Goal: Complete application form: Complete application form

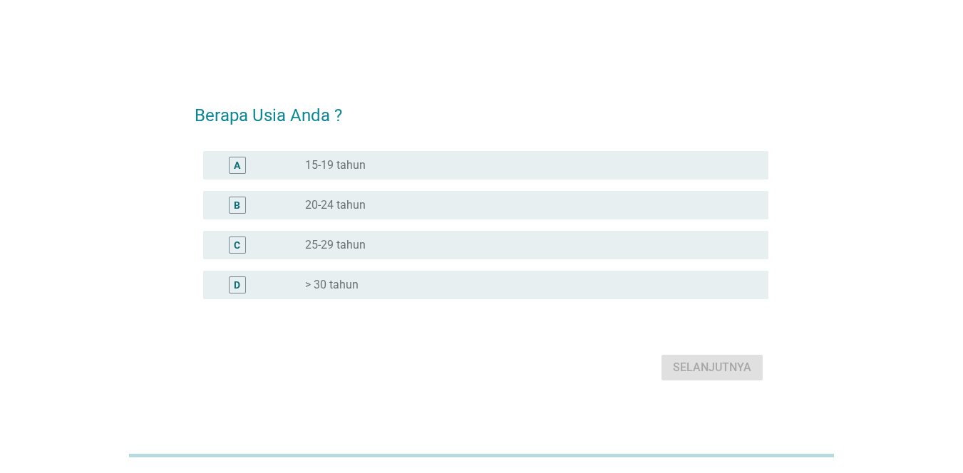
click at [407, 281] on div "radio_button_unchecked > 30 tahun" at bounding box center [525, 285] width 441 height 14
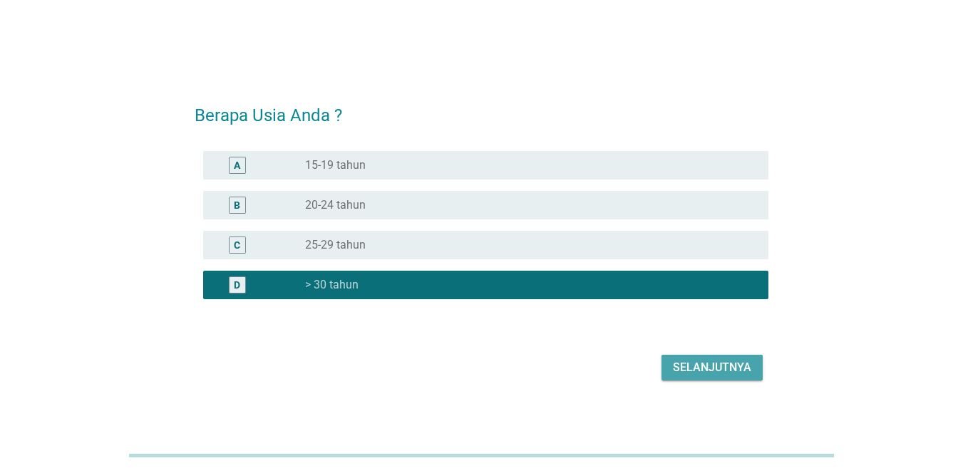
click at [692, 370] on div "Selanjutnya" at bounding box center [712, 367] width 78 height 17
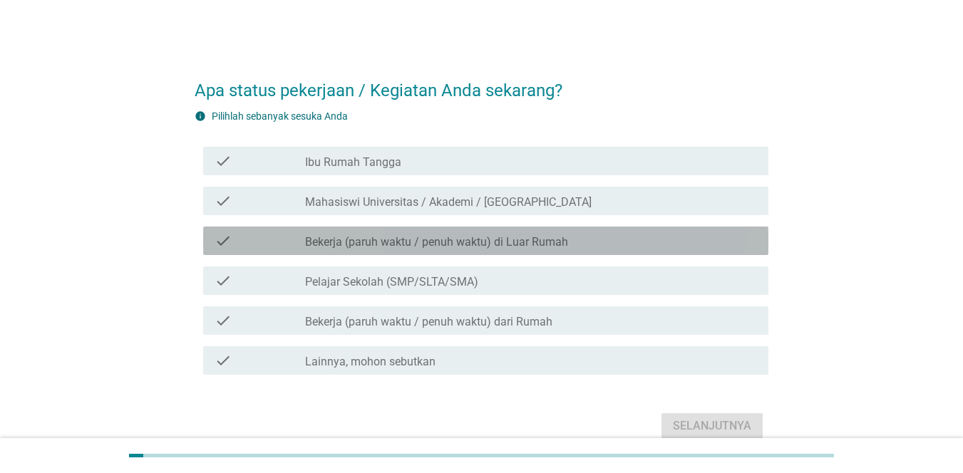
click at [511, 248] on label "Bekerja (paruh waktu / penuh waktu) di Luar Rumah" at bounding box center [436, 242] width 263 height 14
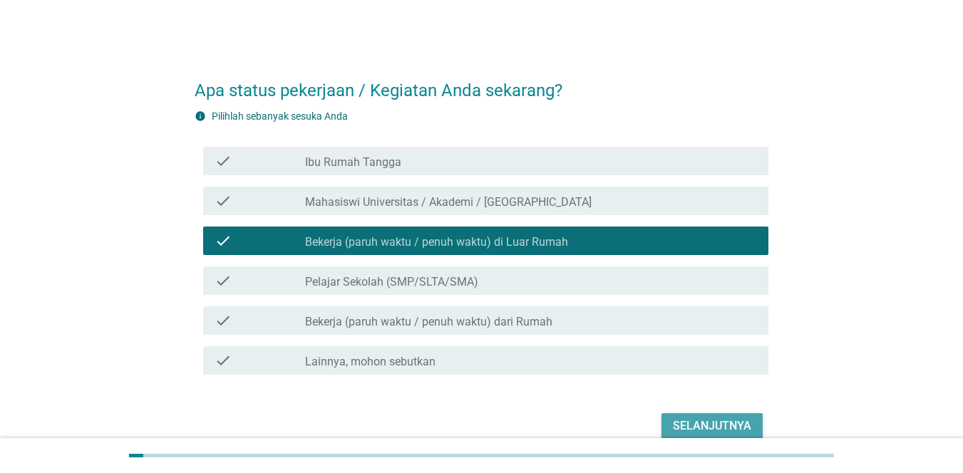
click at [679, 424] on div "Selanjutnya" at bounding box center [712, 426] width 78 height 17
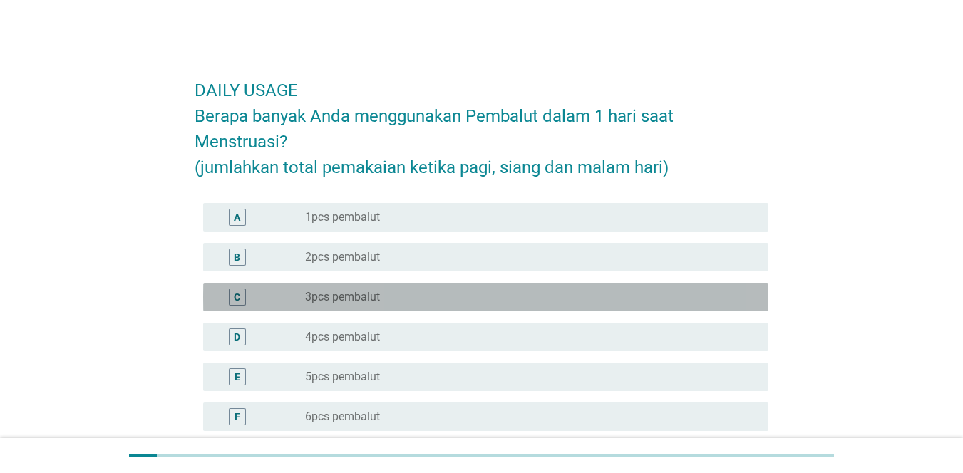
click at [647, 294] on div "radio_button_unchecked 3pcs pembalut" at bounding box center [525, 297] width 441 height 14
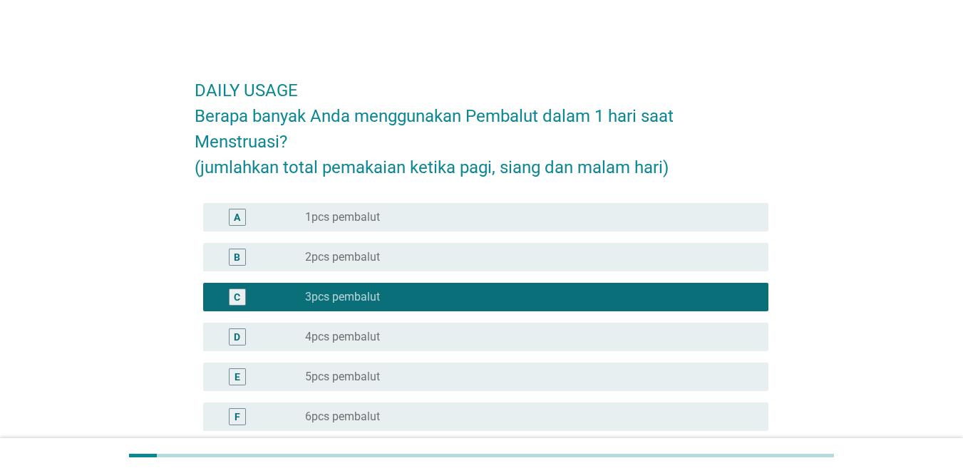
scroll to position [181, 0]
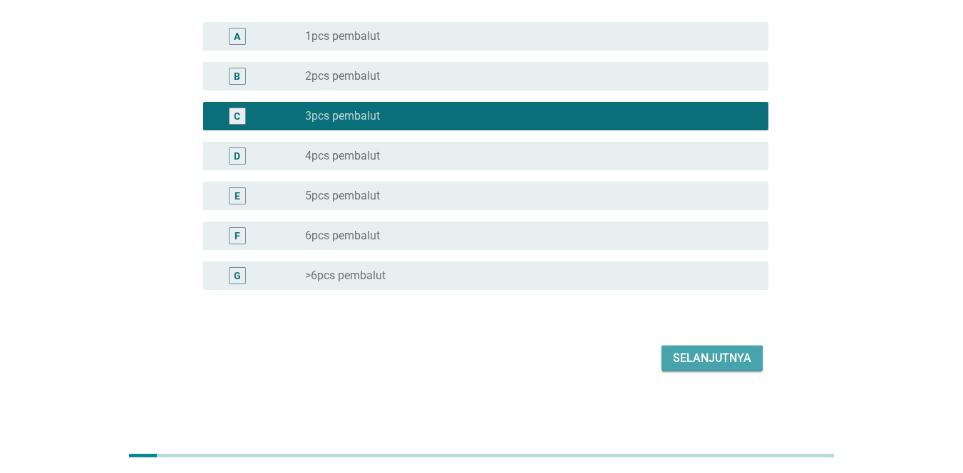
click at [704, 357] on div "Selanjutnya" at bounding box center [712, 358] width 78 height 17
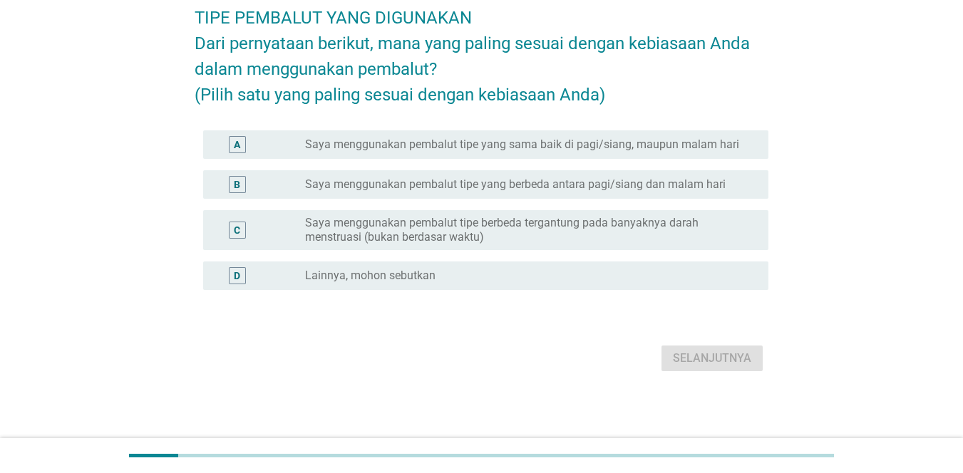
scroll to position [0, 0]
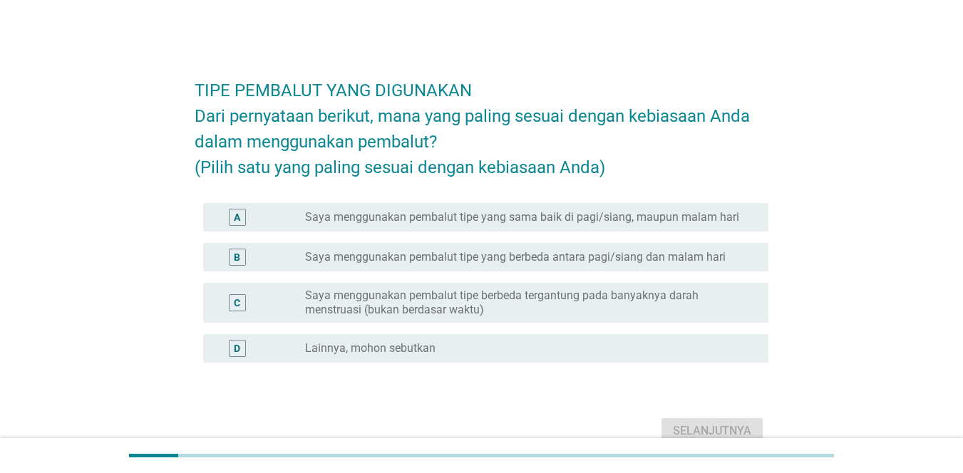
click at [617, 225] on label "Saya menggunakan pembalut tipe yang sama baik di pagi/siang, maupun malam hari" at bounding box center [522, 217] width 434 height 14
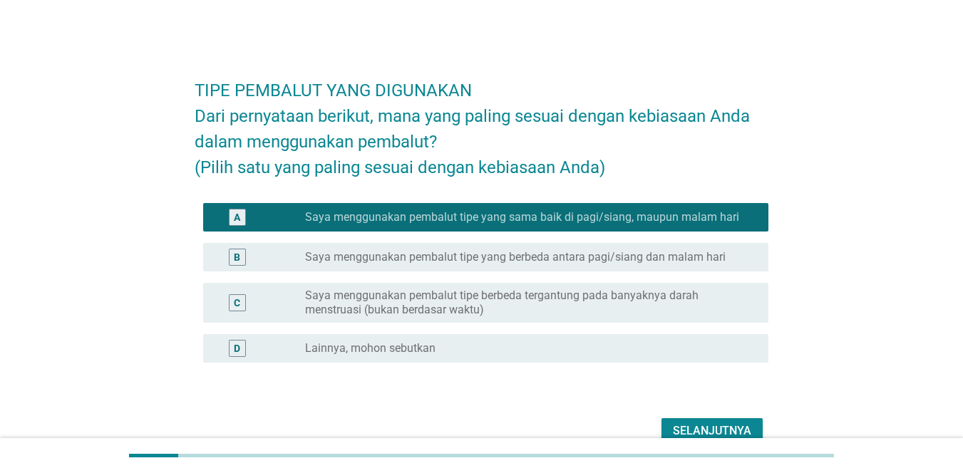
scroll to position [98, 0]
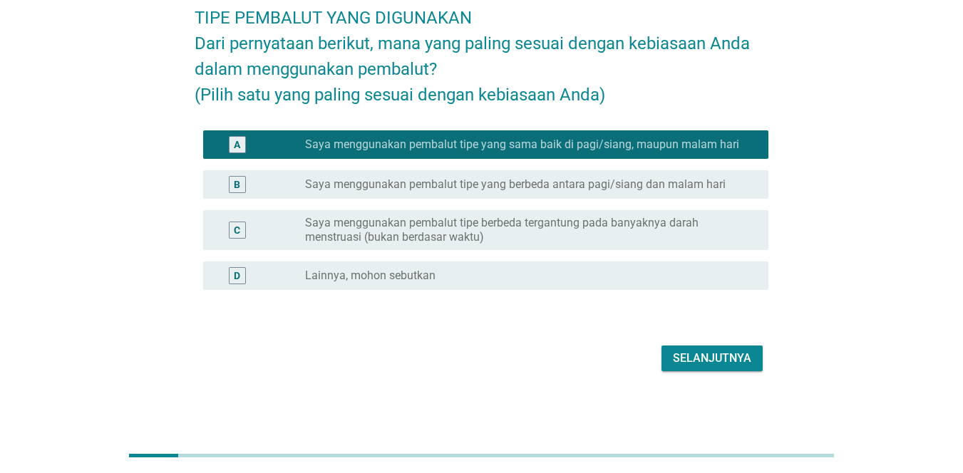
click at [699, 360] on div "Selanjutnya" at bounding box center [712, 358] width 78 height 17
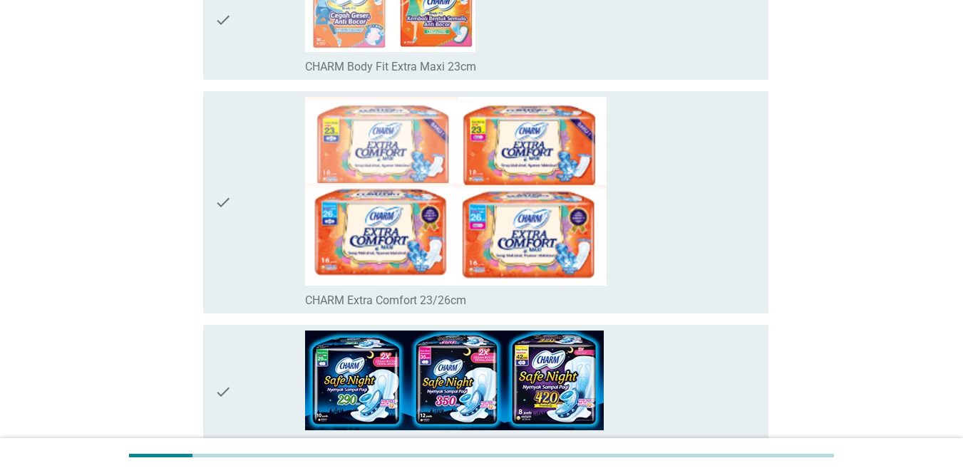
scroll to position [231, 0]
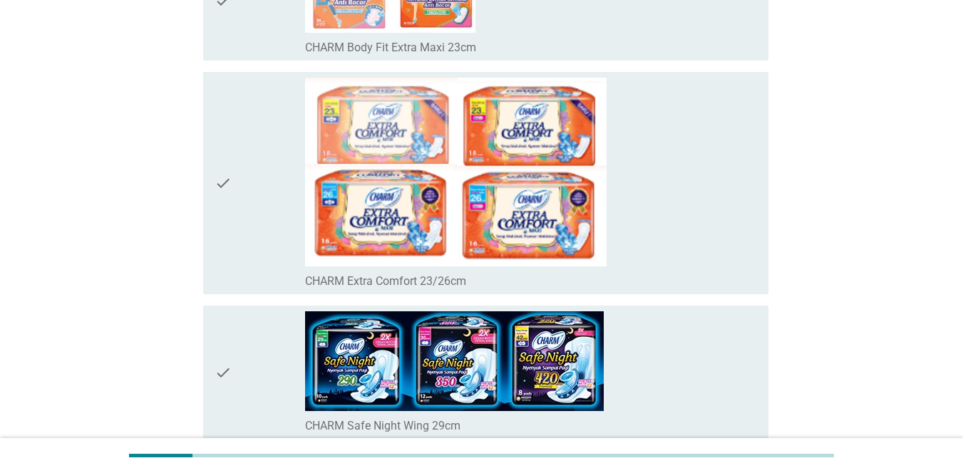
click at [243, 184] on div "check" at bounding box center [260, 184] width 91 height 212
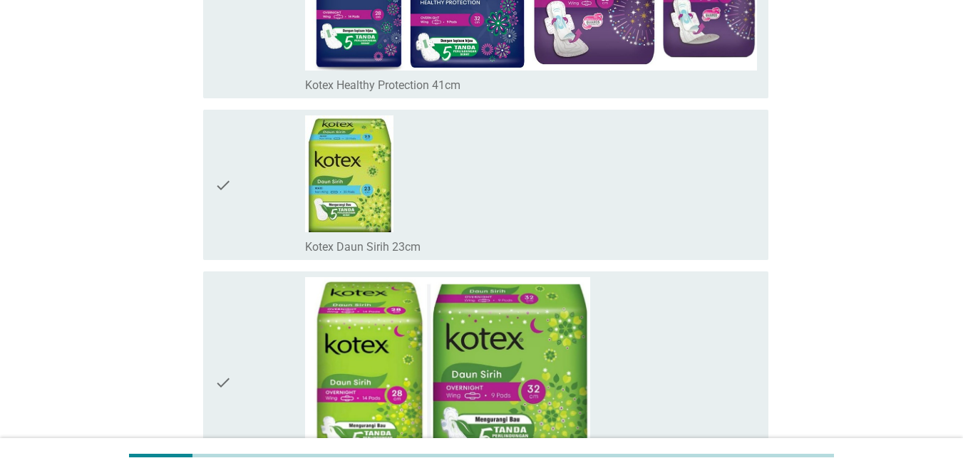
scroll to position [11412, 0]
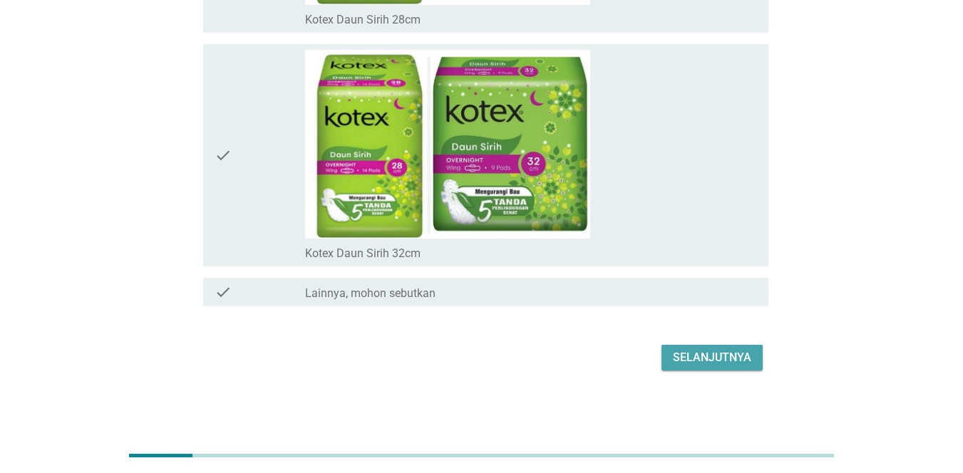
click at [714, 363] on div "Selanjutnya" at bounding box center [712, 357] width 78 height 17
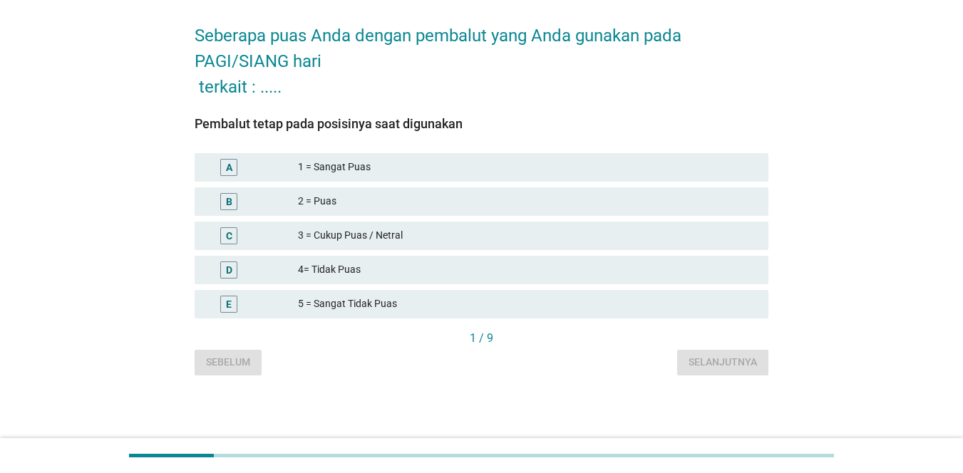
scroll to position [0, 0]
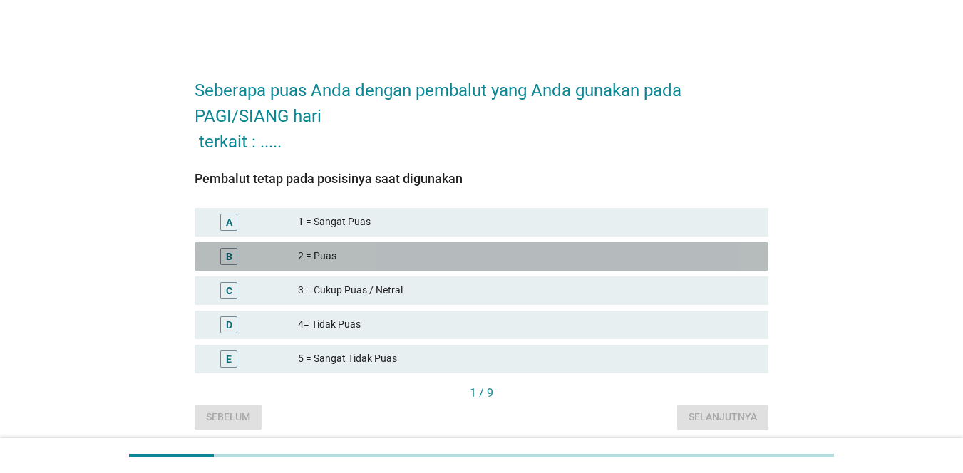
click at [555, 258] on div "2 = Puas" at bounding box center [527, 256] width 459 height 17
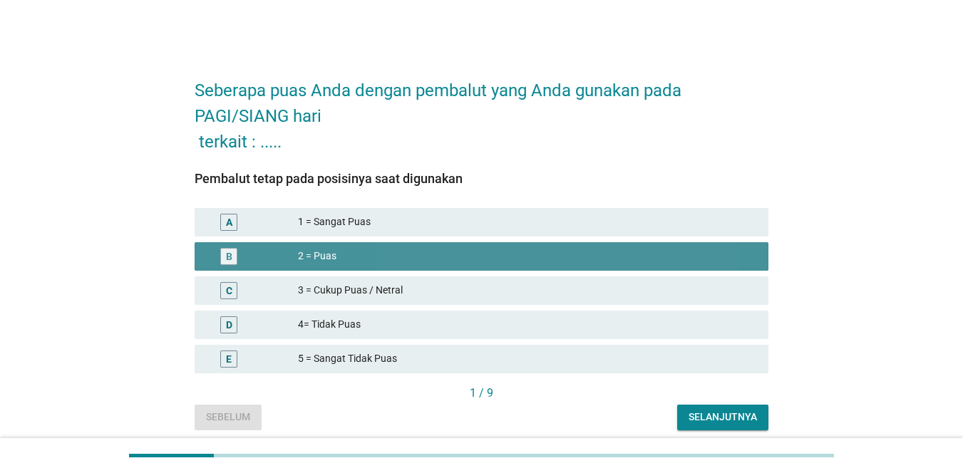
click at [555, 258] on div "2 = Puas" at bounding box center [527, 256] width 459 height 17
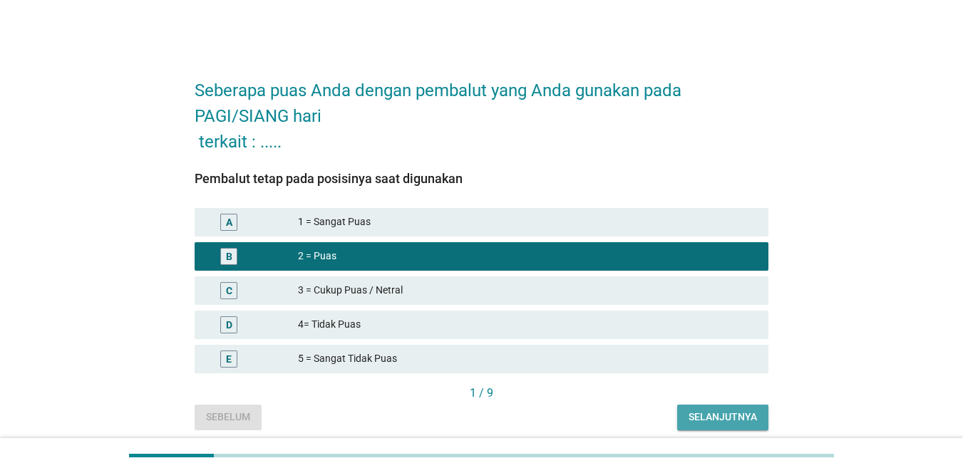
click at [707, 411] on div "Selanjutnya" at bounding box center [723, 417] width 68 height 15
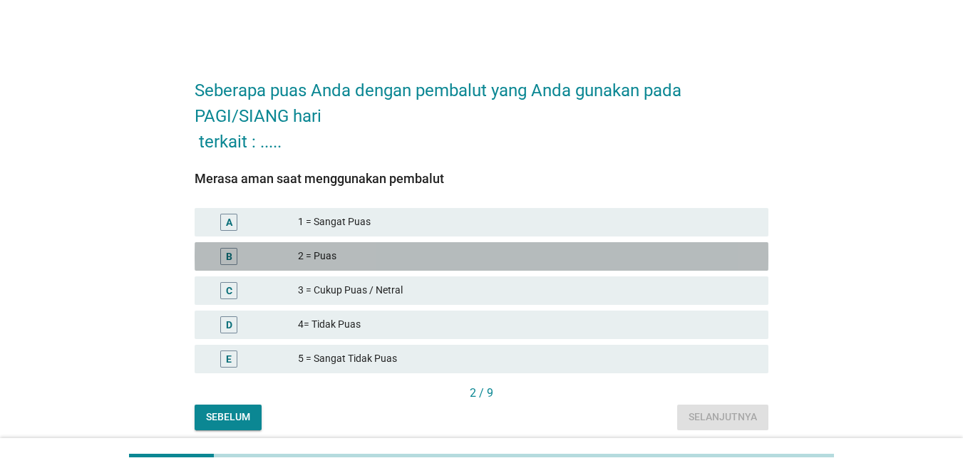
click at [536, 253] on div "2 = Puas" at bounding box center [527, 256] width 459 height 17
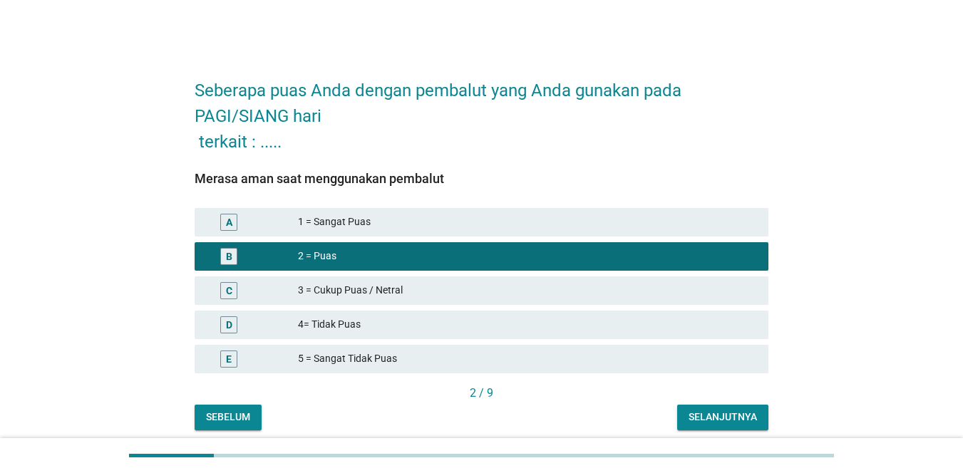
click at [722, 435] on div "Seberapa puas Anda dengan pembalut yang Anda gunakan pada PAGI/SIANG hari terka…" at bounding box center [481, 247] width 597 height 390
click at [708, 409] on button "Selanjutnya" at bounding box center [722, 418] width 91 height 26
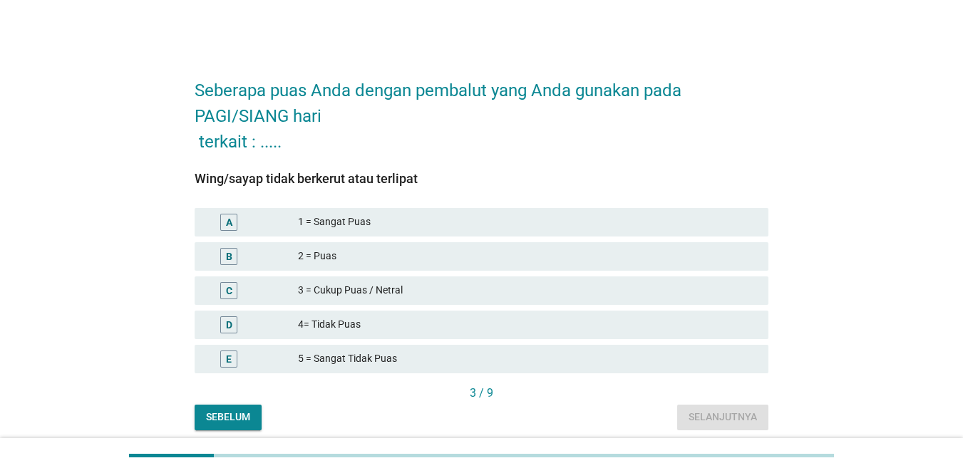
click at [550, 247] on div "B 2 = Puas" at bounding box center [482, 256] width 574 height 29
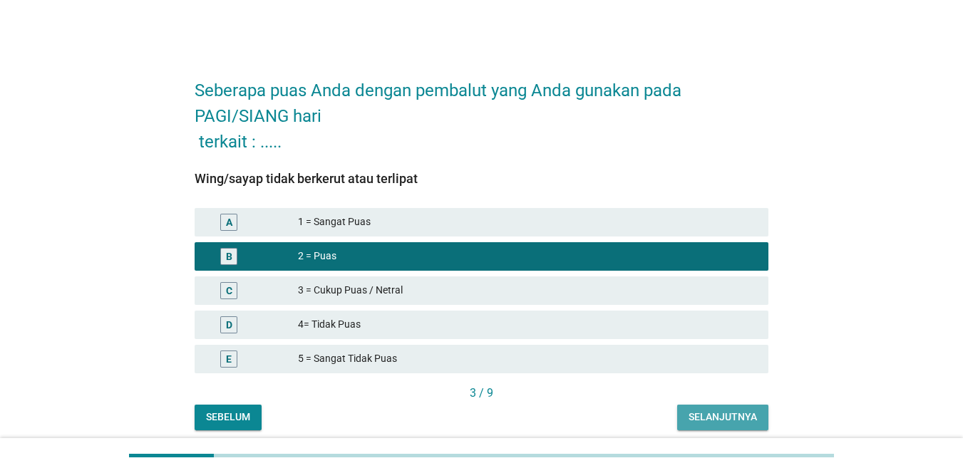
click at [705, 412] on div "Selanjutnya" at bounding box center [723, 417] width 68 height 15
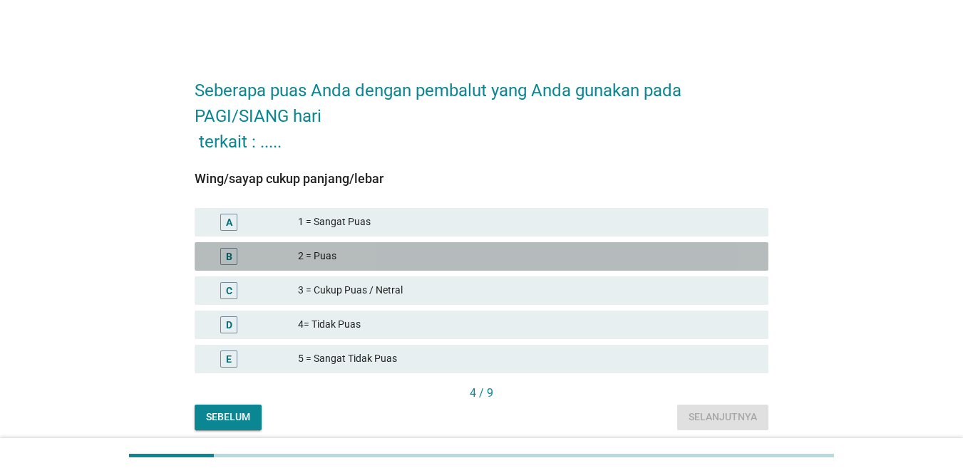
click at [575, 265] on div "2 = Puas" at bounding box center [527, 256] width 459 height 17
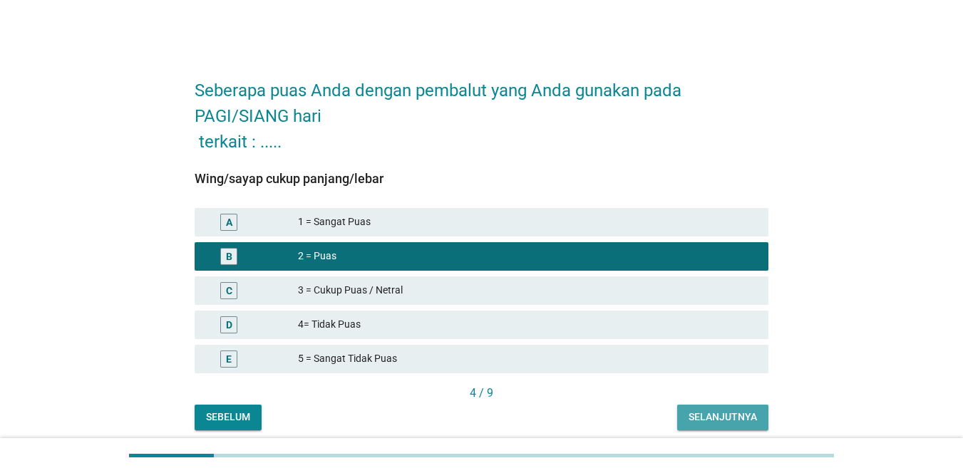
click at [711, 415] on div "Selanjutnya" at bounding box center [723, 417] width 68 height 15
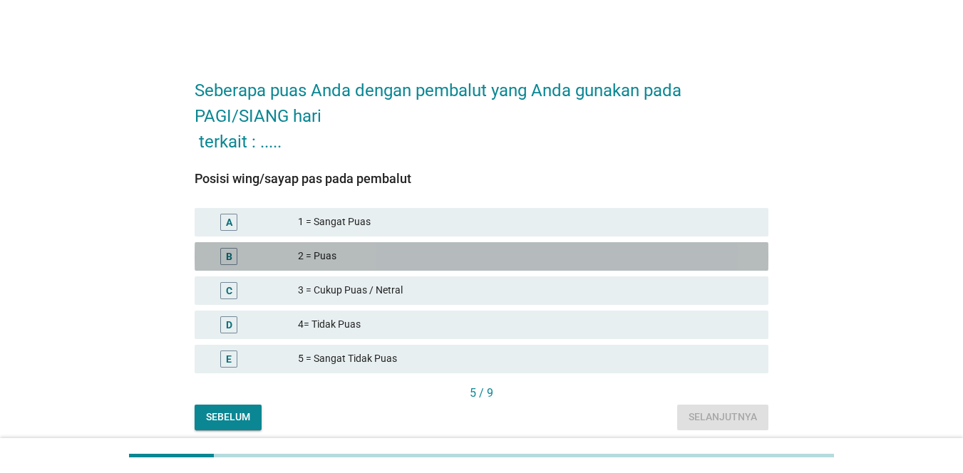
click at [554, 260] on div "2 = Puas" at bounding box center [527, 256] width 459 height 17
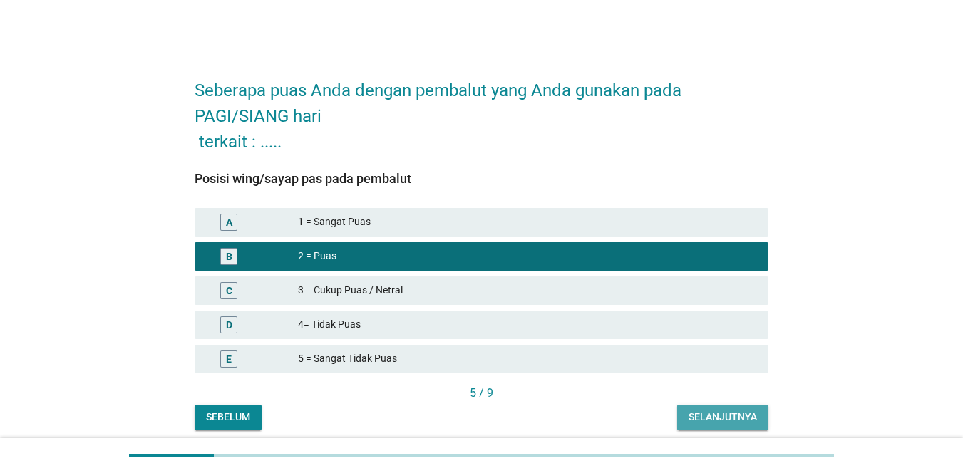
click at [717, 413] on div "Selanjutnya" at bounding box center [723, 417] width 68 height 15
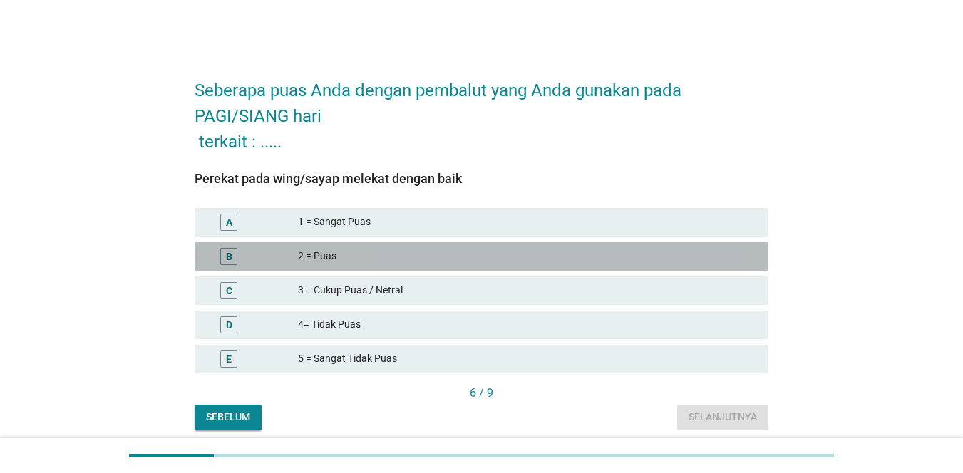
click at [572, 261] on div "2 = Puas" at bounding box center [527, 256] width 459 height 17
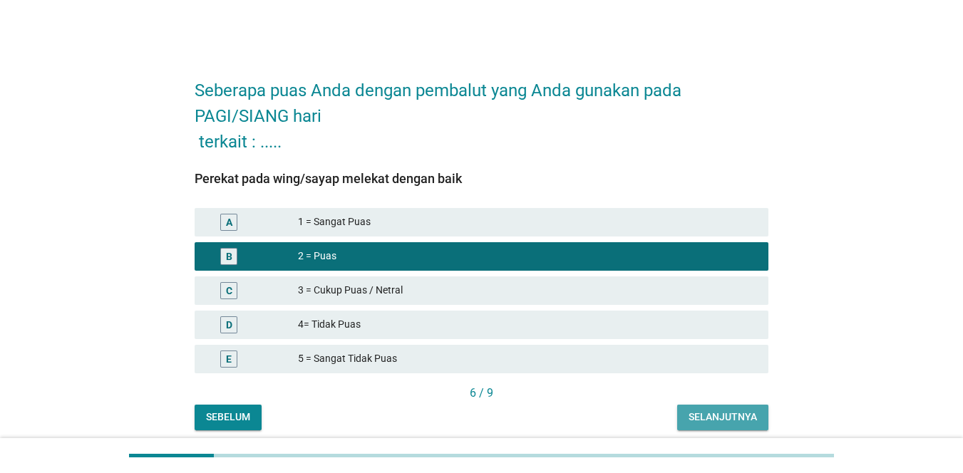
click at [718, 413] on div "Selanjutnya" at bounding box center [723, 417] width 68 height 15
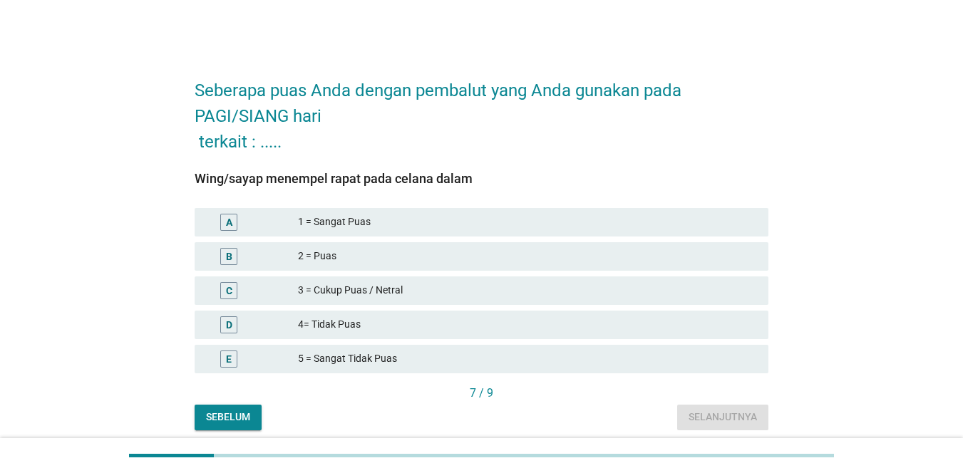
click at [515, 243] on div "B 2 = Puas" at bounding box center [482, 256] width 574 height 29
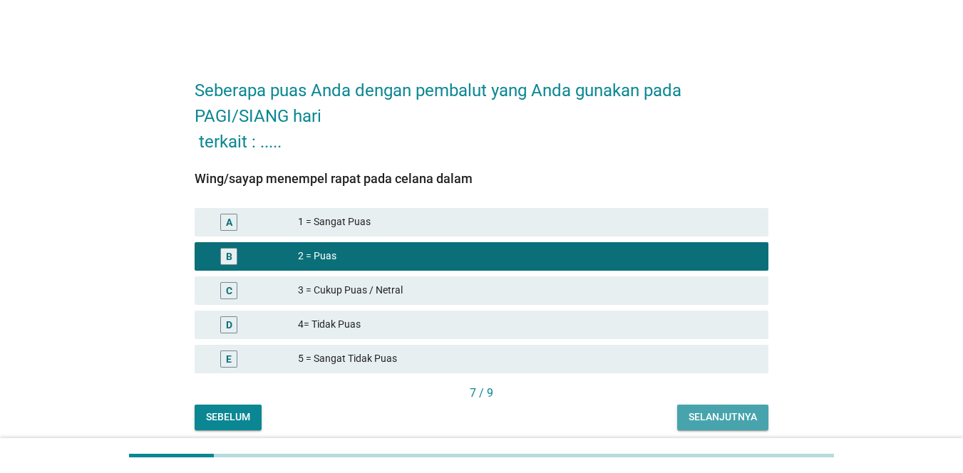
click at [709, 412] on div "Selanjutnya" at bounding box center [723, 417] width 68 height 15
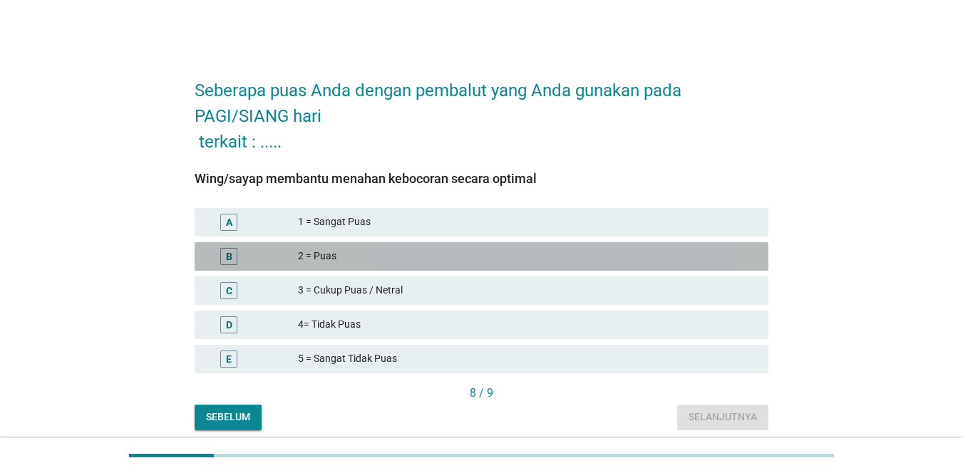
click at [524, 263] on div "2 = Puas" at bounding box center [527, 256] width 459 height 17
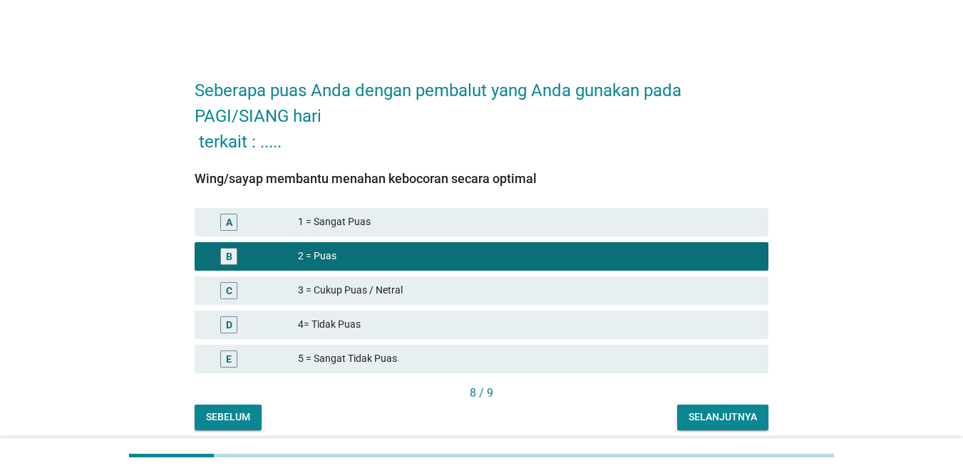
click at [694, 415] on div "Selanjutnya" at bounding box center [723, 417] width 68 height 15
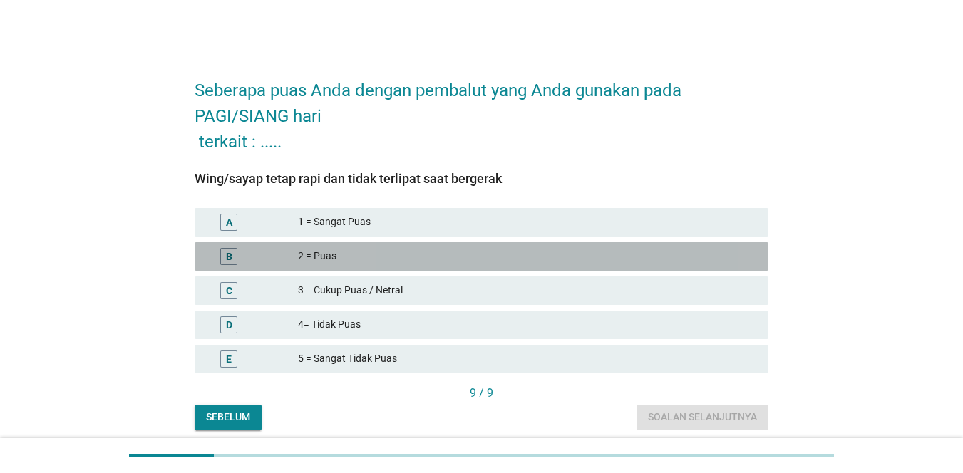
click at [523, 257] on div "2 = Puas" at bounding box center [527, 256] width 459 height 17
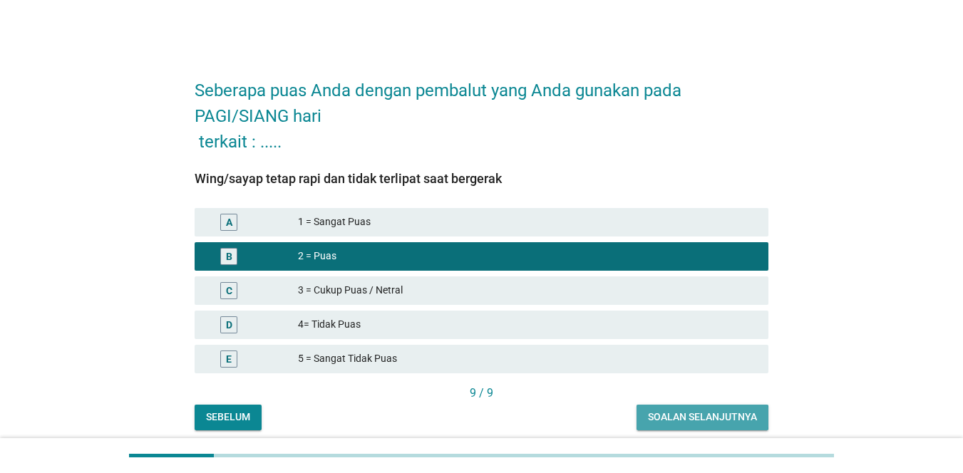
click at [687, 415] on div "Soalan selanjutnya" at bounding box center [702, 417] width 109 height 15
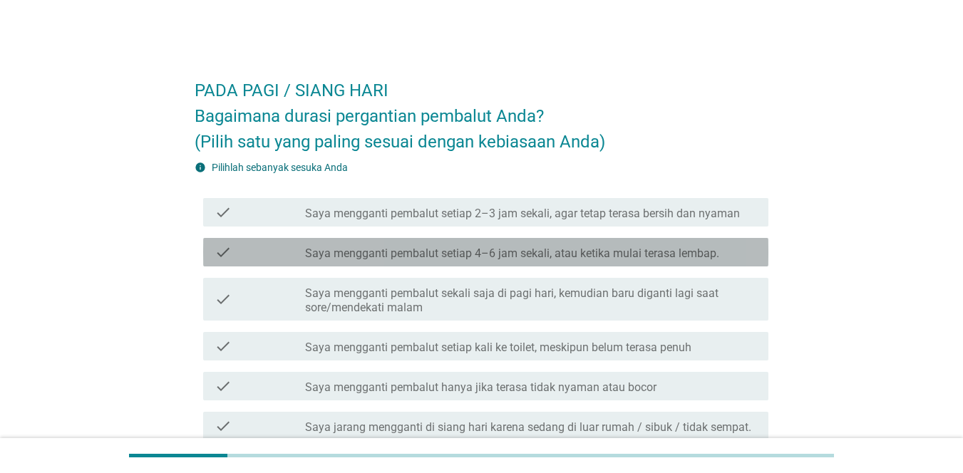
click at [560, 254] on label "Saya mengganti pembalut setiap 4–6 jam sekali, atau ketika mulai terasa lembap." at bounding box center [512, 254] width 414 height 14
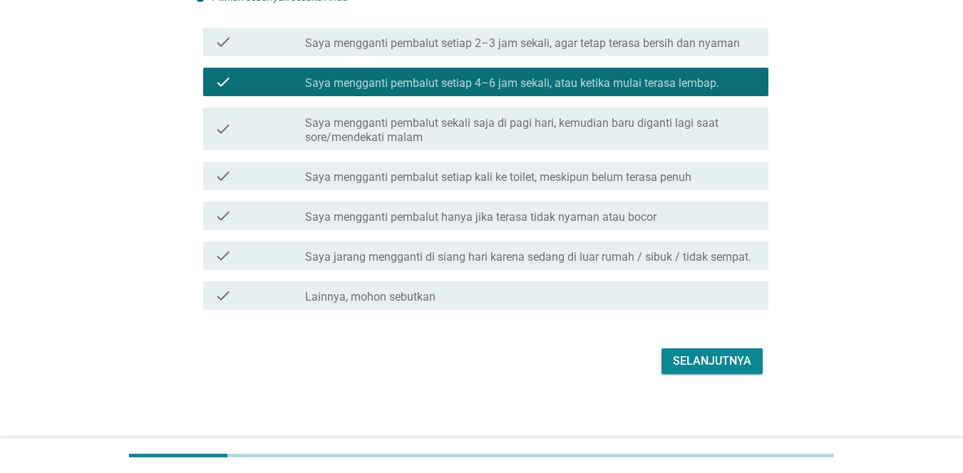
scroll to position [173, 0]
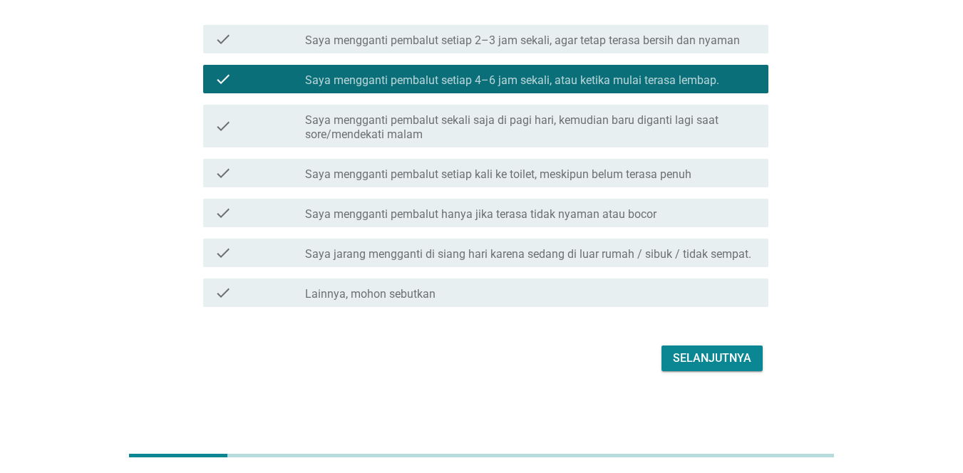
click at [719, 354] on div "Selanjutnya" at bounding box center [712, 358] width 78 height 17
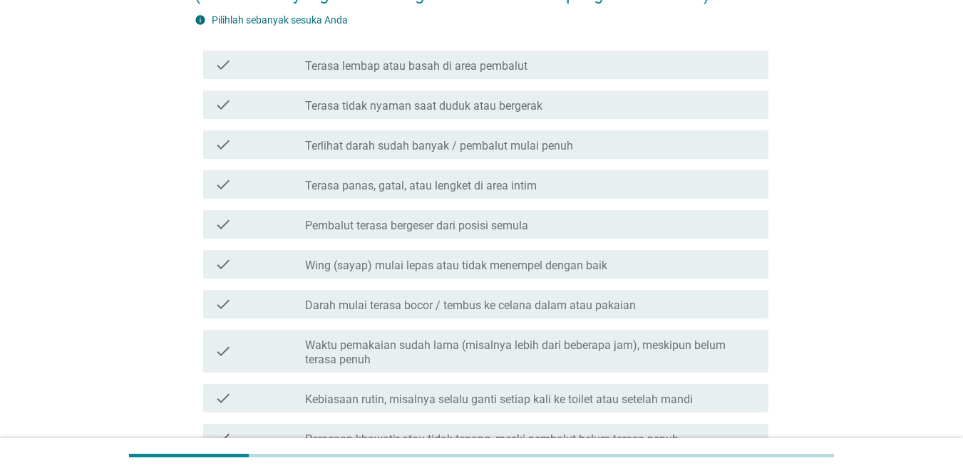
scroll to position [0, 0]
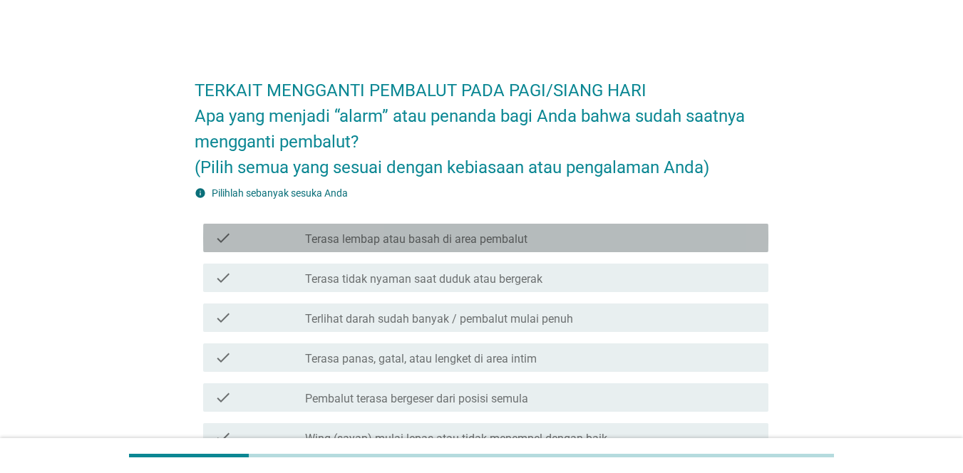
click at [638, 244] on div "check_box_outline_blank Terasa lembap atau basah di area pembalut" at bounding box center [531, 238] width 452 height 17
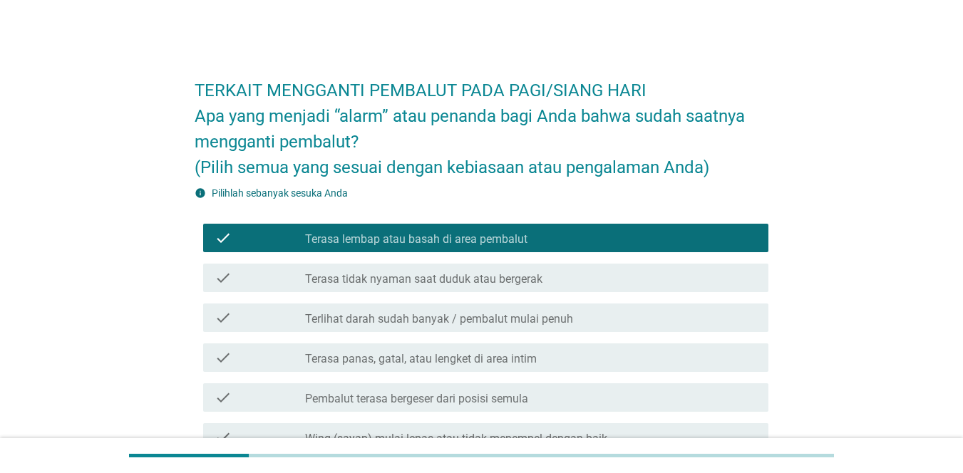
click at [956, 181] on div "TERKAIT MENGGANTI PEMBALUT PADA PAGI/SIANG HARI Apa yang menjadi “alarm” atau p…" at bounding box center [481, 398] width 963 height 797
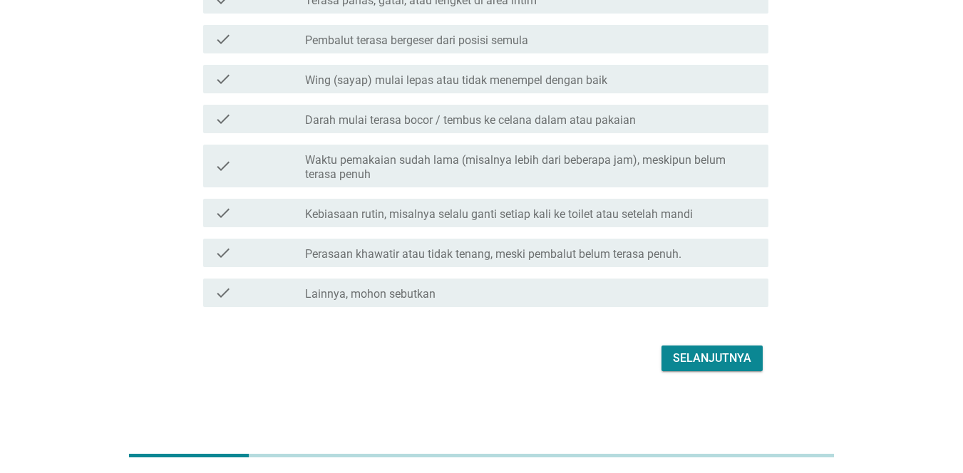
click at [724, 355] on div "Selanjutnya" at bounding box center [712, 358] width 78 height 17
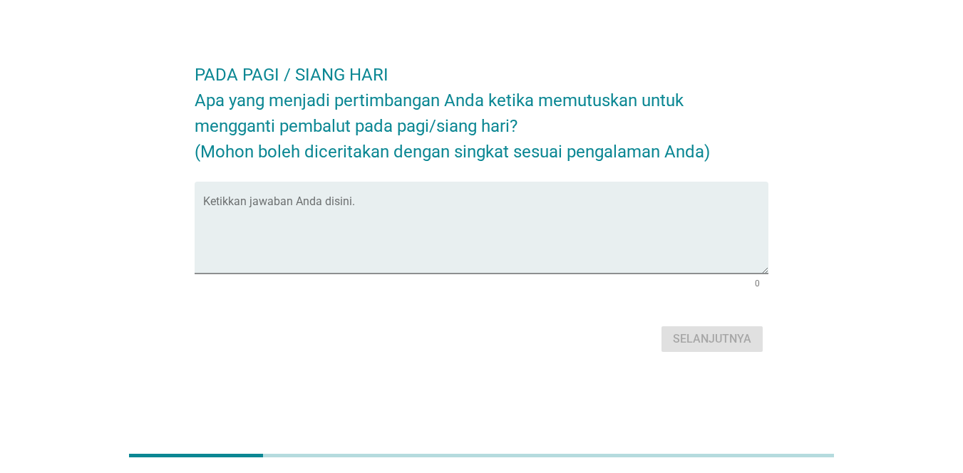
scroll to position [0, 0]
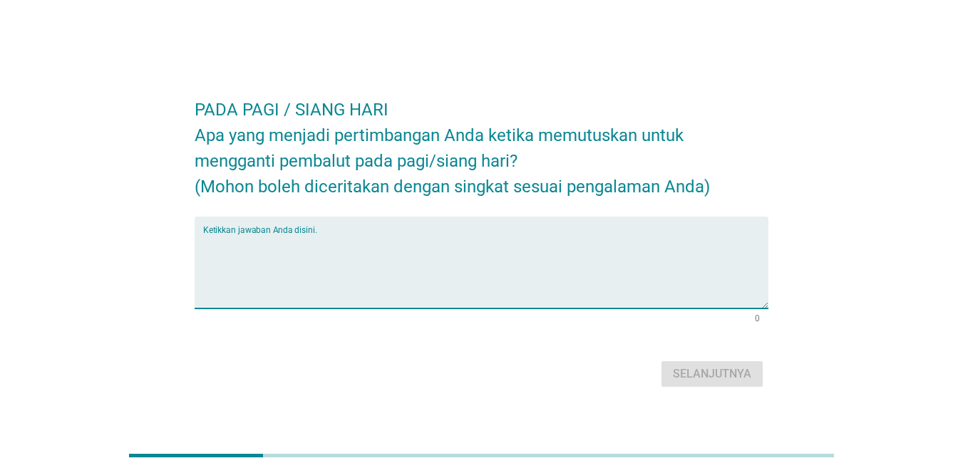
click at [499, 257] on textarea "Ketikkan jawaban Anda disini." at bounding box center [485, 271] width 565 height 75
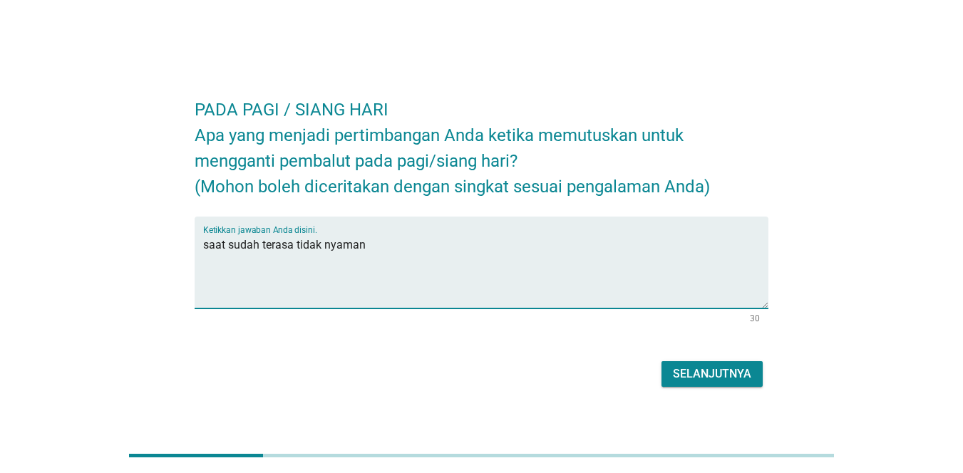
type textarea "saat sudah terasa tidak nyaman"
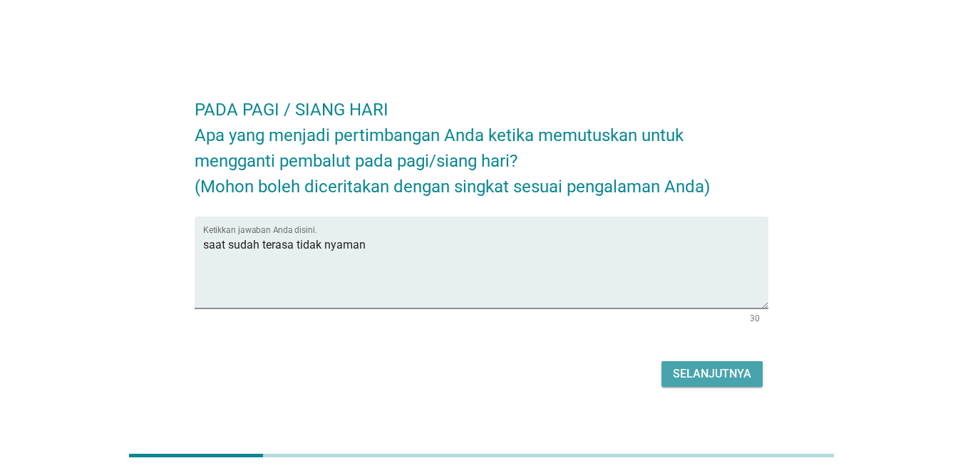
click at [741, 373] on div "Selanjutnya" at bounding box center [712, 374] width 78 height 17
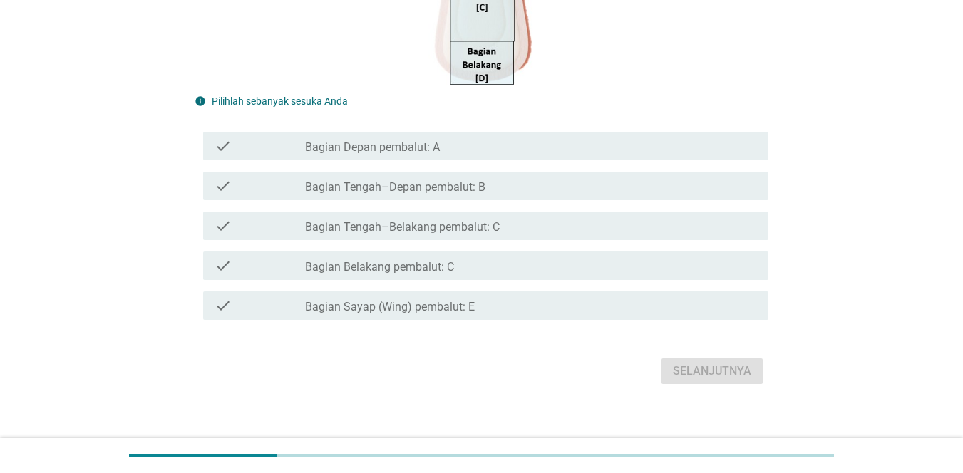
scroll to position [379, 0]
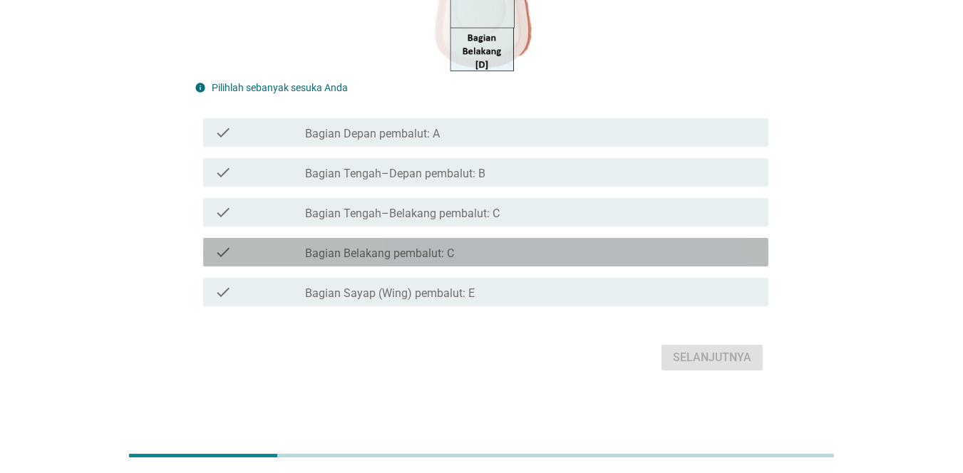
click at [607, 262] on div "check check_box_outline_blank Bagian Belakang pembalut: C" at bounding box center [485, 252] width 565 height 29
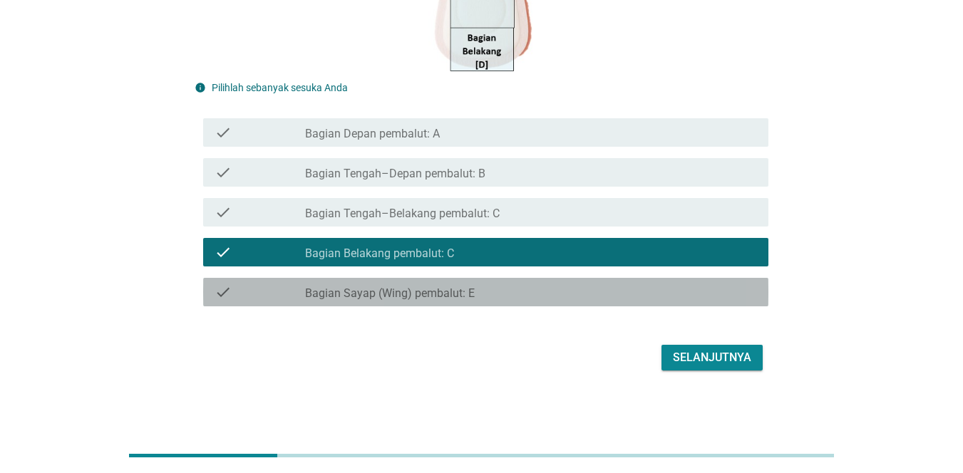
click at [615, 293] on div "check_box_outline_blank Bagian Sayap (Wing) pembalut: E" at bounding box center [531, 292] width 452 height 17
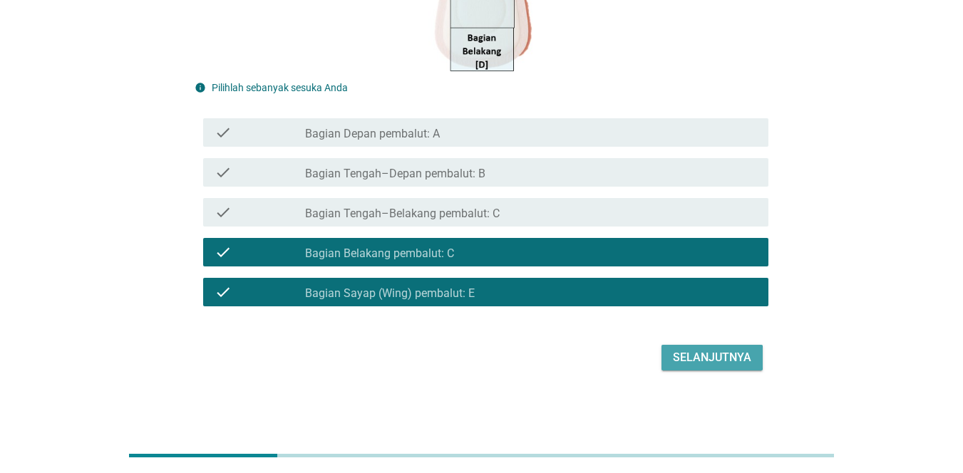
click at [696, 361] on div "Selanjutnya" at bounding box center [712, 357] width 78 height 17
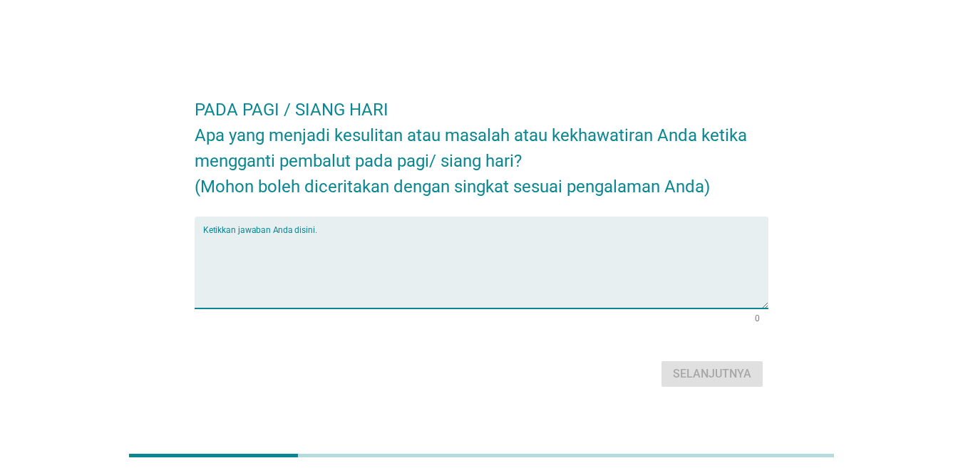
click at [438, 245] on textarea "Ketikkan jawaban Anda disini." at bounding box center [485, 271] width 565 height 75
type textarea "t"
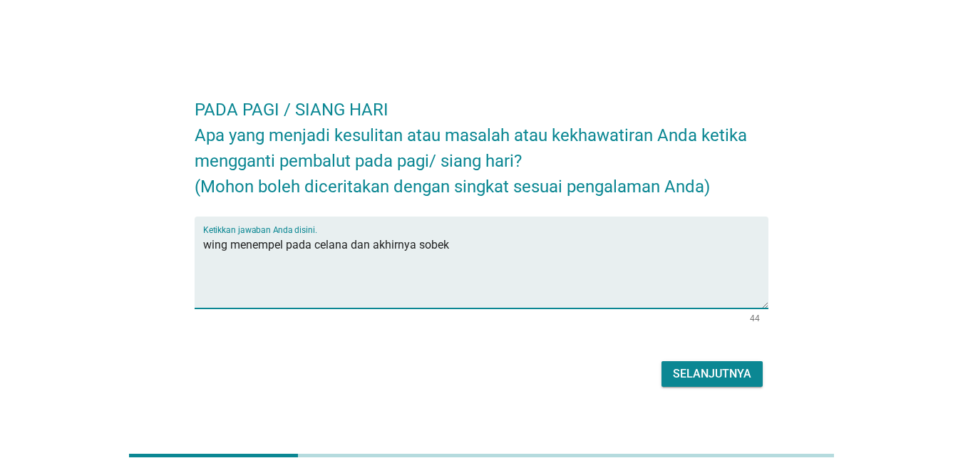
type textarea "wing menempel pada celana dan akhirnya sobek"
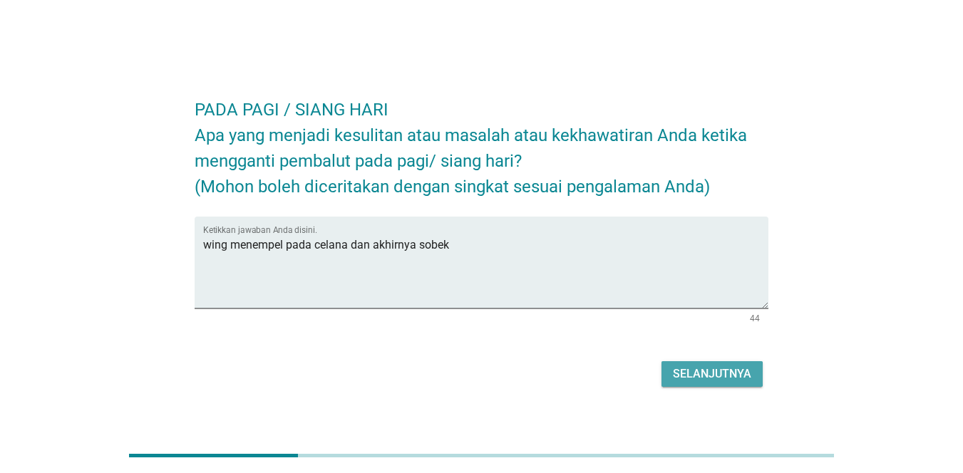
click at [694, 370] on div "Selanjutnya" at bounding box center [712, 374] width 78 height 17
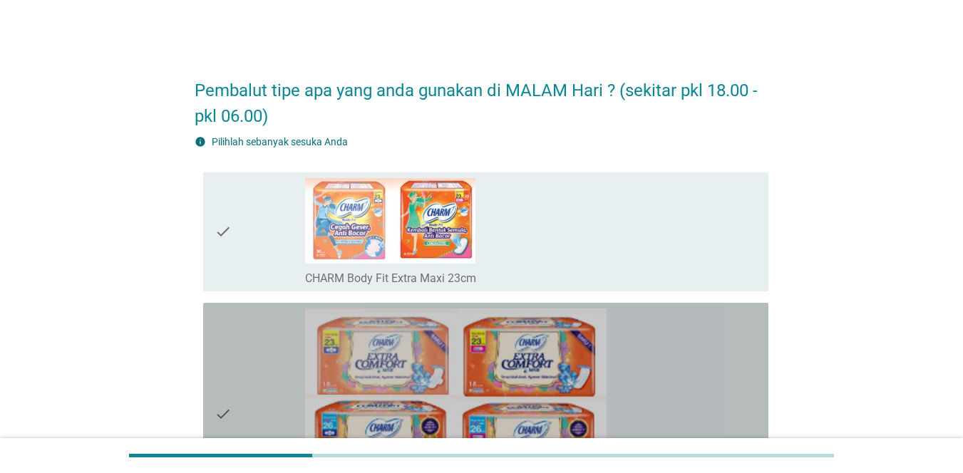
click at [727, 354] on div "check_box_outline_blank CHARM Extra Comfort 23/26cm" at bounding box center [531, 415] width 452 height 212
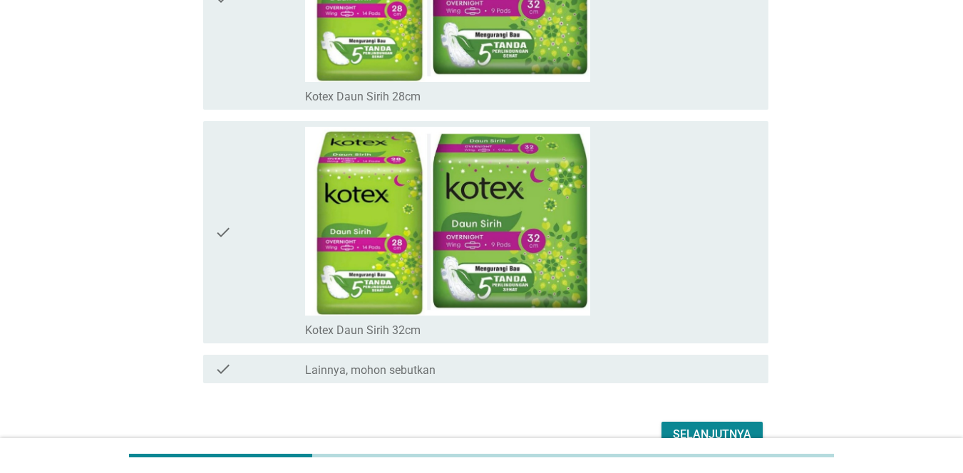
scroll to position [11412, 0]
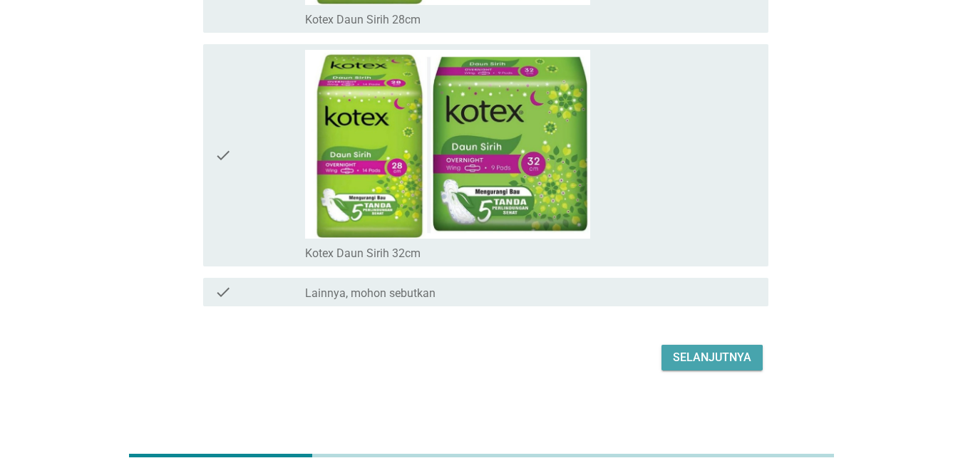
click at [722, 355] on div "Selanjutnya" at bounding box center [712, 357] width 78 height 17
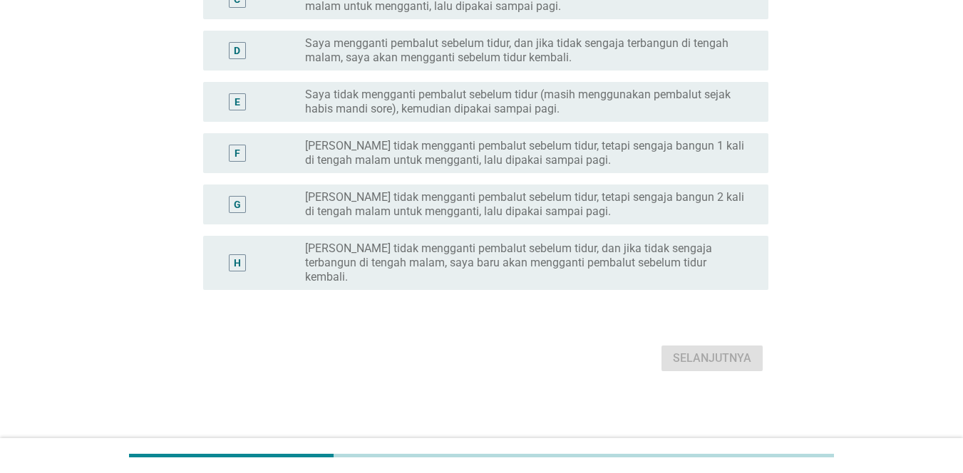
scroll to position [0, 0]
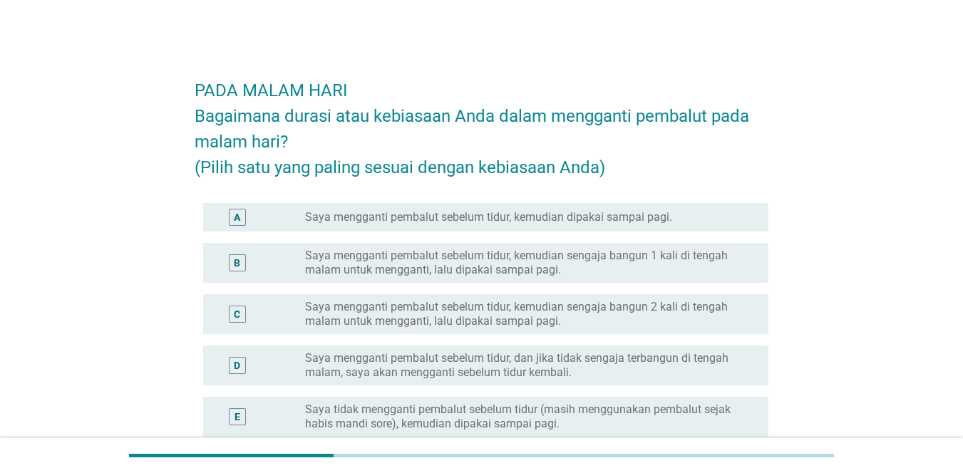
click at [661, 228] on div "A radio_button_unchecked Saya mengganti pembalut sebelum tidur, kemudian dipaka…" at bounding box center [485, 217] width 565 height 29
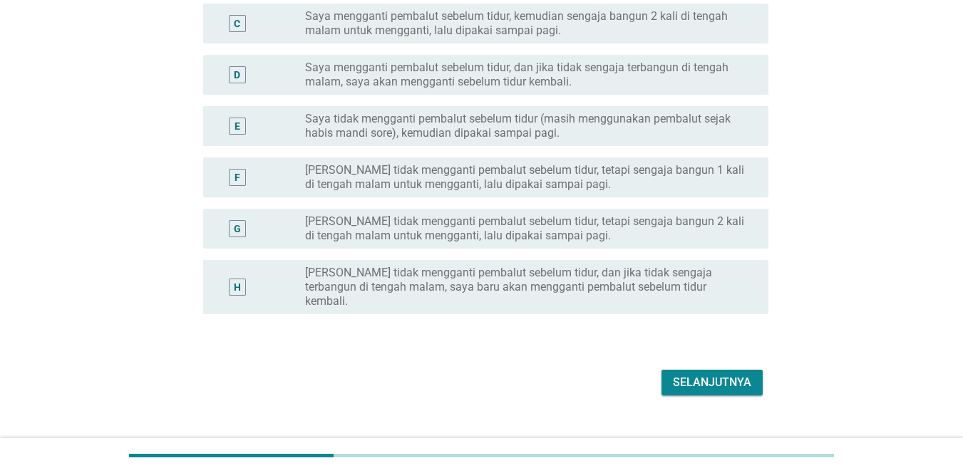
scroll to position [301, 0]
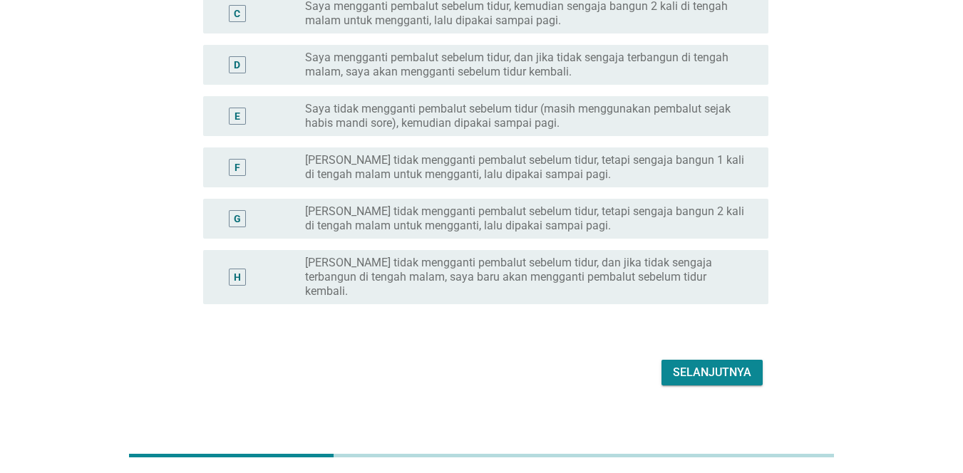
click at [719, 360] on button "Selanjutnya" at bounding box center [712, 373] width 101 height 26
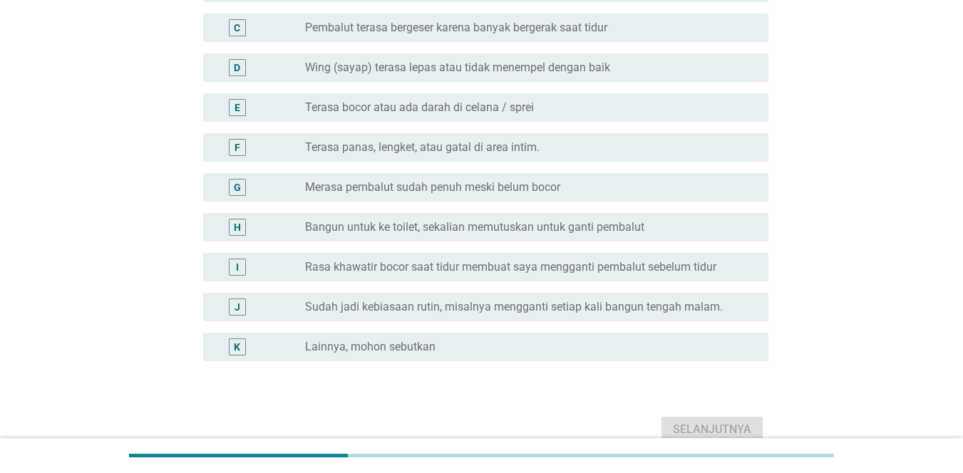
scroll to position [267, 0]
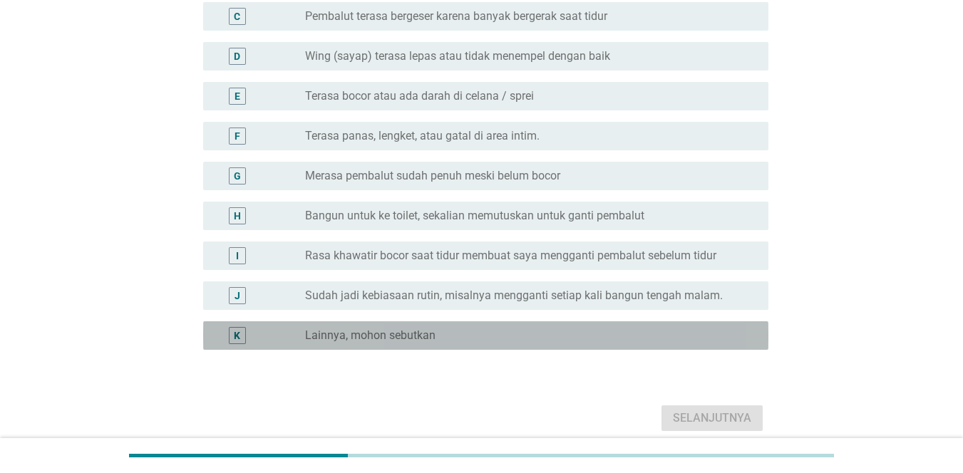
click at [575, 334] on div "radio_button_unchecked Lainnya, mohon sebutkan" at bounding box center [525, 336] width 441 height 14
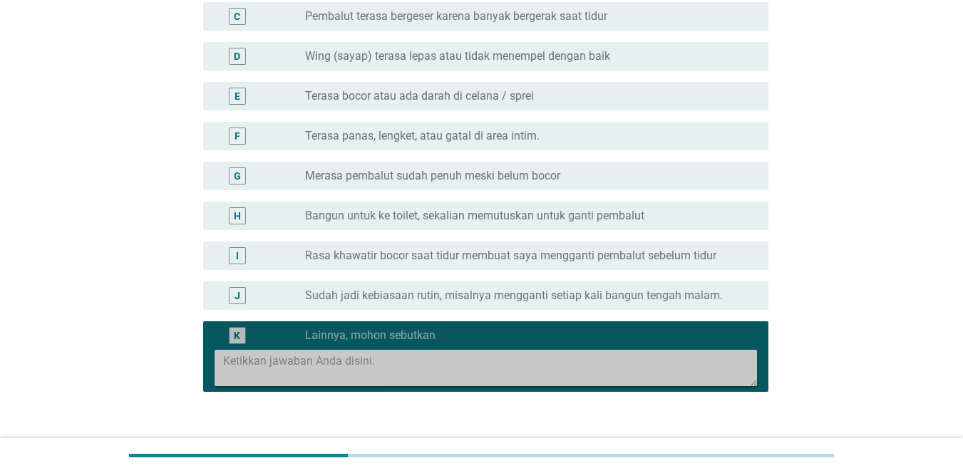
click at [552, 358] on textarea at bounding box center [490, 368] width 534 height 36
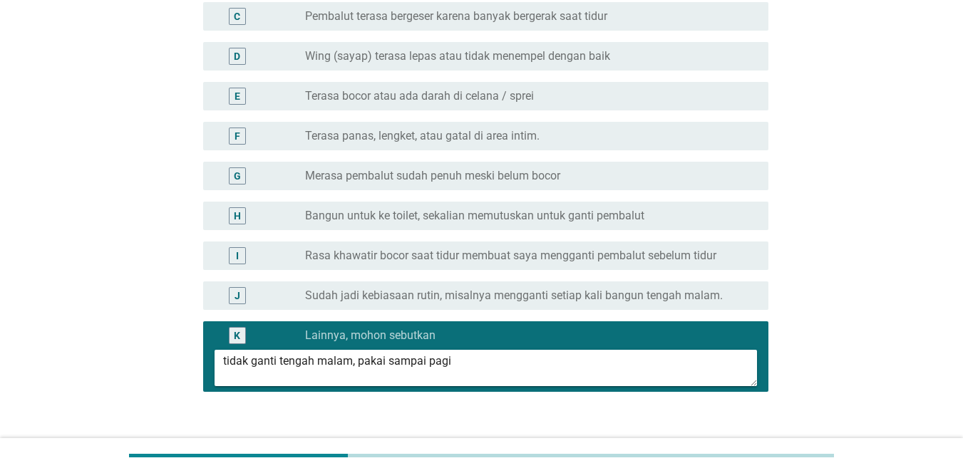
scroll to position [369, 0]
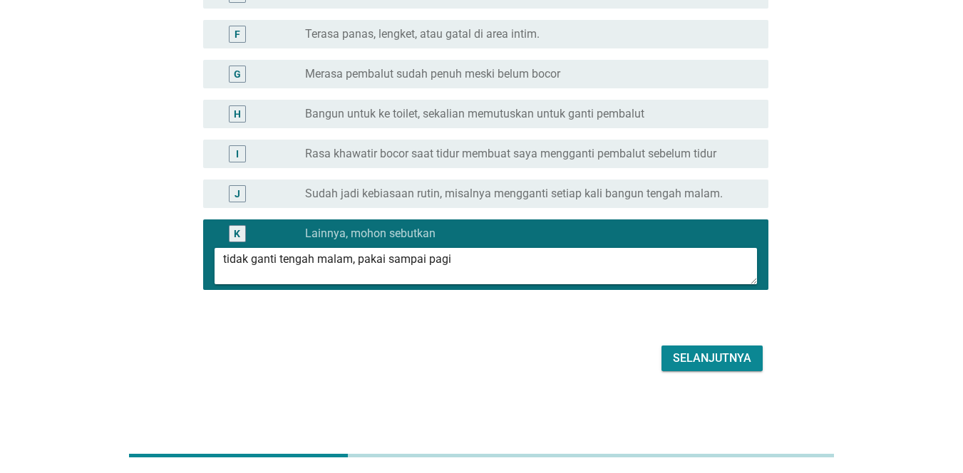
type textarea "tidak ganti tengah malam, pakai sampai pagi"
click at [705, 348] on button "Selanjutnya" at bounding box center [712, 359] width 101 height 26
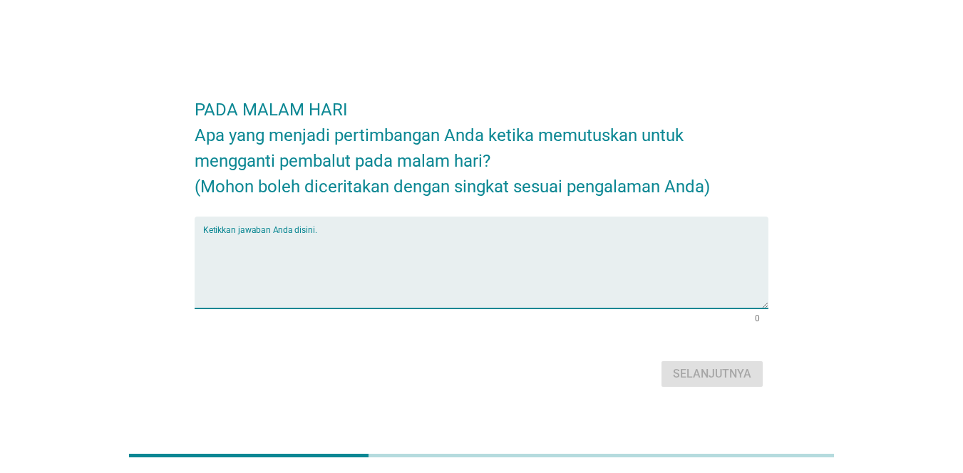
click at [518, 259] on textarea "Ketikkan jawaban Anda disini." at bounding box center [485, 271] width 565 height 75
type textarea "tidak ada"
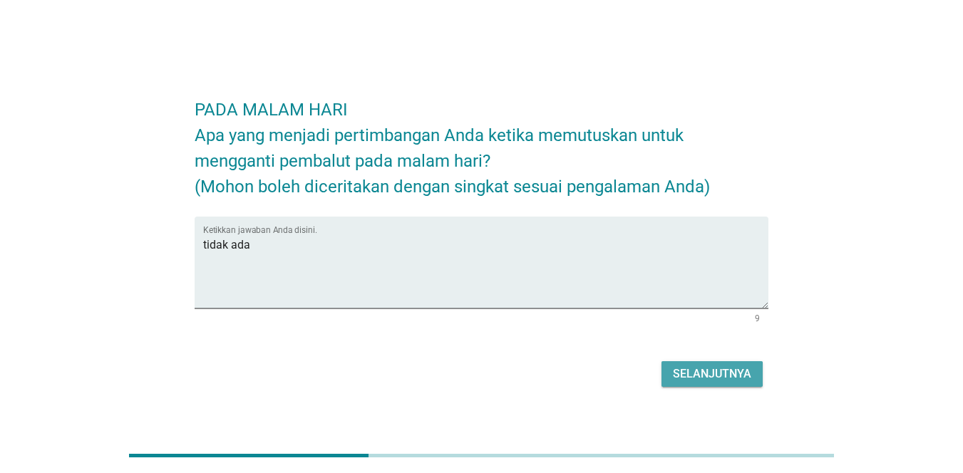
click at [683, 373] on div "Selanjutnya" at bounding box center [712, 374] width 78 height 17
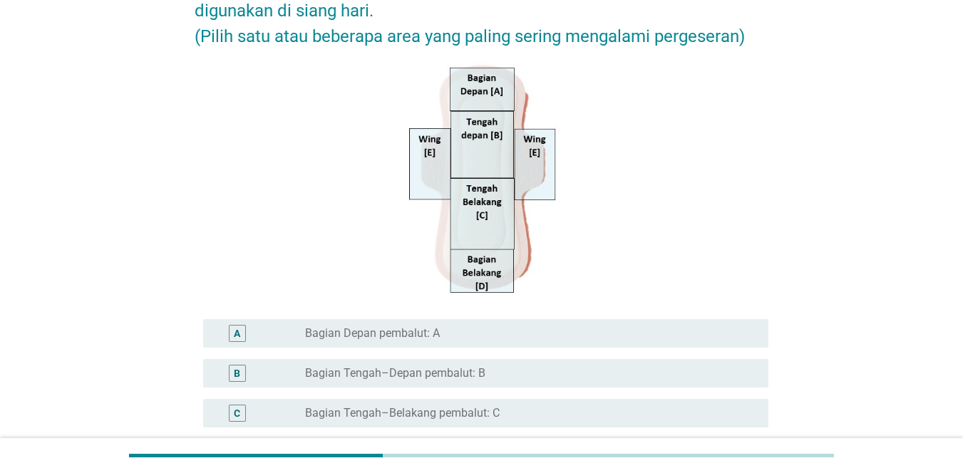
scroll to position [375, 0]
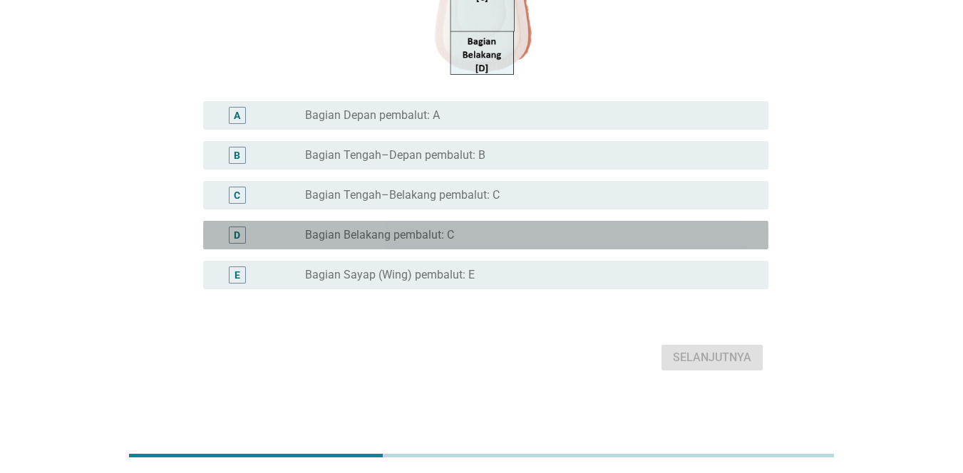
click at [656, 232] on div "radio_button_unchecked Bagian Belakang pembalut: C" at bounding box center [525, 235] width 441 height 14
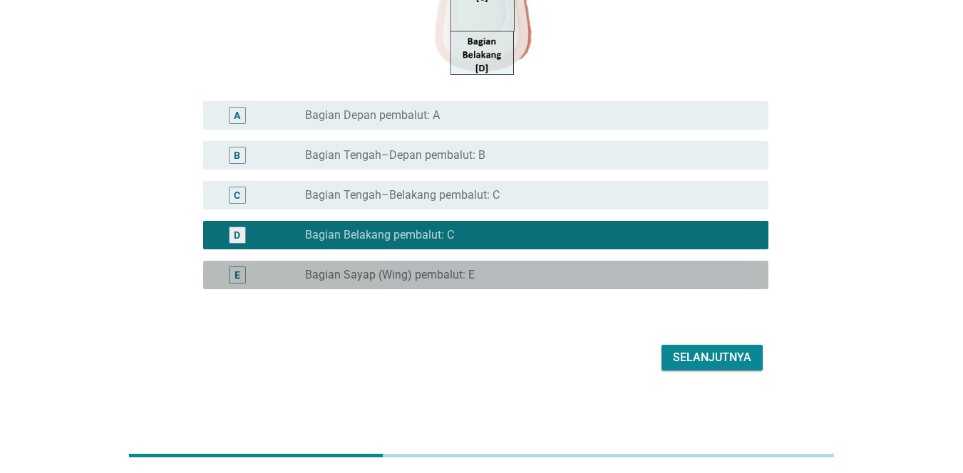
click at [669, 267] on div "radio_button_unchecked Bagian Sayap (Wing) pembalut: E" at bounding box center [531, 275] width 452 height 17
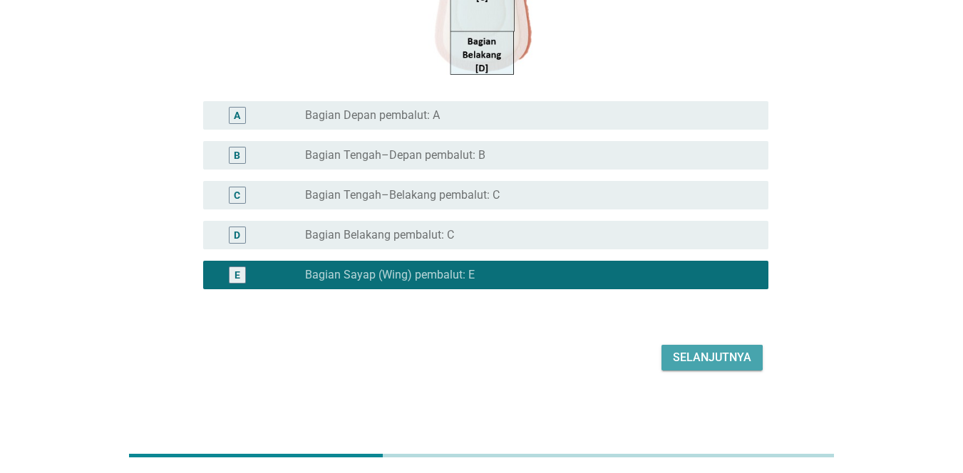
click at [703, 354] on div "Selanjutnya" at bounding box center [712, 357] width 78 height 17
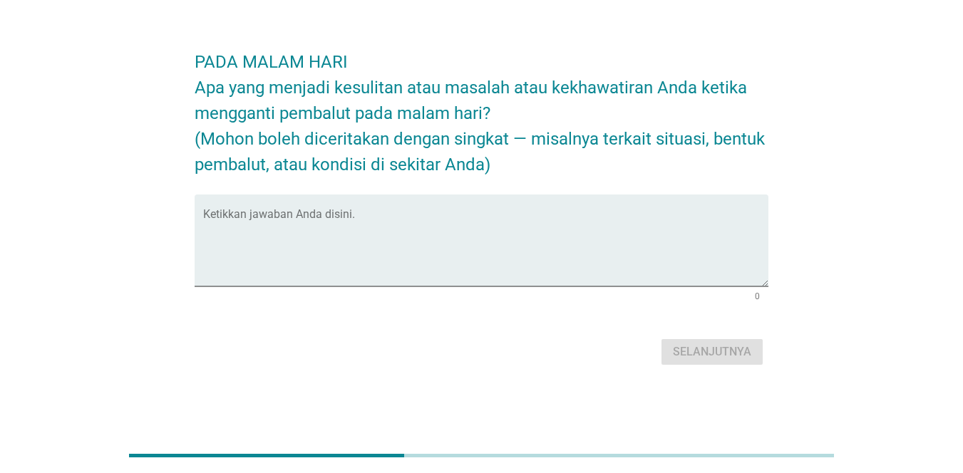
scroll to position [0, 0]
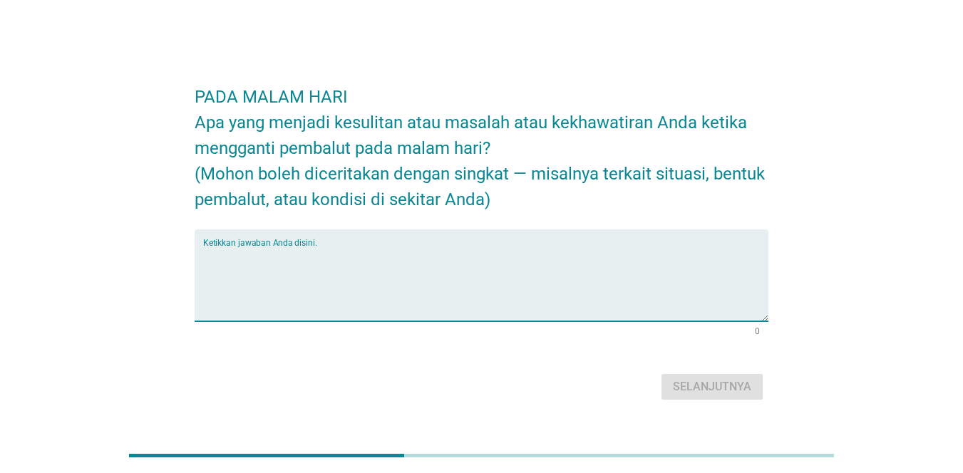
click at [572, 256] on textarea "Ketikkan jawaban Anda disini." at bounding box center [485, 284] width 565 height 75
type textarea "tidak ada"
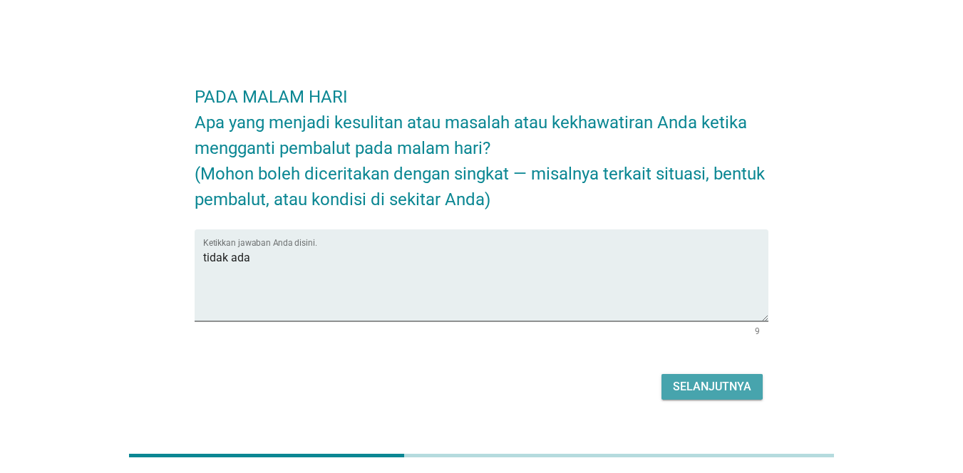
click at [692, 385] on div "Selanjutnya" at bounding box center [712, 387] width 78 height 17
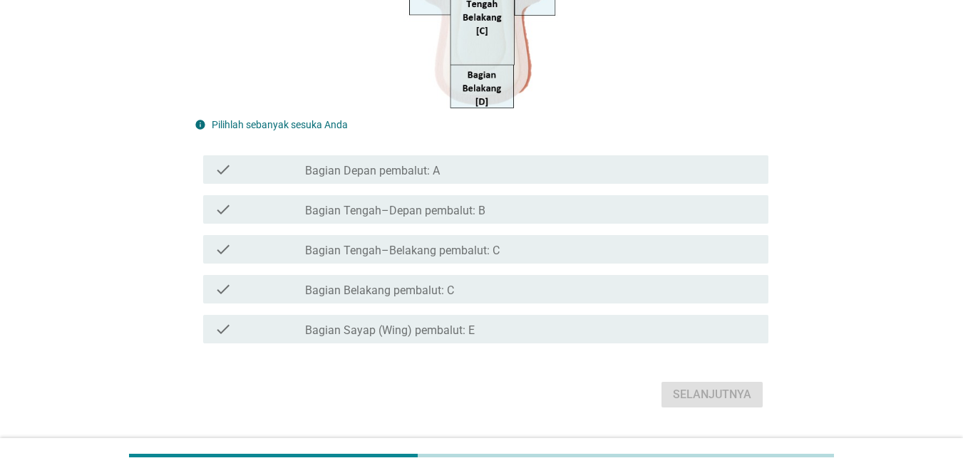
scroll to position [345, 0]
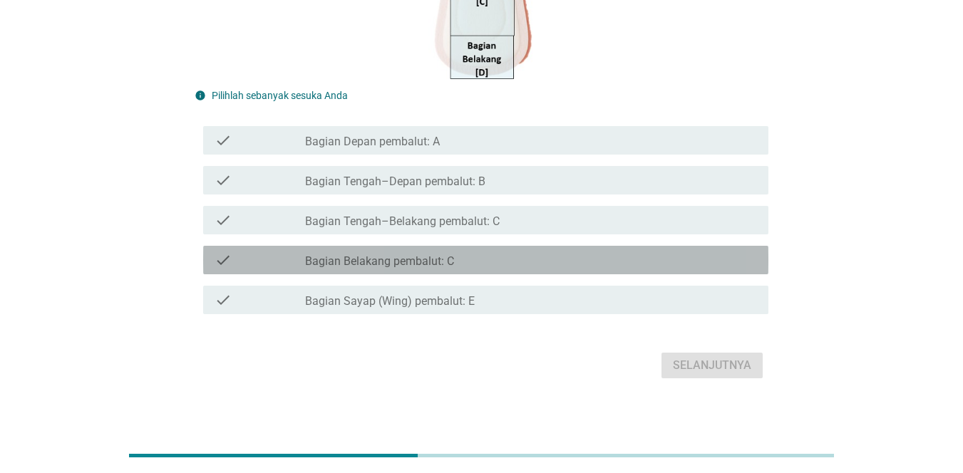
click at [647, 267] on div "check_box_outline_blank Bagian Belakang pembalut: C" at bounding box center [531, 260] width 452 height 17
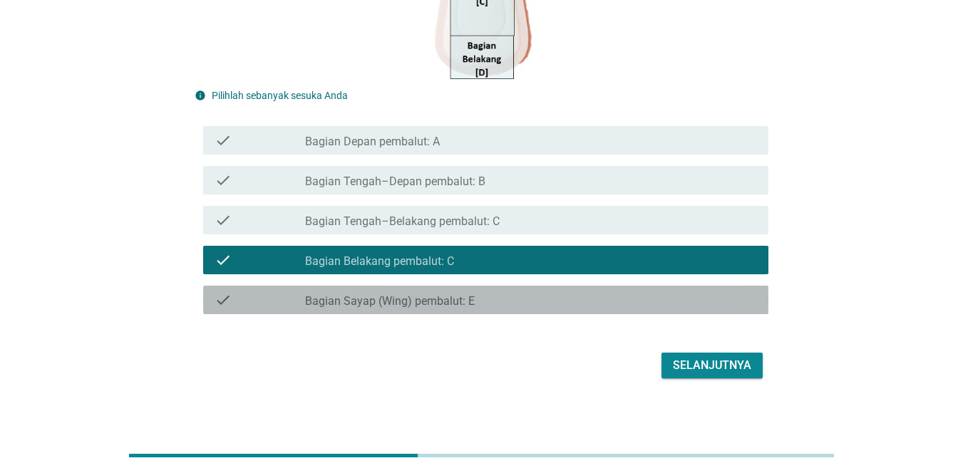
click at [643, 301] on div "check_box_outline_blank Bagian Sayap (Wing) pembalut: E" at bounding box center [531, 300] width 452 height 17
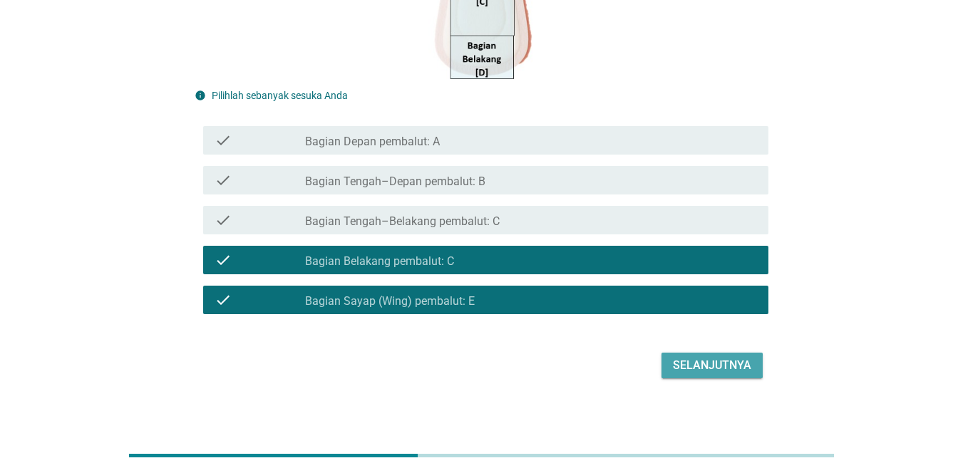
click at [698, 374] on div "Selanjutnya" at bounding box center [712, 365] width 78 height 17
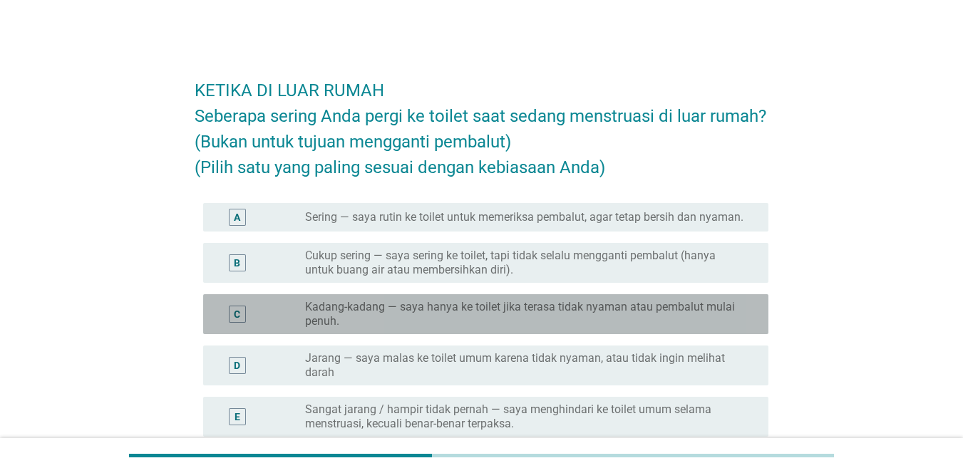
click at [641, 314] on label "Kadang-kadang — saya hanya ke toilet jika terasa tidak nyaman atau pembalut mul…" at bounding box center [525, 314] width 441 height 29
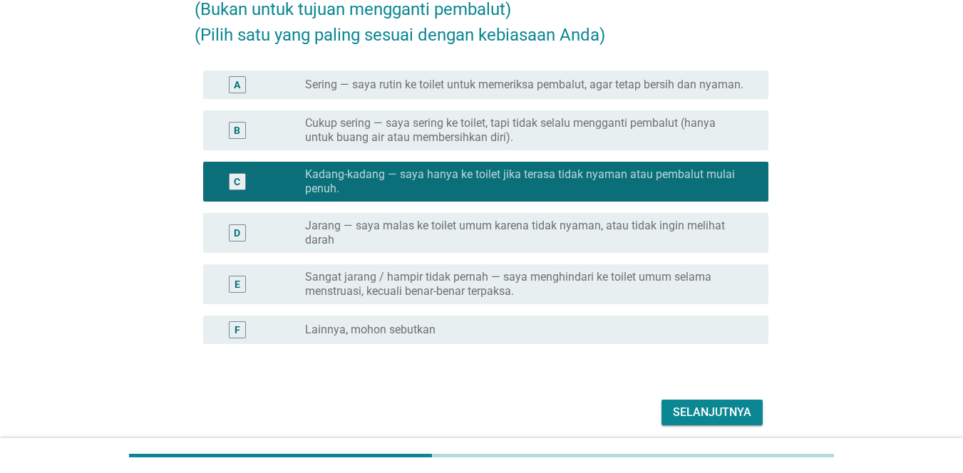
scroll to position [187, 0]
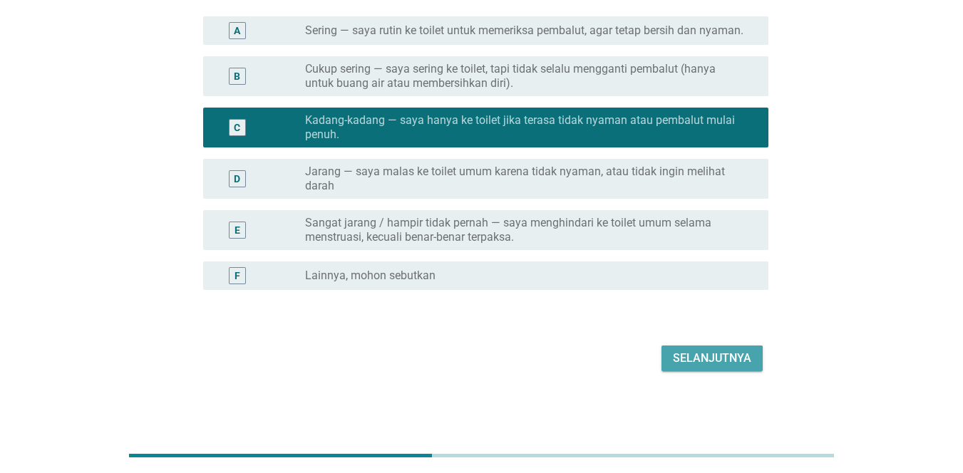
click at [734, 356] on div "Selanjutnya" at bounding box center [712, 358] width 78 height 17
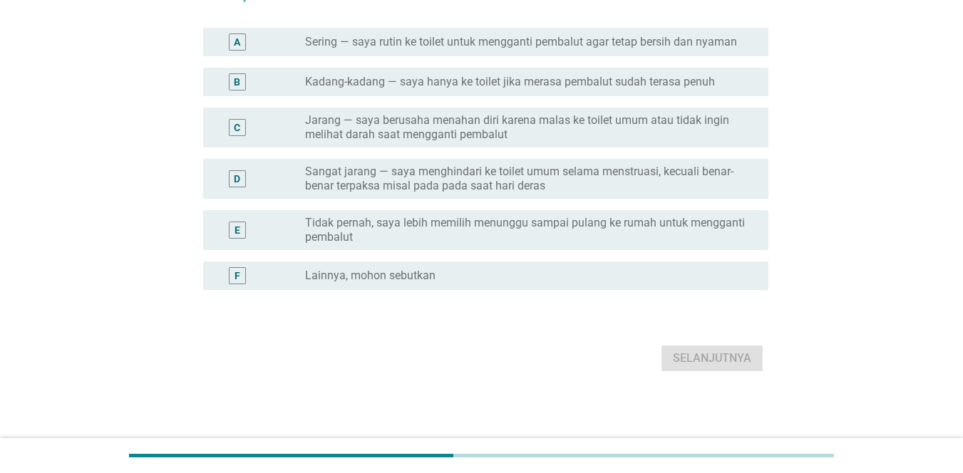
scroll to position [0, 0]
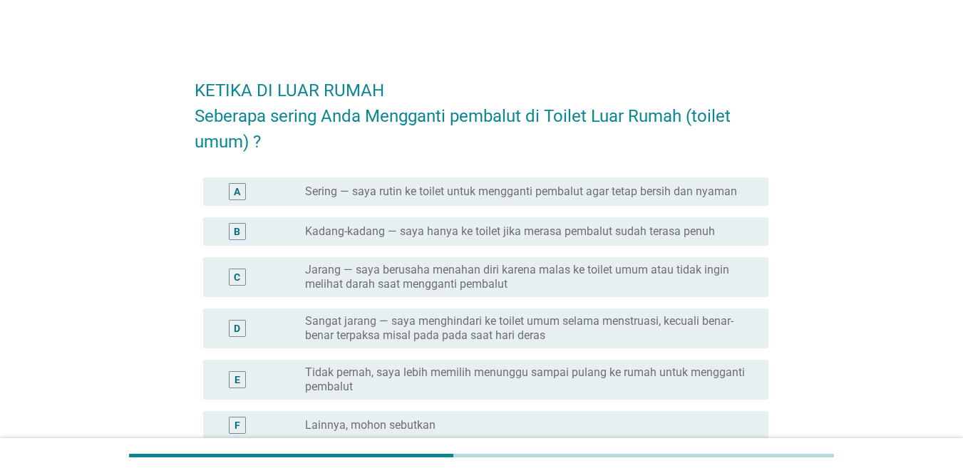
click at [665, 340] on label "Sangat jarang — saya menghindari ke toilet umum selama menstruasi, kecuali bena…" at bounding box center [525, 328] width 441 height 29
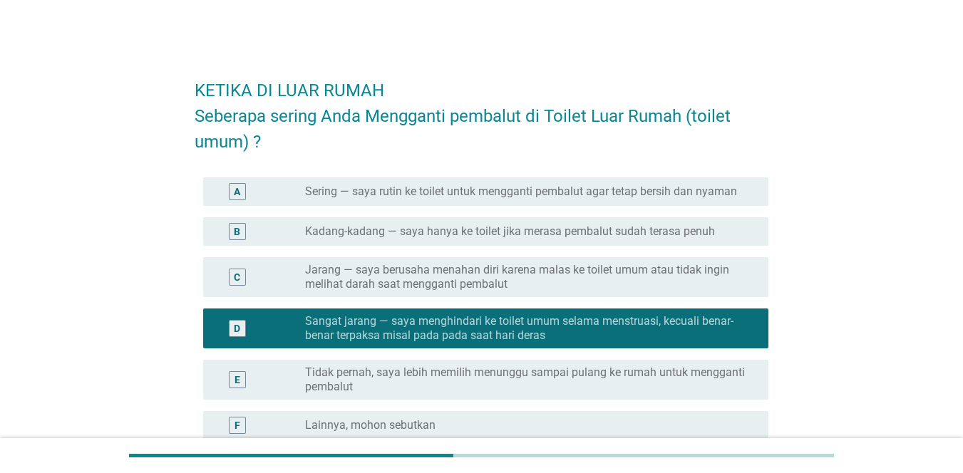
scroll to position [150, 0]
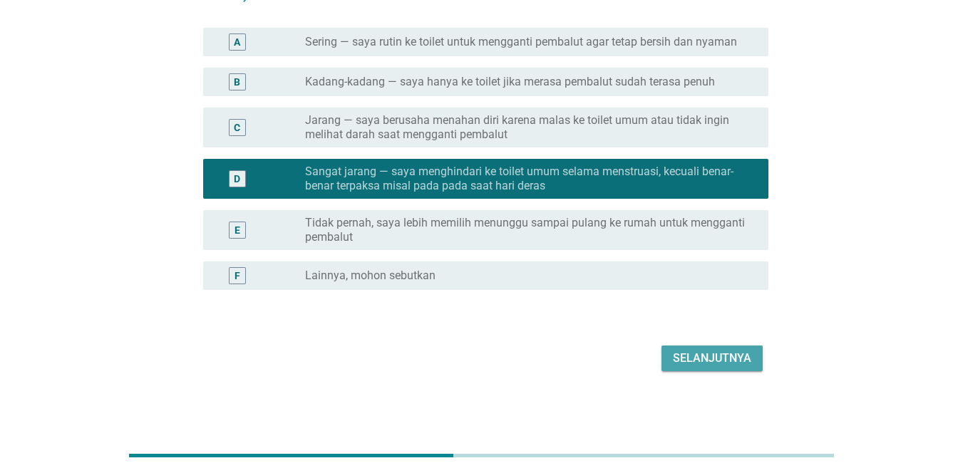
click at [732, 360] on div "Selanjutnya" at bounding box center [712, 358] width 78 height 17
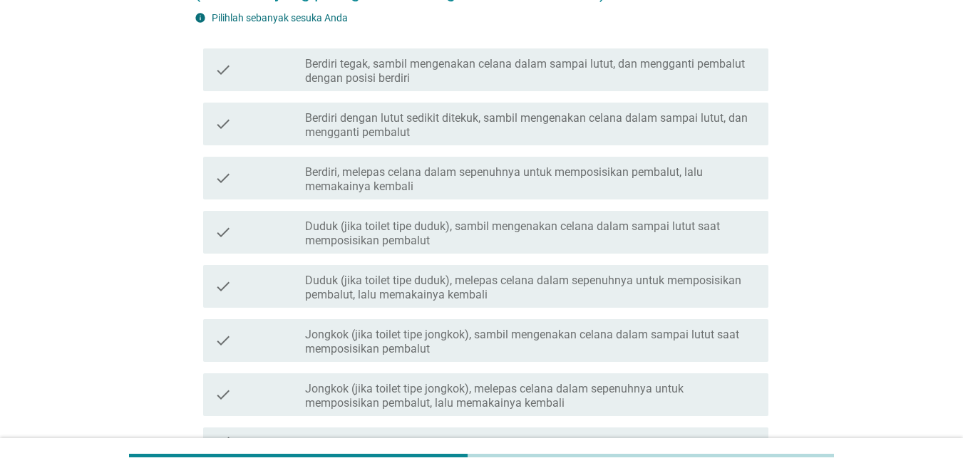
scroll to position [0, 0]
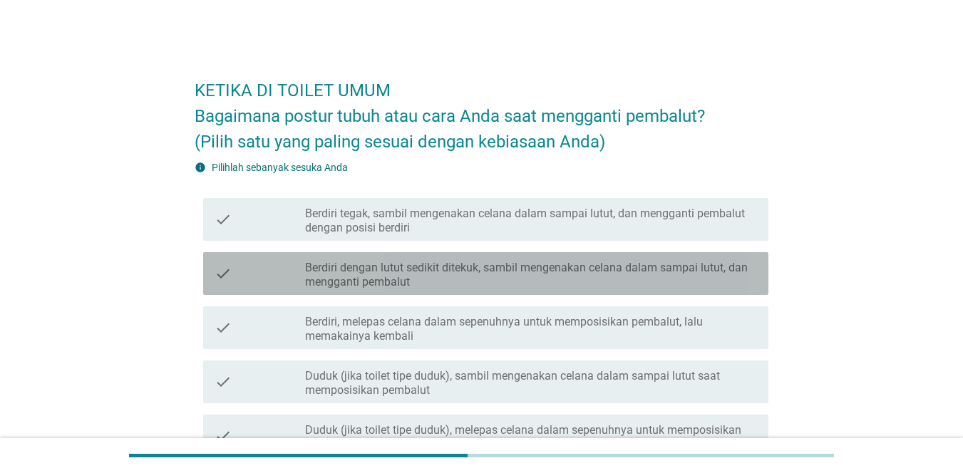
click at [568, 284] on label "Berdiri dengan lutut sedikit ditekuk, sambil mengenakan celana dalam sampai lut…" at bounding box center [531, 275] width 452 height 29
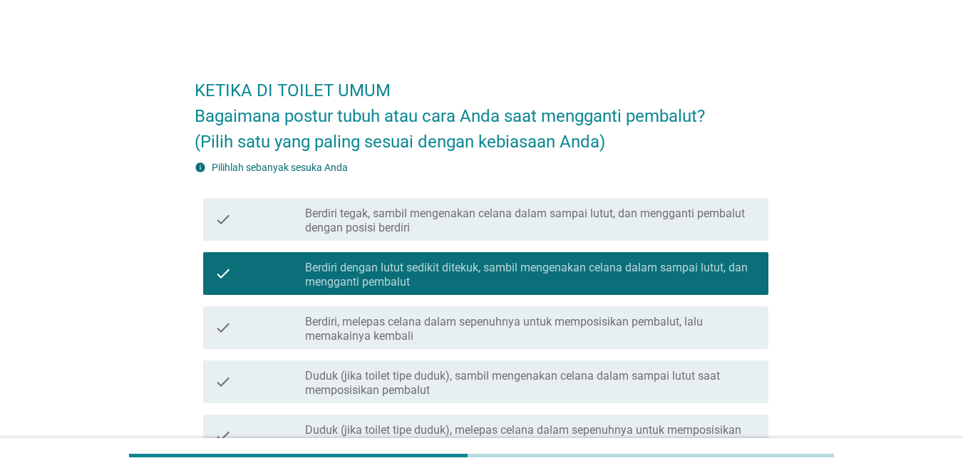
scroll to position [299, 0]
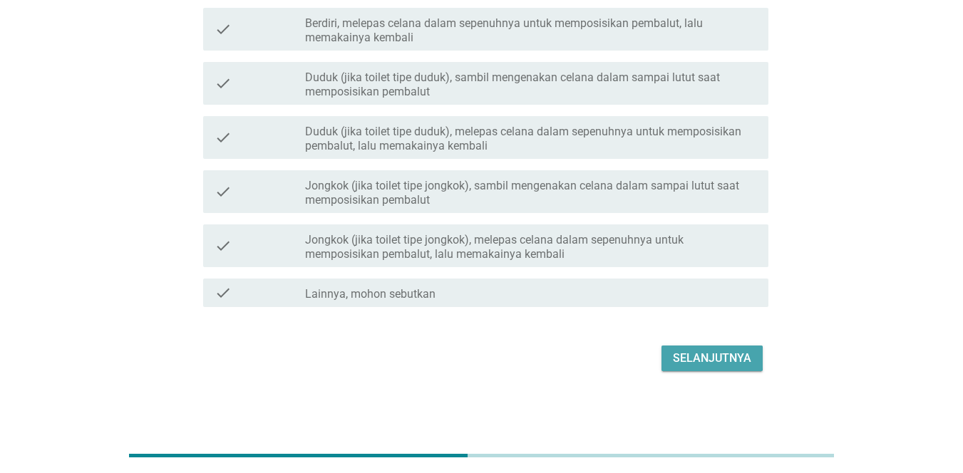
click at [739, 361] on div "Selanjutnya" at bounding box center [712, 358] width 78 height 17
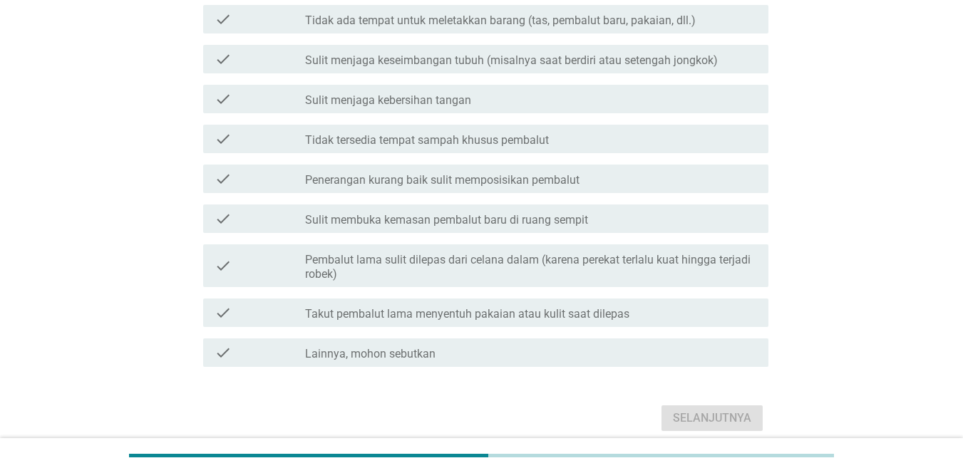
scroll to position [0, 0]
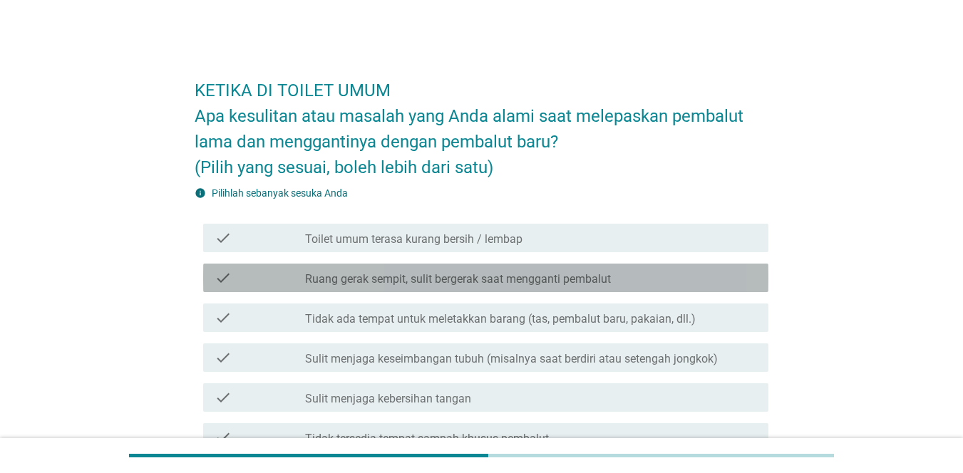
click at [609, 286] on label "Ruang gerak sempit, sulit bergerak saat mengganti pembalut" at bounding box center [458, 279] width 306 height 14
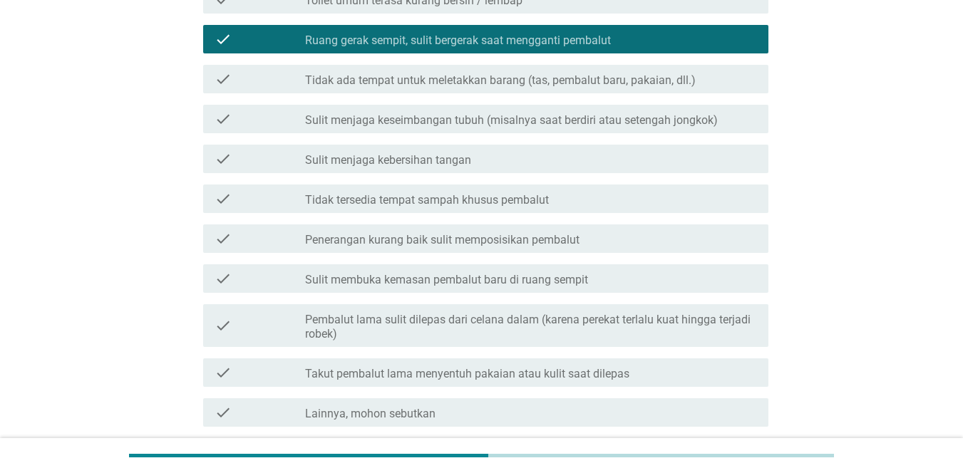
scroll to position [359, 0]
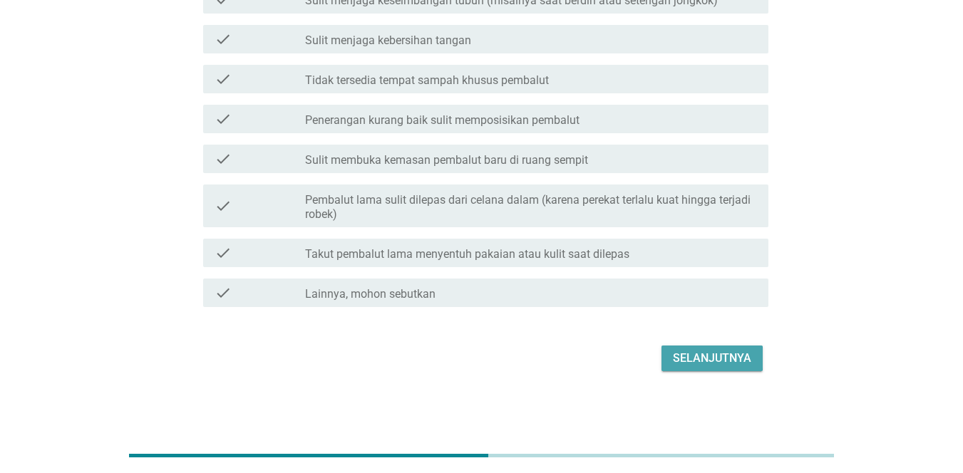
click at [733, 346] on button "Selanjutnya" at bounding box center [712, 359] width 101 height 26
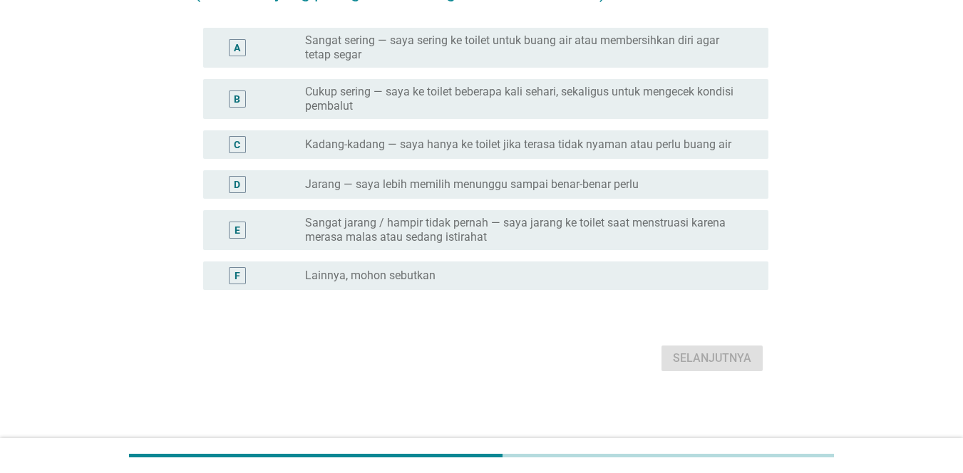
scroll to position [0, 0]
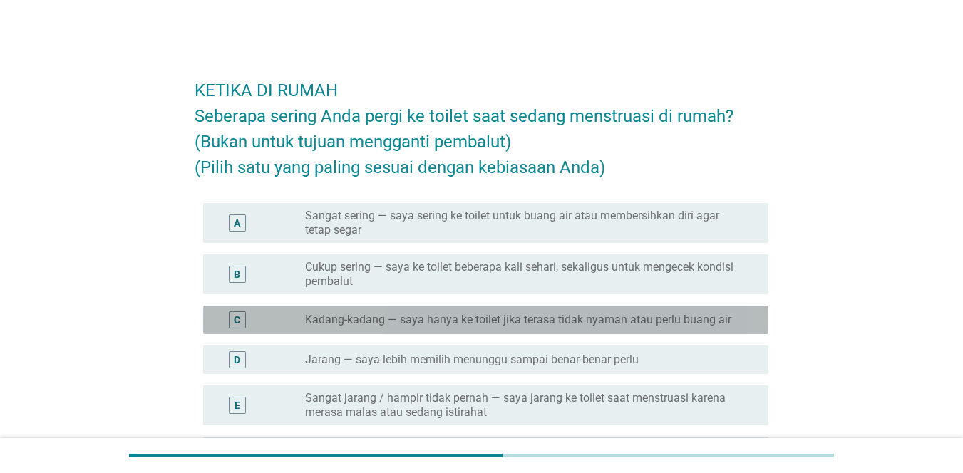
click at [633, 325] on label "Kadang-kadang — saya hanya ke toilet jika terasa tidak nyaman atau perlu buang …" at bounding box center [518, 320] width 426 height 14
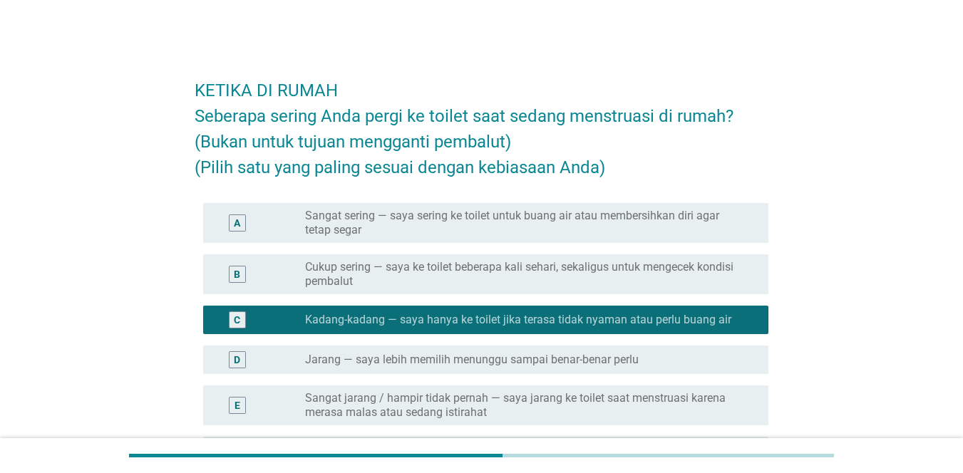
scroll to position [175, 0]
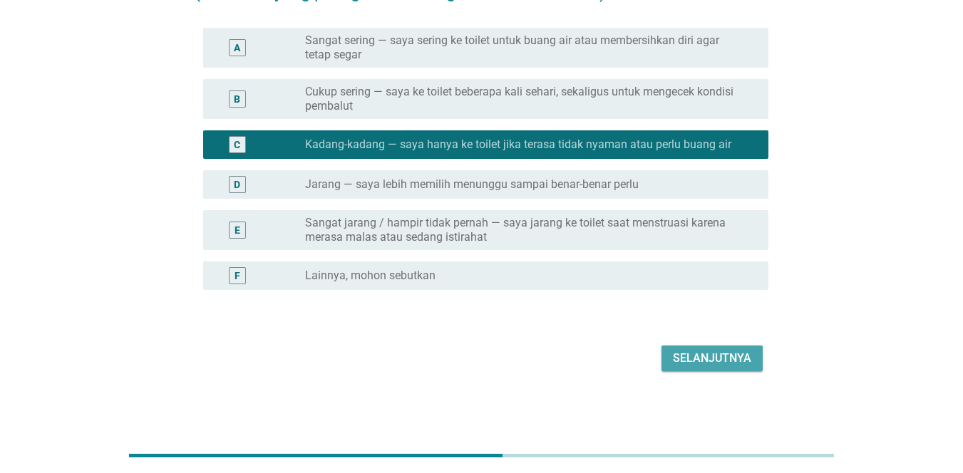
click at [718, 361] on div "Selanjutnya" at bounding box center [712, 358] width 78 height 17
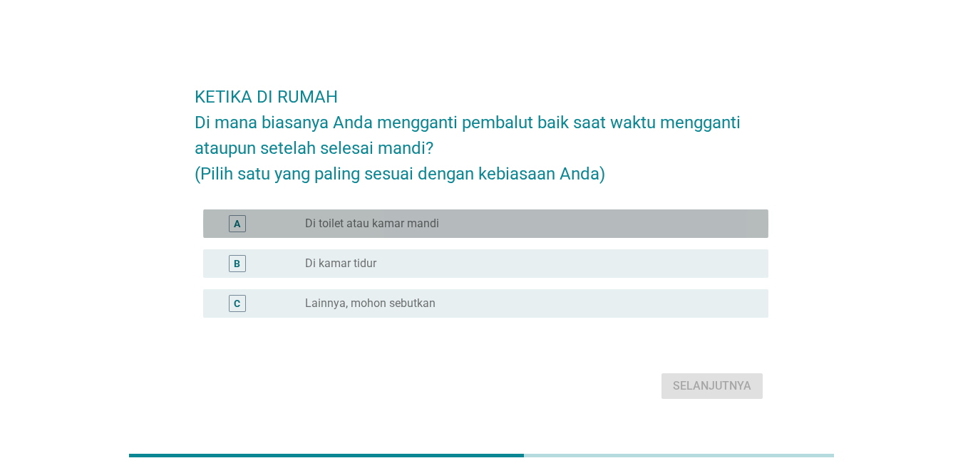
click at [593, 230] on div "radio_button_unchecked Di toilet atau kamar mandi" at bounding box center [525, 224] width 441 height 14
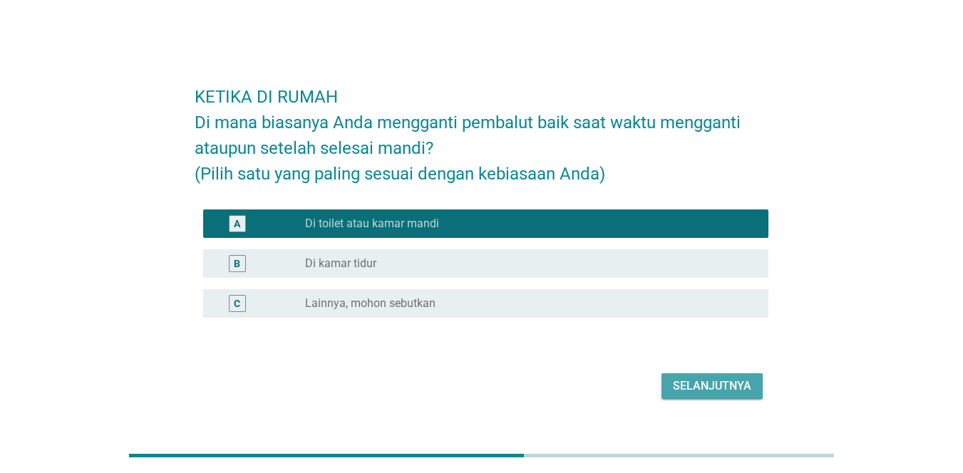
click at [709, 384] on div "Selanjutnya" at bounding box center [712, 386] width 78 height 17
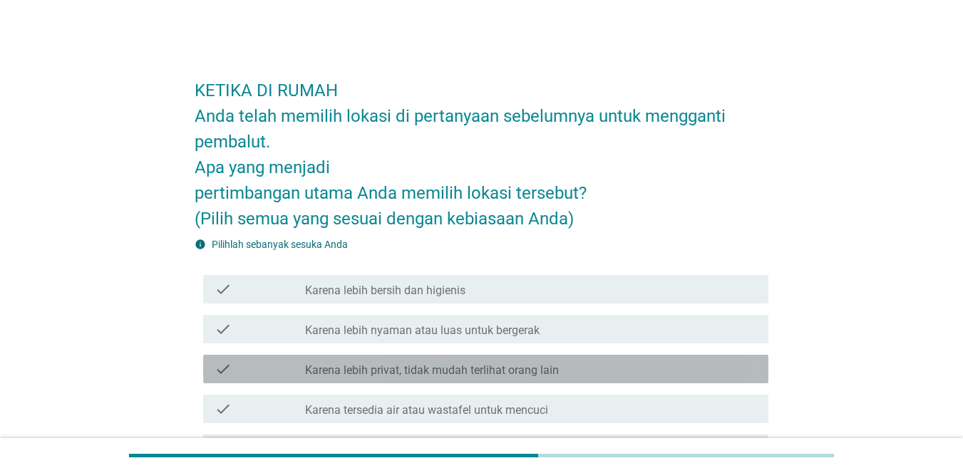
click at [652, 371] on div "check_box_outline_blank Karena lebih privat, tidak mudah terlihat orang lain" at bounding box center [531, 369] width 452 height 17
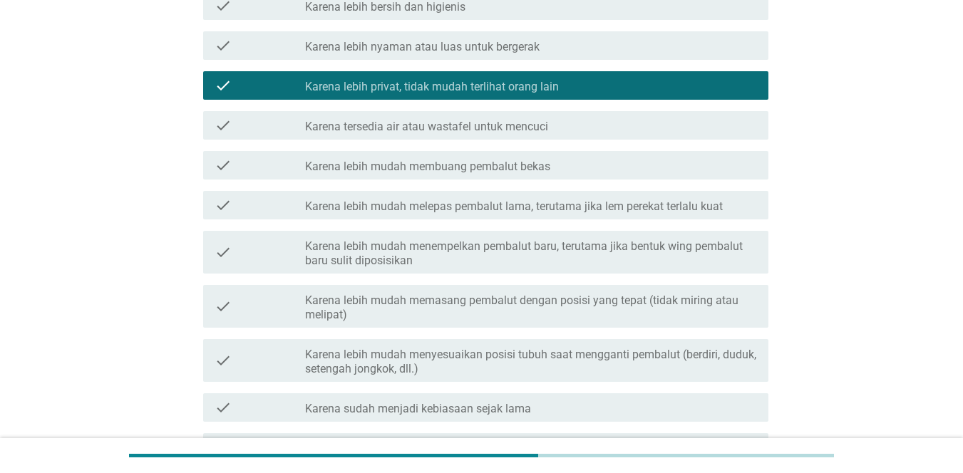
scroll to position [438, 0]
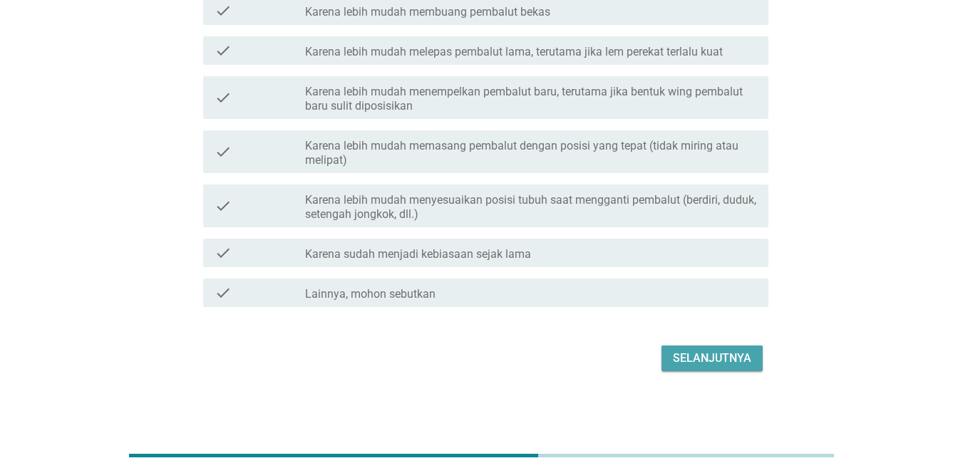
click at [732, 361] on div "Selanjutnya" at bounding box center [712, 358] width 78 height 17
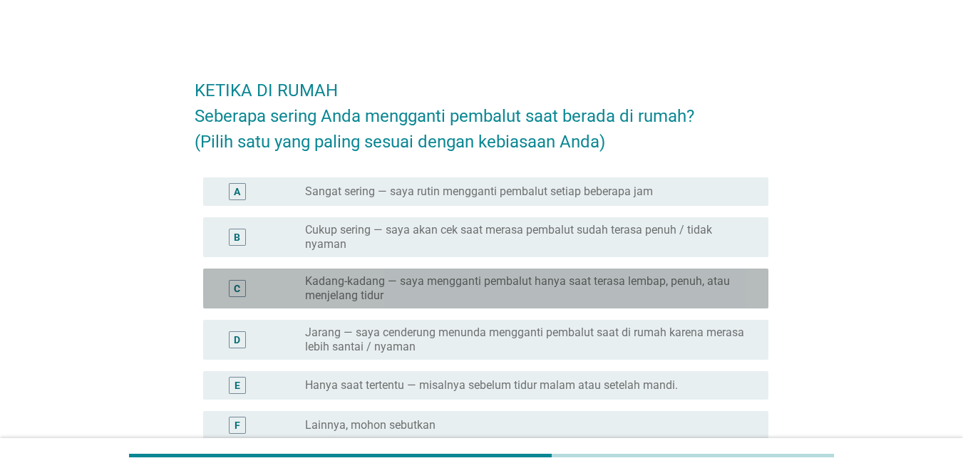
click at [602, 279] on label "Kadang-kadang — saya mengganti pembalut hanya saat terasa lembap, penuh, atau m…" at bounding box center [525, 288] width 441 height 29
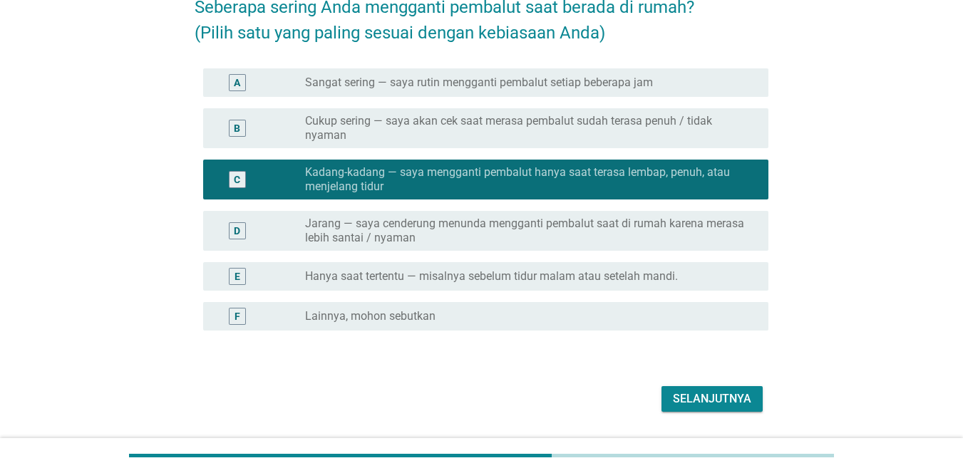
scroll to position [150, 0]
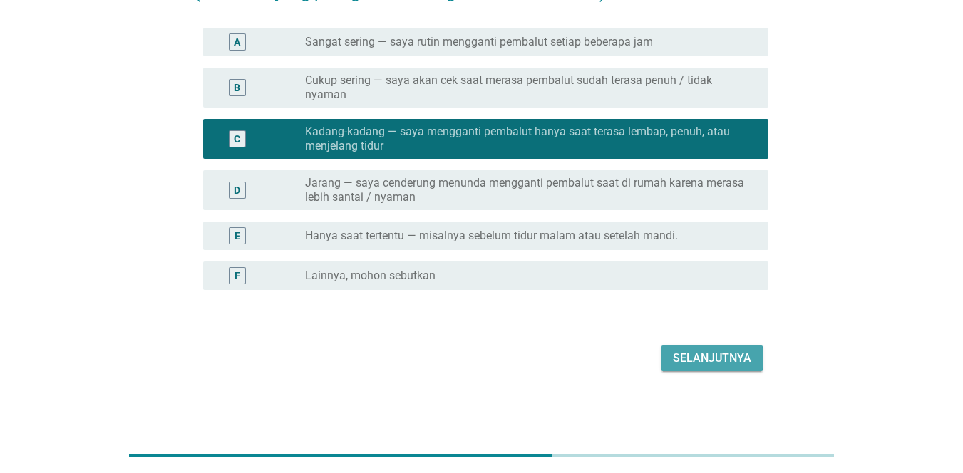
click at [732, 352] on div "Selanjutnya" at bounding box center [712, 358] width 78 height 17
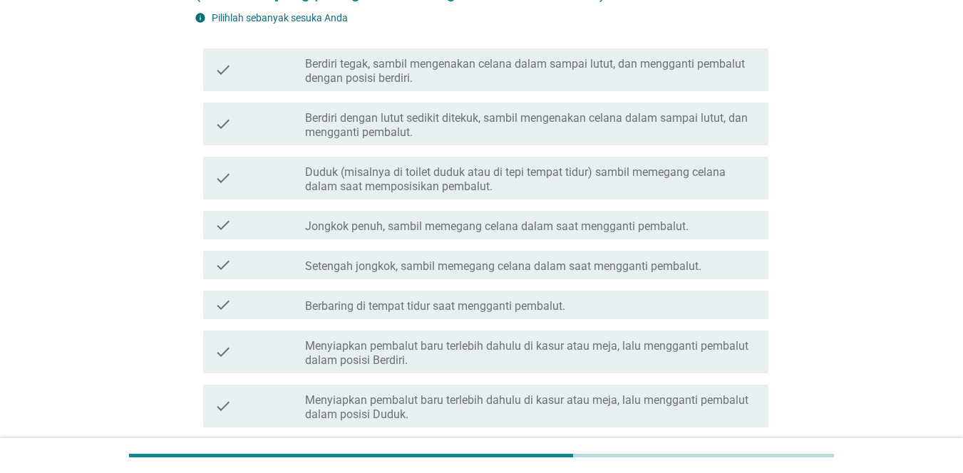
scroll to position [0, 0]
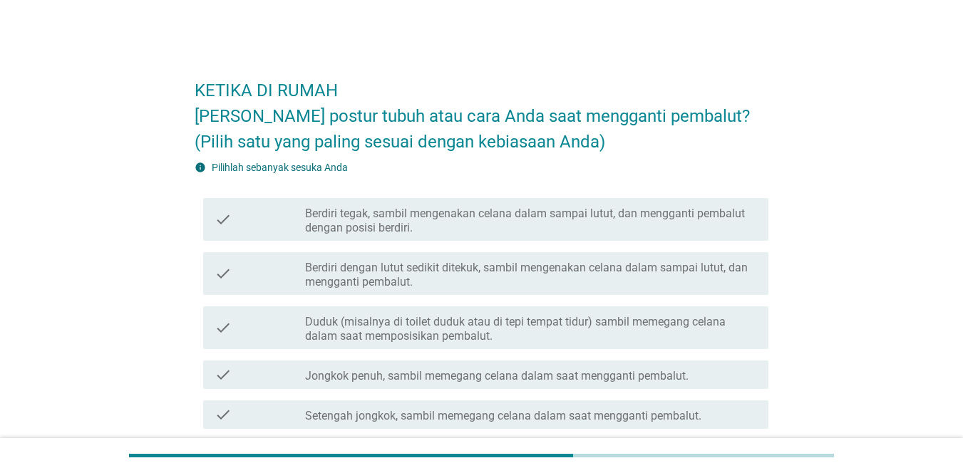
click at [644, 297] on div "check check_box_outline_blank Berdiri dengan lutut sedikit ditekuk, sambil meng…" at bounding box center [482, 274] width 574 height 54
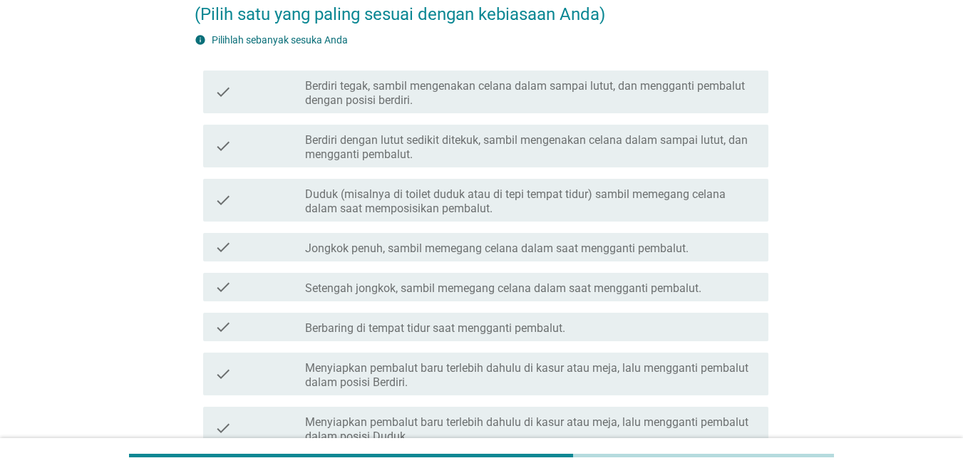
scroll to position [114, 0]
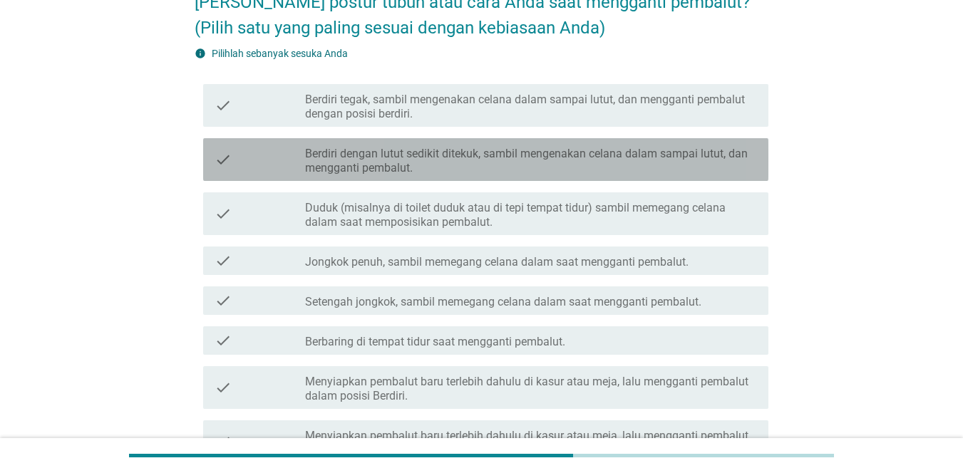
click at [595, 156] on label "Berdiri dengan lutut sedikit ditekuk, sambil mengenakan celana dalam sampai lut…" at bounding box center [531, 161] width 452 height 29
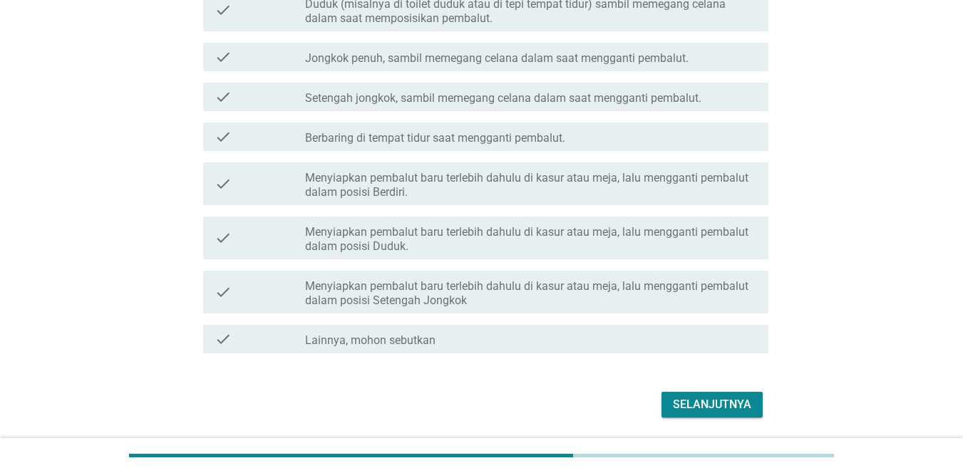
scroll to position [364, 0]
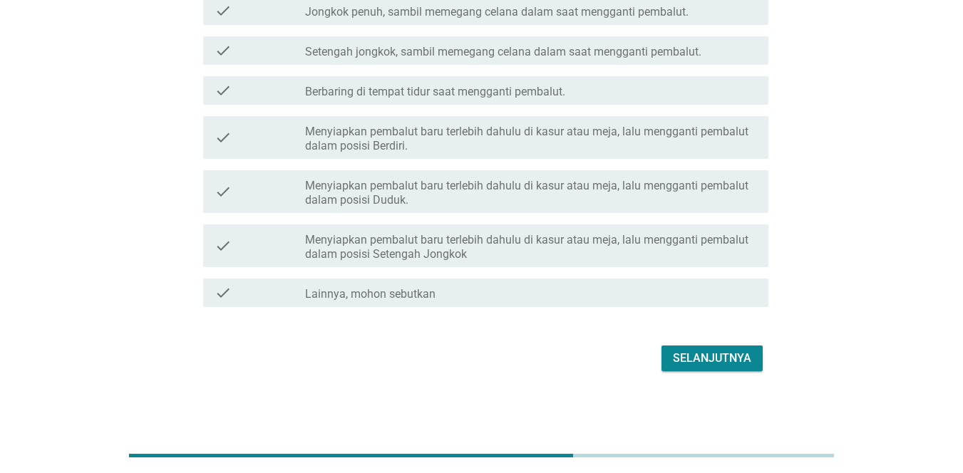
click at [733, 371] on div "Selanjutnya" at bounding box center [482, 359] width 574 height 34
click at [731, 362] on div "Selanjutnya" at bounding box center [712, 358] width 78 height 17
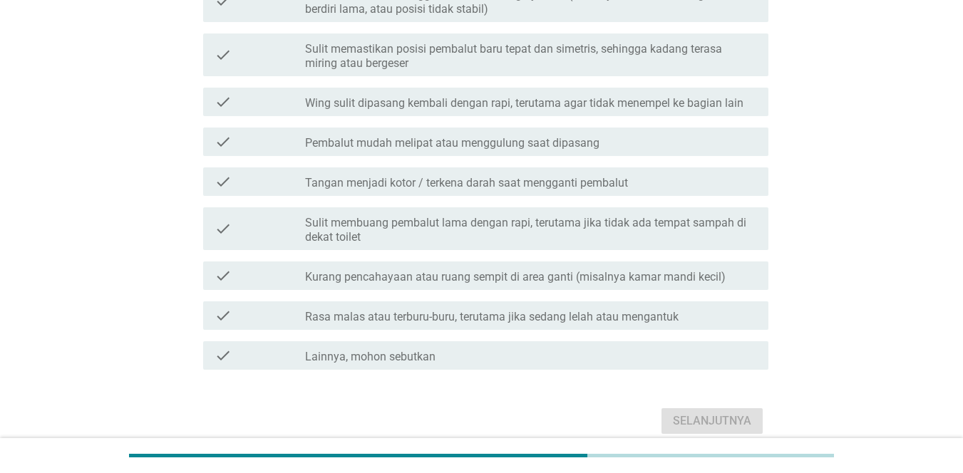
scroll to position [0, 0]
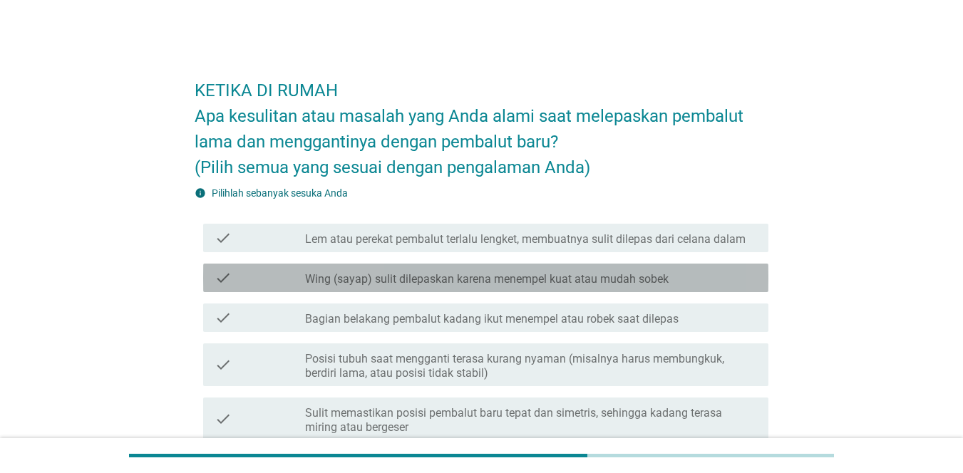
click at [617, 277] on label "Wing (sayap) sulit dilepaskan karena menempel kuat atau mudah sobek" at bounding box center [487, 279] width 364 height 14
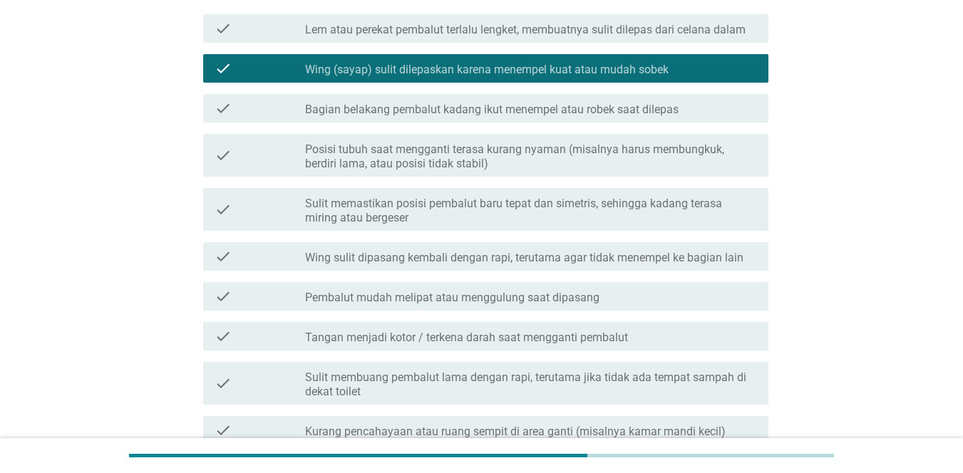
scroll to position [427, 0]
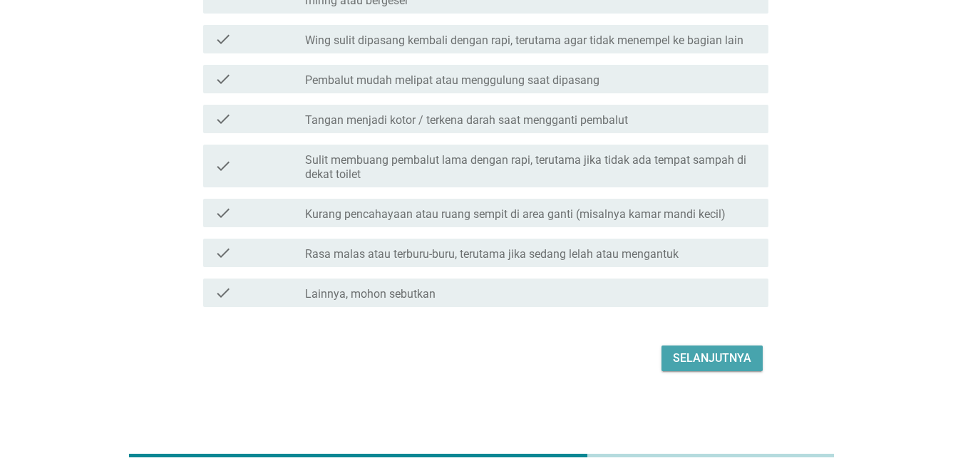
click at [697, 361] on div "Selanjutnya" at bounding box center [712, 358] width 78 height 17
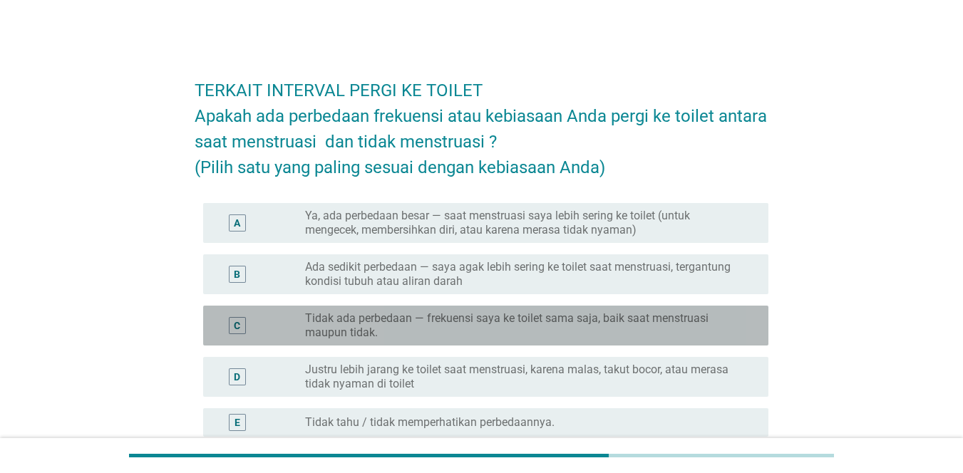
click at [674, 329] on label "Tidak ada perbedaan — frekuensi saya ke toilet sama saja, baik saat menstruasi …" at bounding box center [525, 326] width 441 height 29
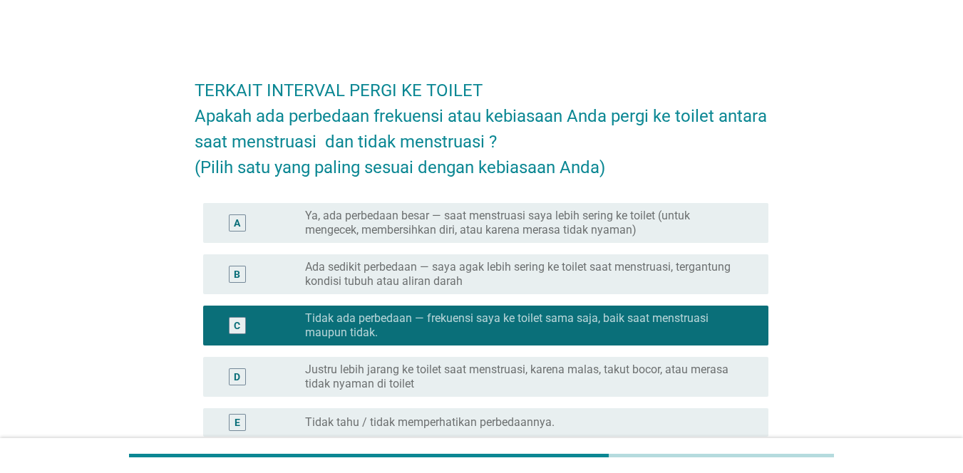
scroll to position [187, 0]
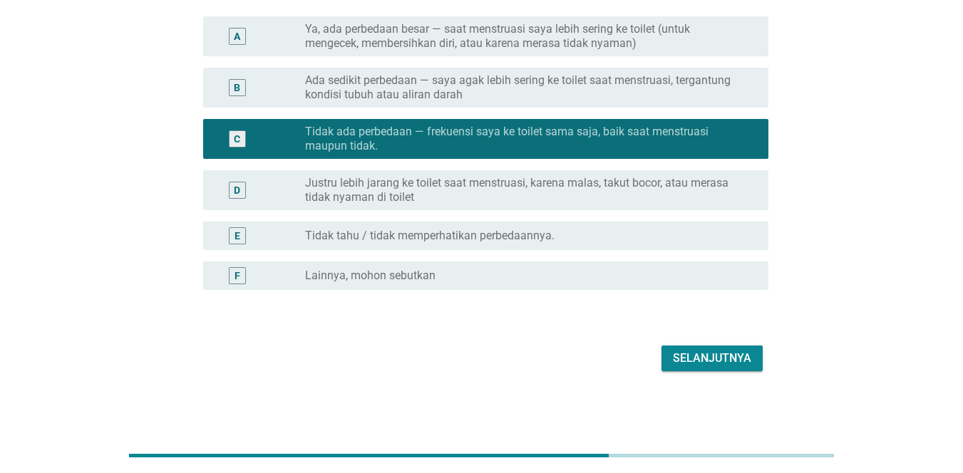
click at [693, 373] on div "Selanjutnya" at bounding box center [482, 359] width 574 height 34
click at [691, 361] on div "Selanjutnya" at bounding box center [712, 358] width 78 height 17
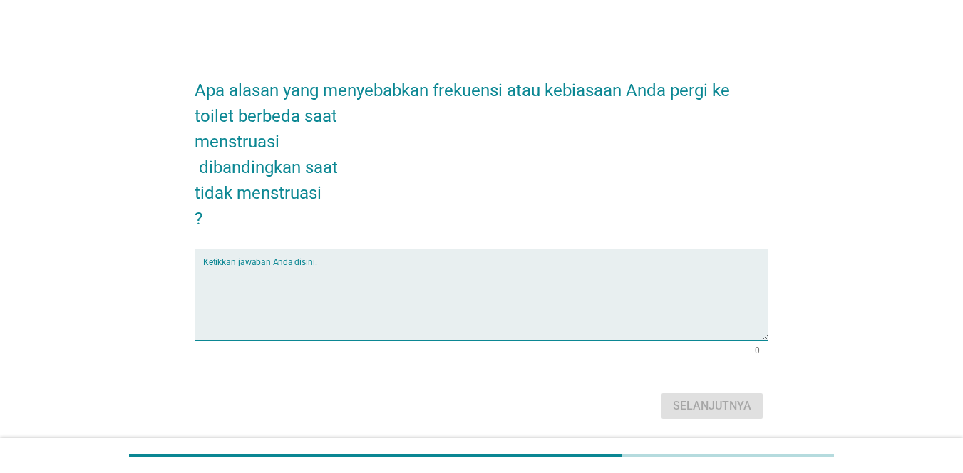
click at [481, 294] on textarea "Ketikkan jawaban Anda disini." at bounding box center [485, 303] width 565 height 75
type textarea "tidak ada"
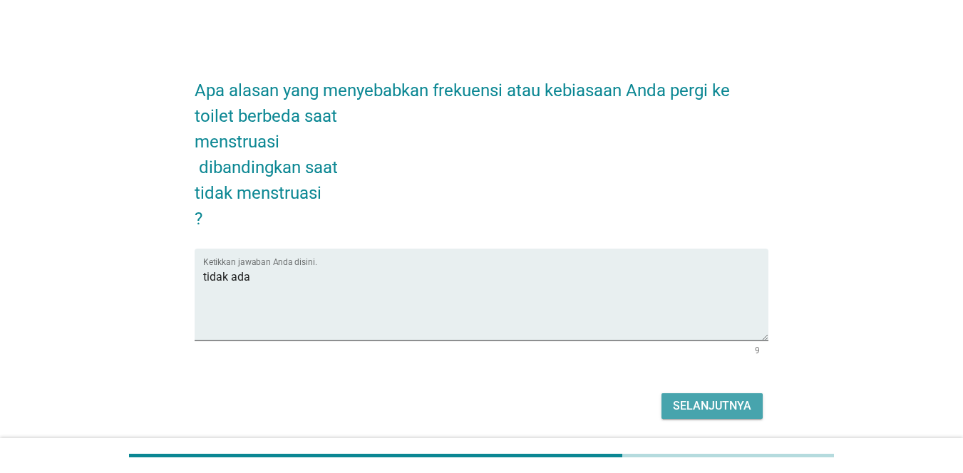
click at [681, 405] on div "Selanjutnya" at bounding box center [712, 406] width 78 height 17
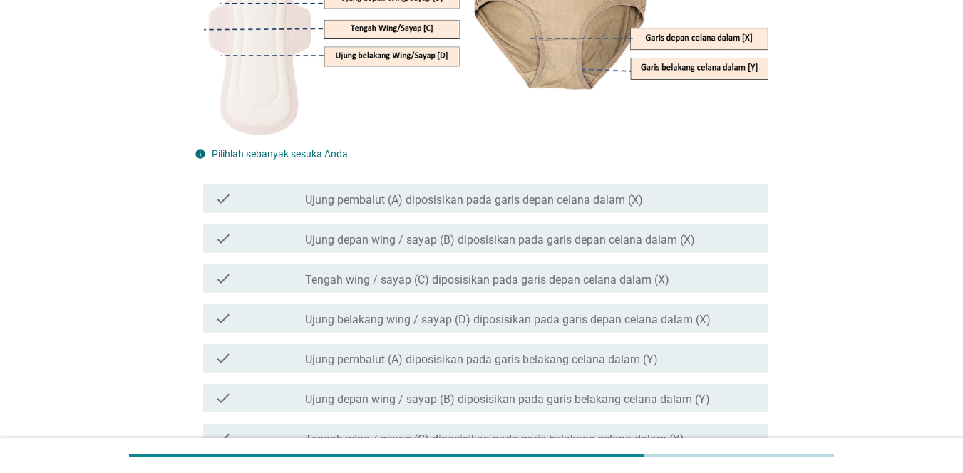
scroll to position [286, 0]
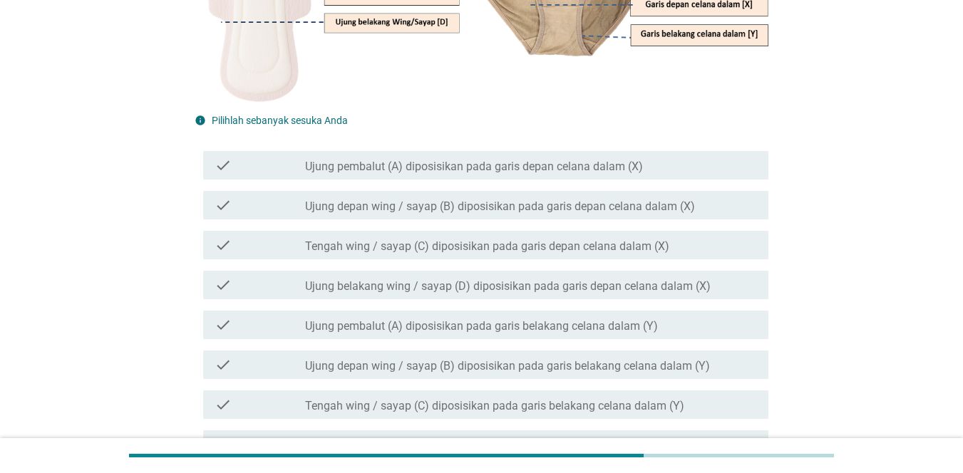
click at [697, 220] on div "check check_box_outline_blank Ujung depan wing / sayap (B) diposisikan pada gar…" at bounding box center [482, 205] width 574 height 40
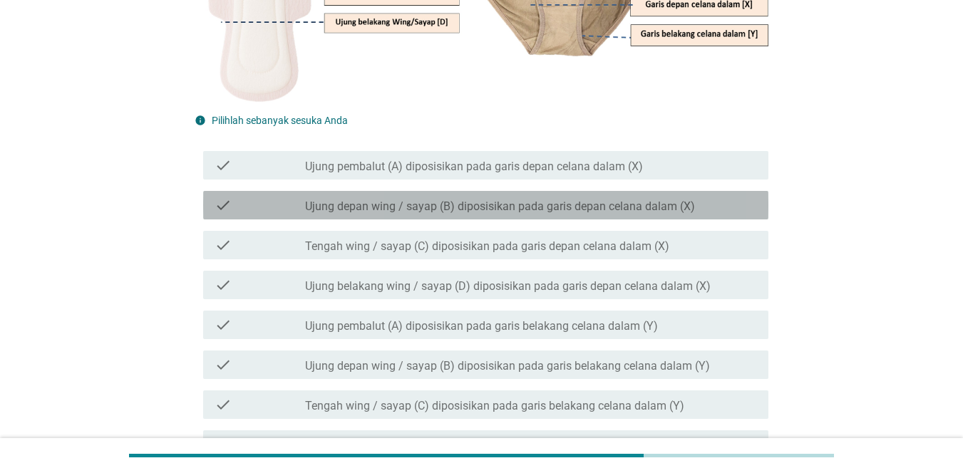
click at [696, 211] on div "check_box_outline_blank Ujung depan wing / sayap (B) diposisikan pada garis dep…" at bounding box center [531, 205] width 452 height 17
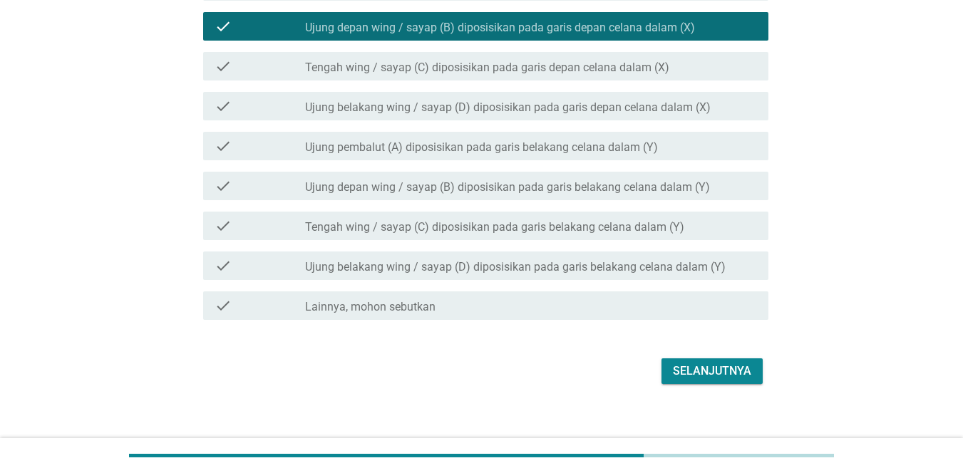
scroll to position [478, 0]
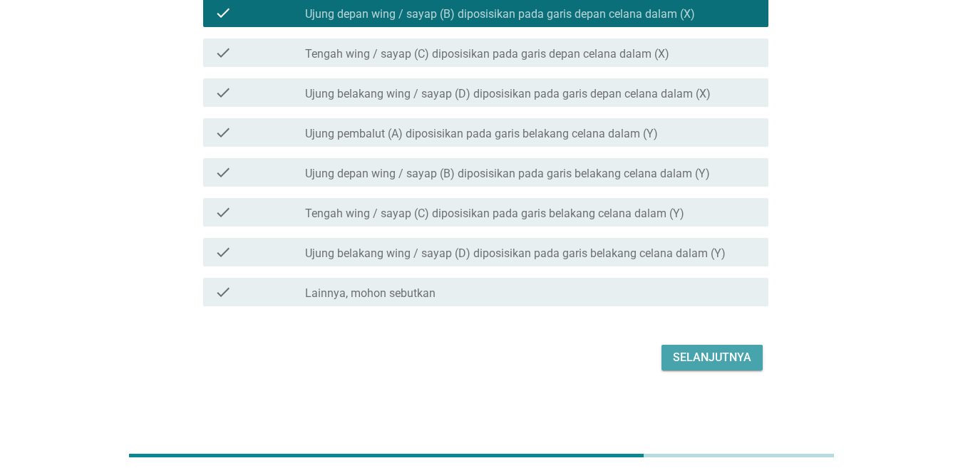
click at [725, 351] on div "Selanjutnya" at bounding box center [712, 357] width 78 height 17
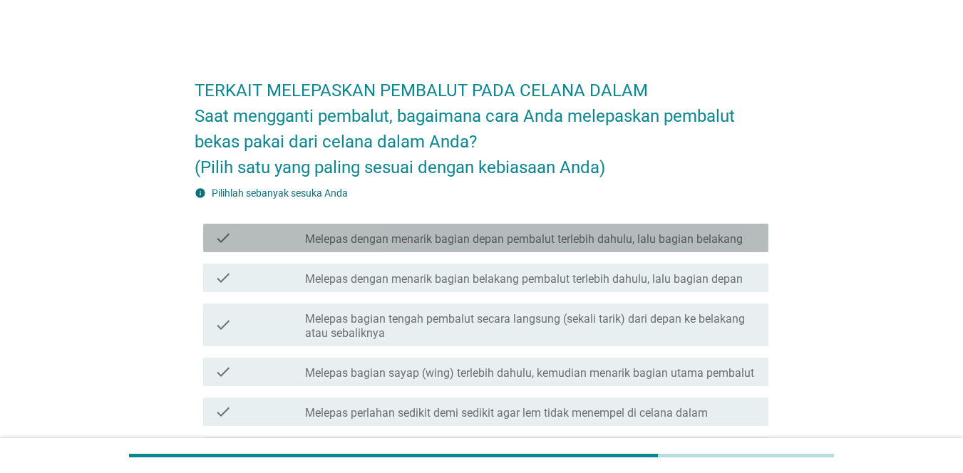
click at [651, 232] on label "Melepas dengan menarik bagian depan pembalut terlebih dahulu, lalu bagian belak…" at bounding box center [524, 239] width 438 height 14
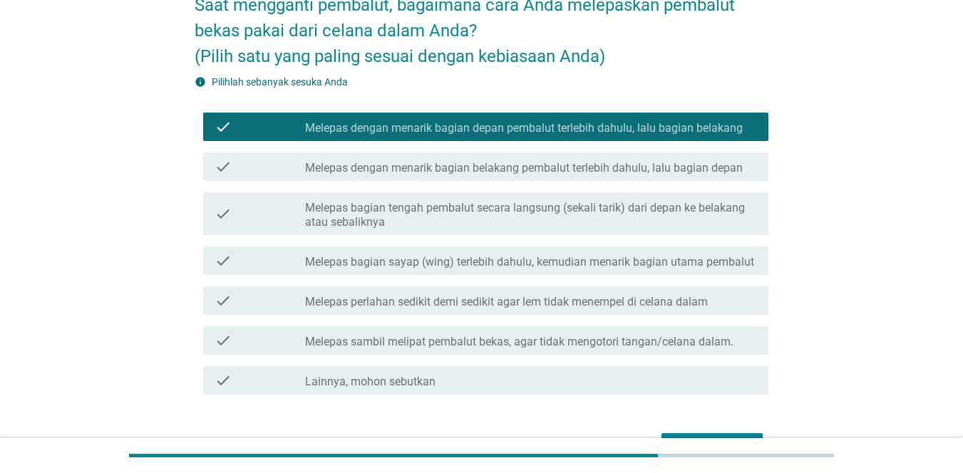
scroll to position [189, 0]
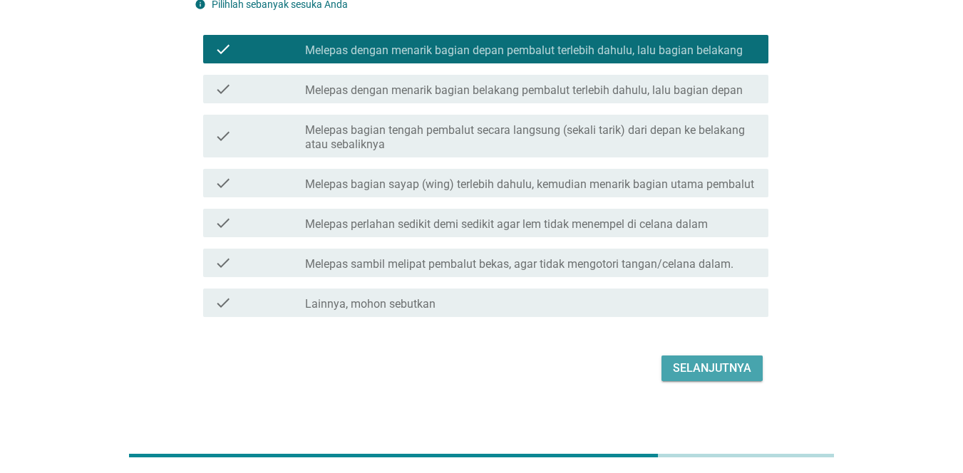
click at [743, 369] on div "Selanjutnya" at bounding box center [712, 368] width 78 height 17
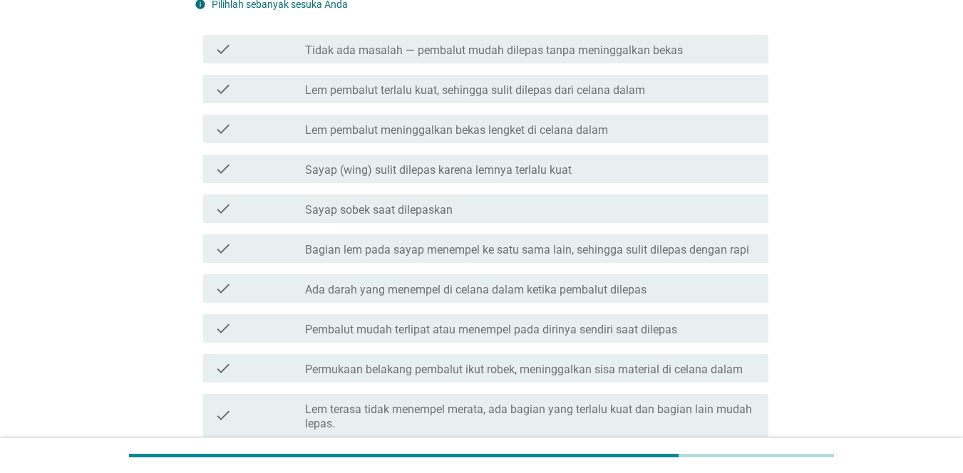
scroll to position [0, 0]
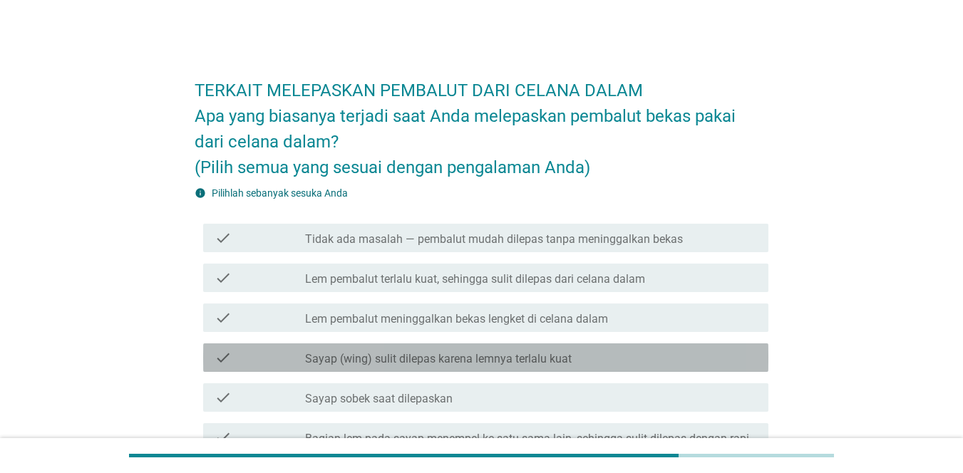
click at [699, 370] on div "check check_box_outline_blank Sayap (wing) sulit dilepas karena lemnya terlalu …" at bounding box center [485, 358] width 565 height 29
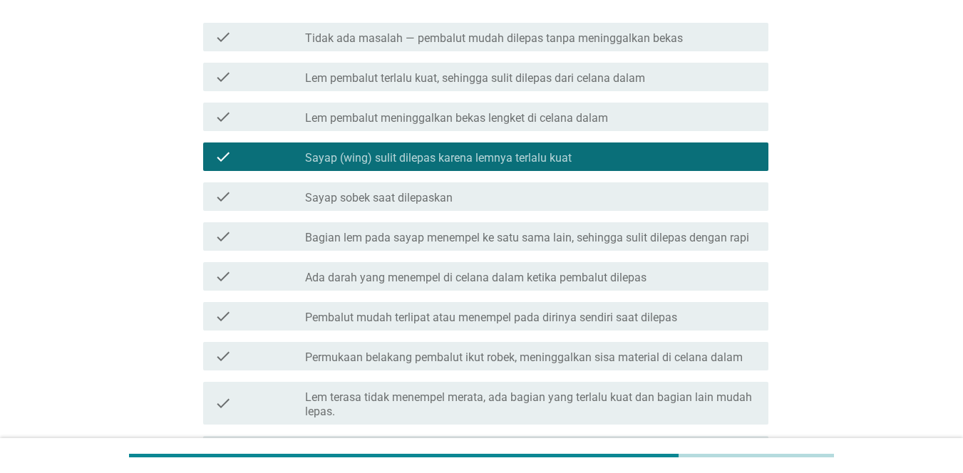
scroll to position [359, 0]
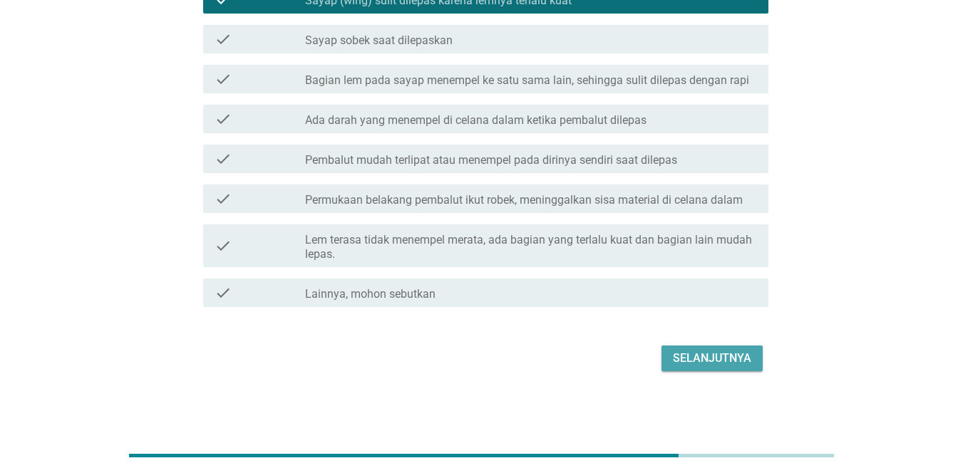
click at [733, 366] on div "Selanjutnya" at bounding box center [712, 358] width 78 height 17
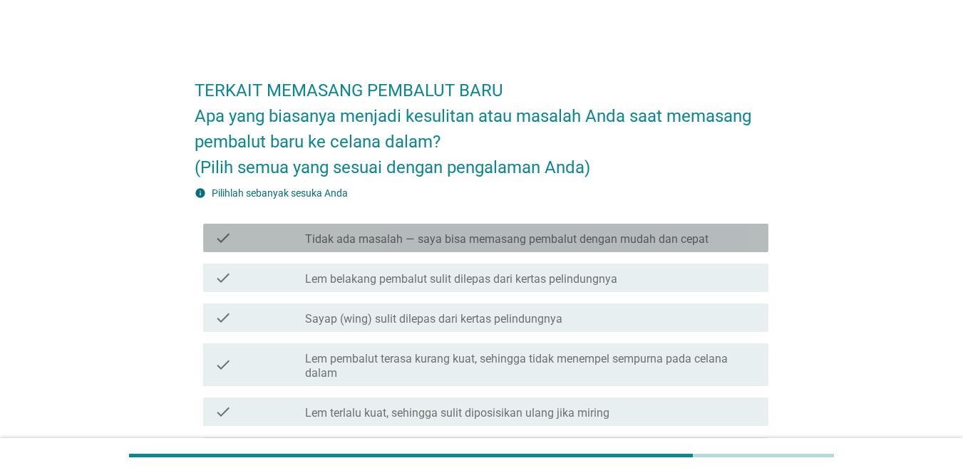
click at [683, 250] on div "check check_box_outline_blank Tidak ada masalah — saya bisa memasang pembalut d…" at bounding box center [485, 238] width 565 height 29
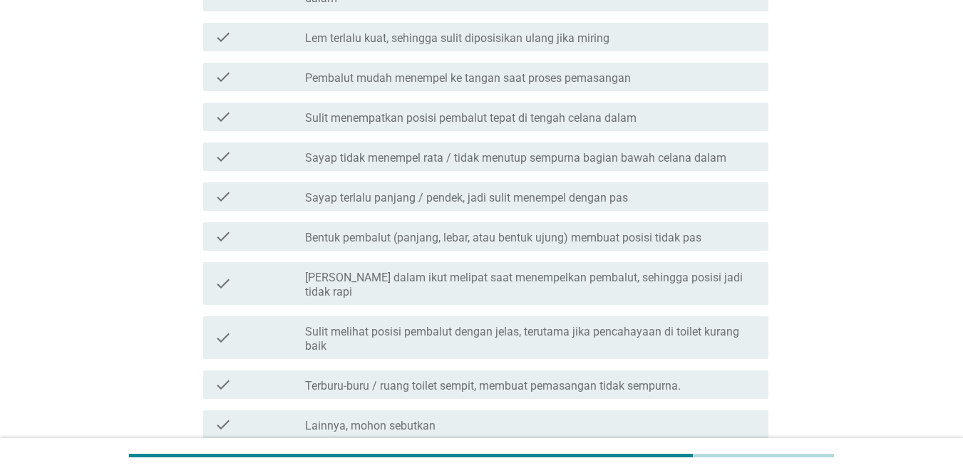
scroll to position [493, 0]
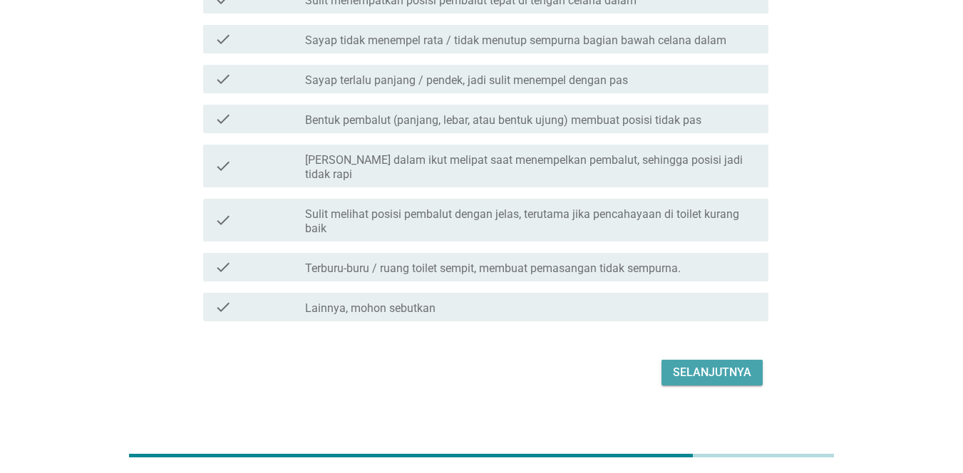
click at [717, 364] on div "Selanjutnya" at bounding box center [712, 372] width 78 height 17
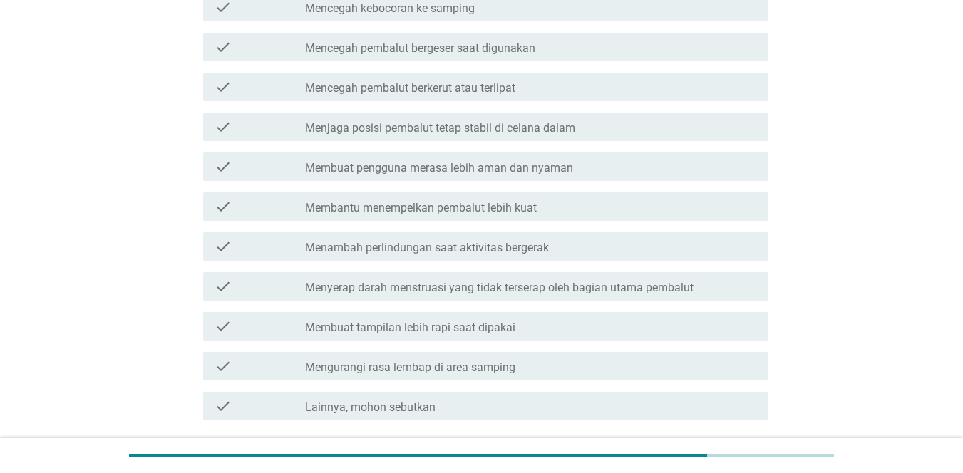
scroll to position [454, 0]
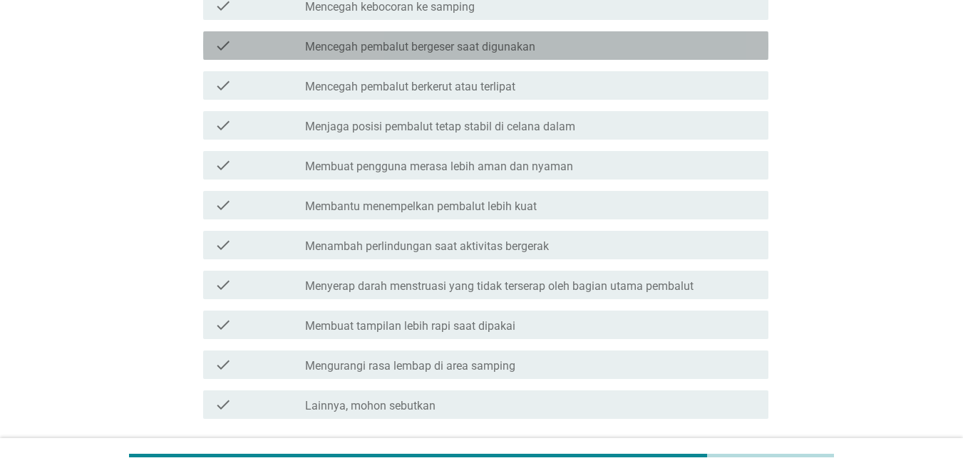
click at [614, 51] on div "check_box_outline_blank Mencegah pembalut bergeser saat digunakan" at bounding box center [531, 45] width 452 height 17
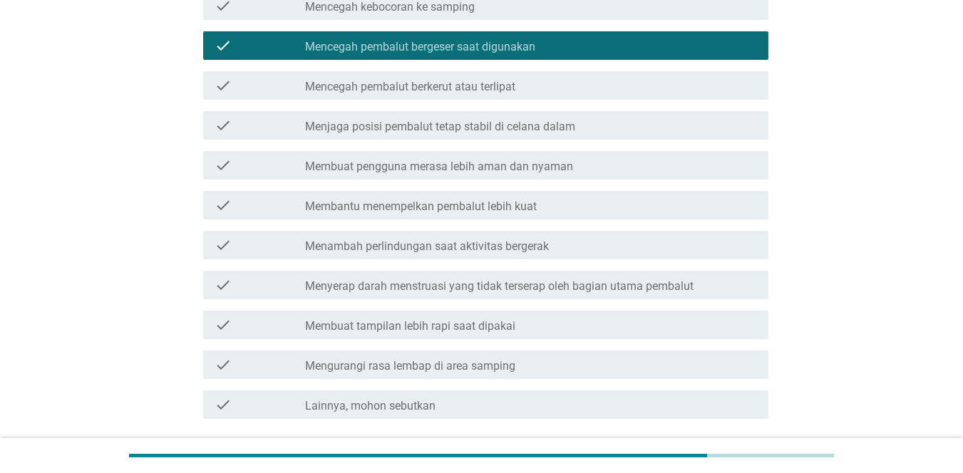
scroll to position [565, 0]
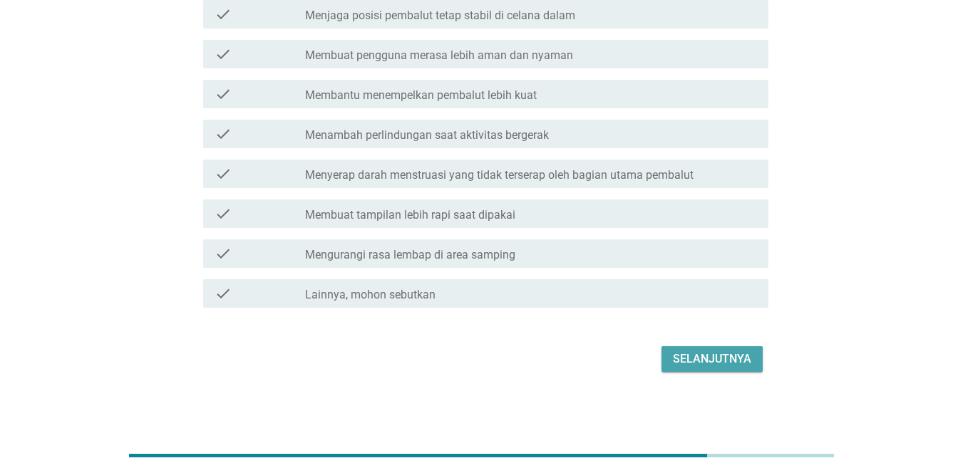
click at [722, 355] on div "Selanjutnya" at bounding box center [712, 359] width 78 height 17
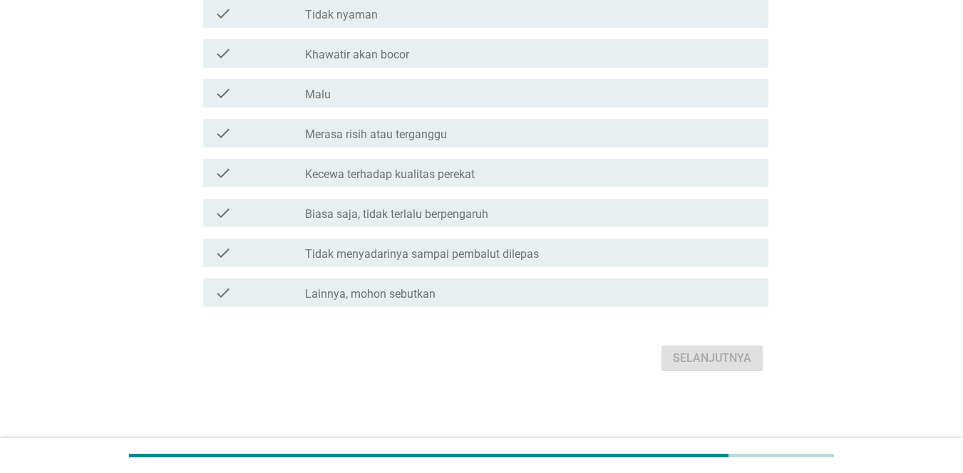
scroll to position [0, 0]
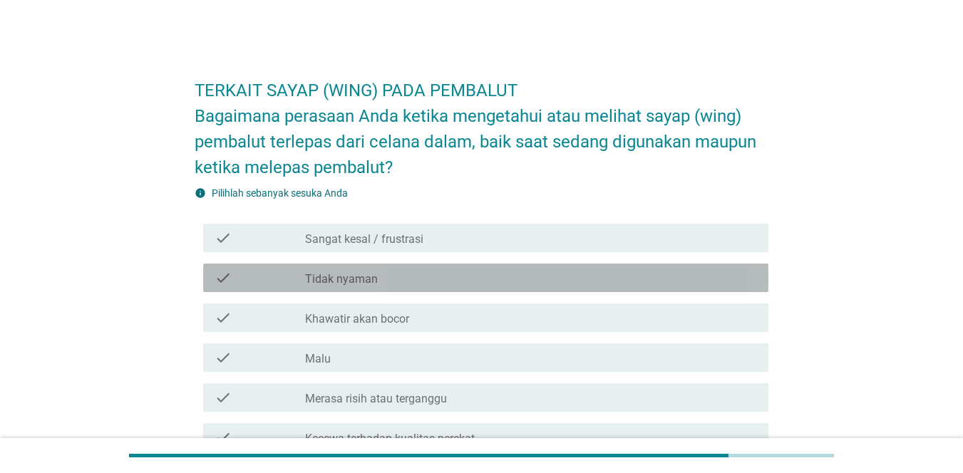
click at [610, 280] on div "check_box_outline_blank Tidak nyaman" at bounding box center [531, 278] width 452 height 17
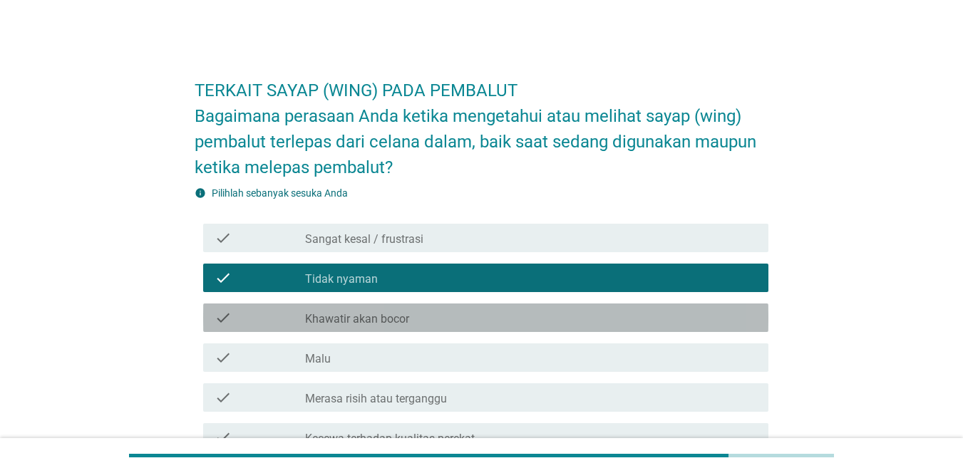
click at [612, 304] on div "check check_box_outline_blank Khawatir akan bocor" at bounding box center [485, 318] width 565 height 29
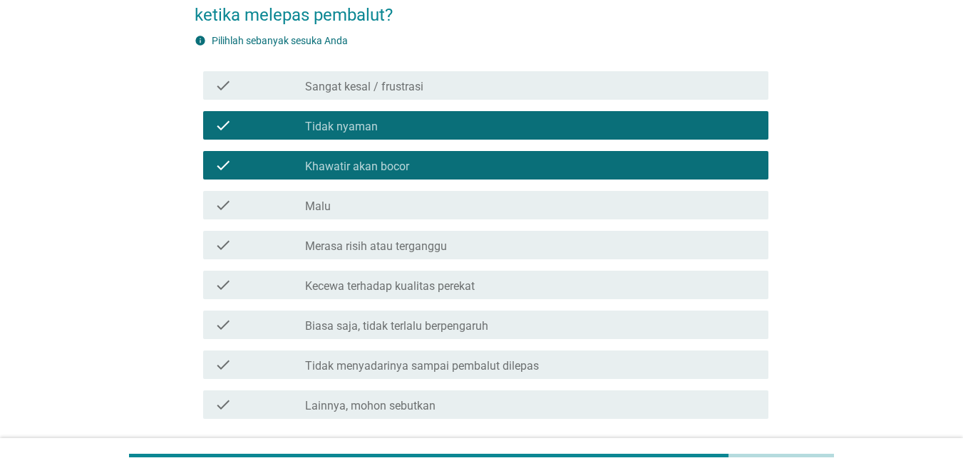
scroll to position [265, 0]
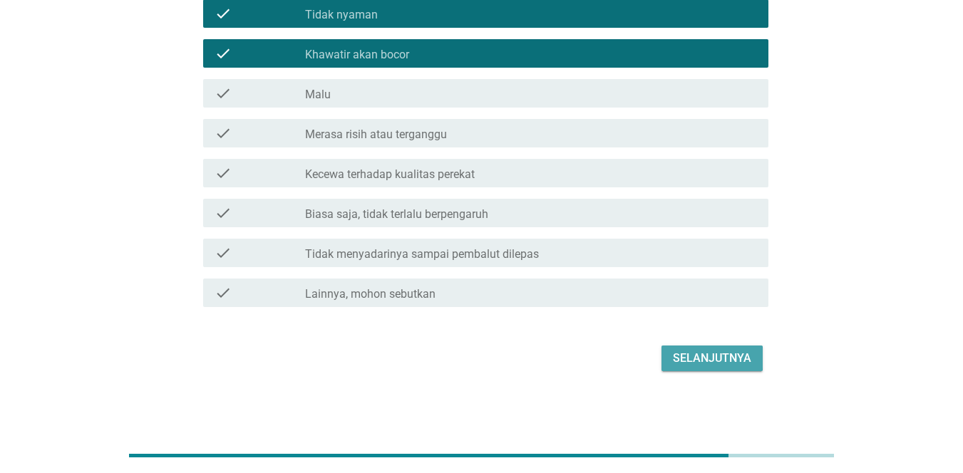
click at [724, 356] on div "Selanjutnya" at bounding box center [712, 358] width 78 height 17
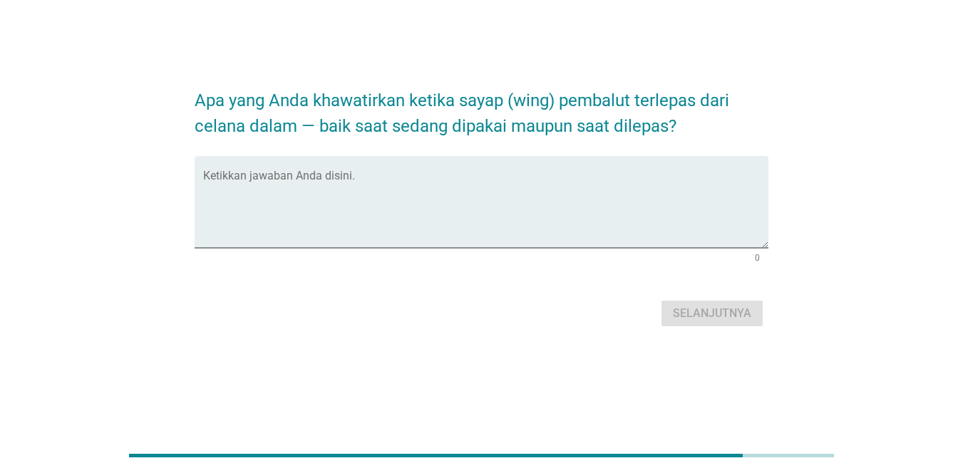
scroll to position [0, 0]
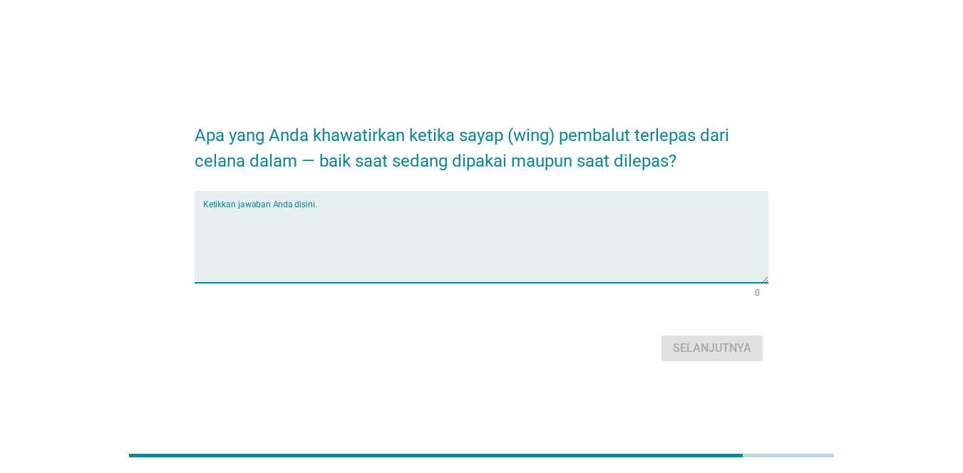
click at [552, 216] on textarea "Ketikkan jawaban Anda disini." at bounding box center [485, 245] width 565 height 75
type textarea "bocor"
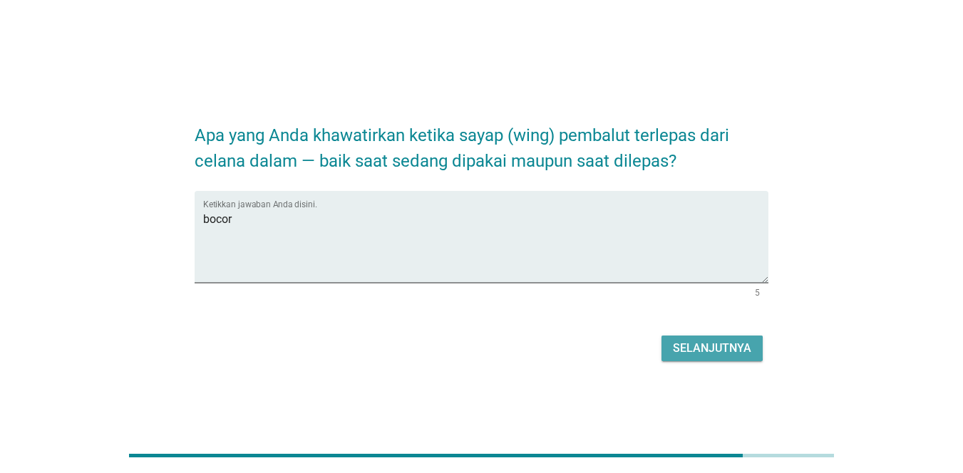
click at [697, 336] on button "Selanjutnya" at bounding box center [712, 349] width 101 height 26
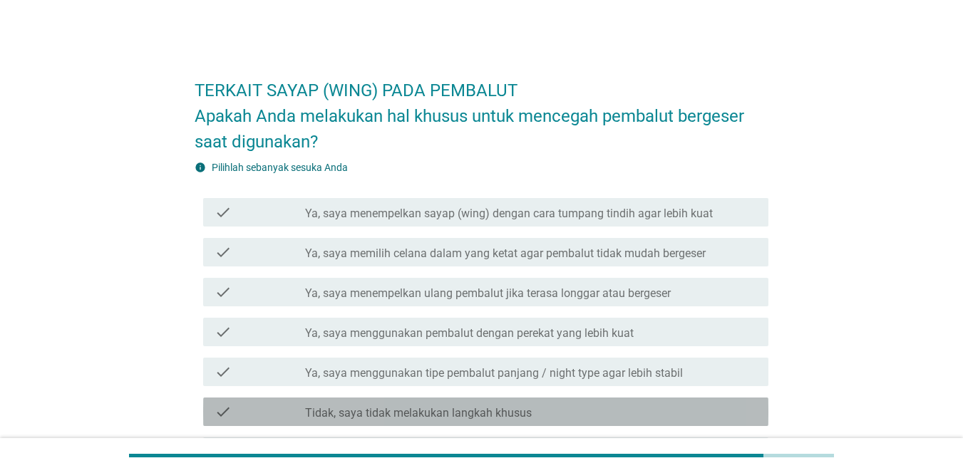
click at [613, 409] on div "check_box_outline_blank Tidak, saya tidak melakukan langkah khusus" at bounding box center [531, 412] width 452 height 17
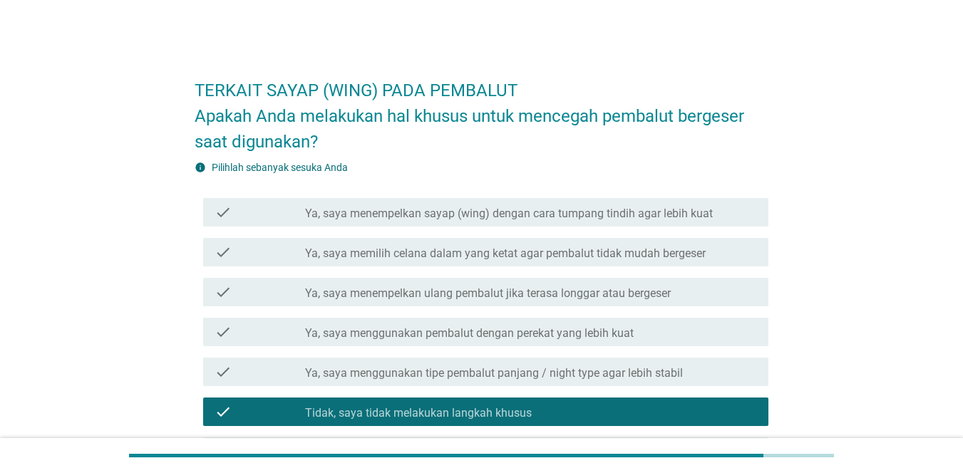
scroll to position [159, 0]
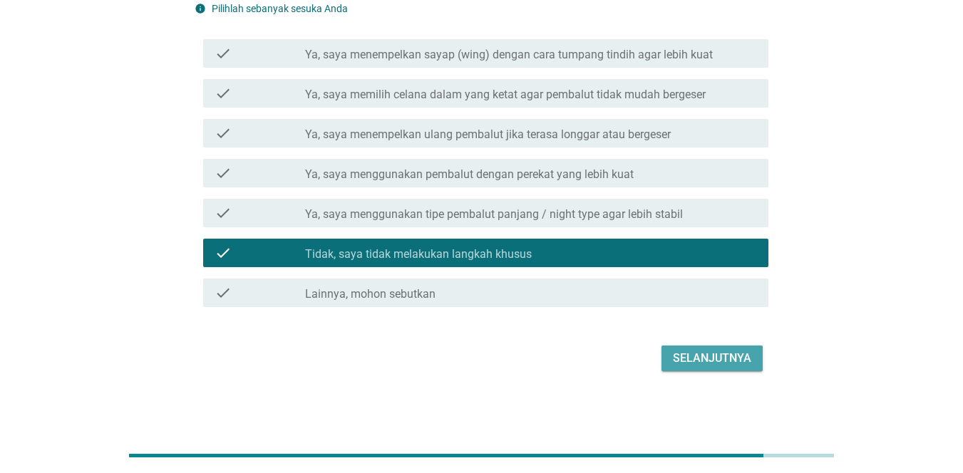
click at [714, 361] on div "Selanjutnya" at bounding box center [712, 358] width 78 height 17
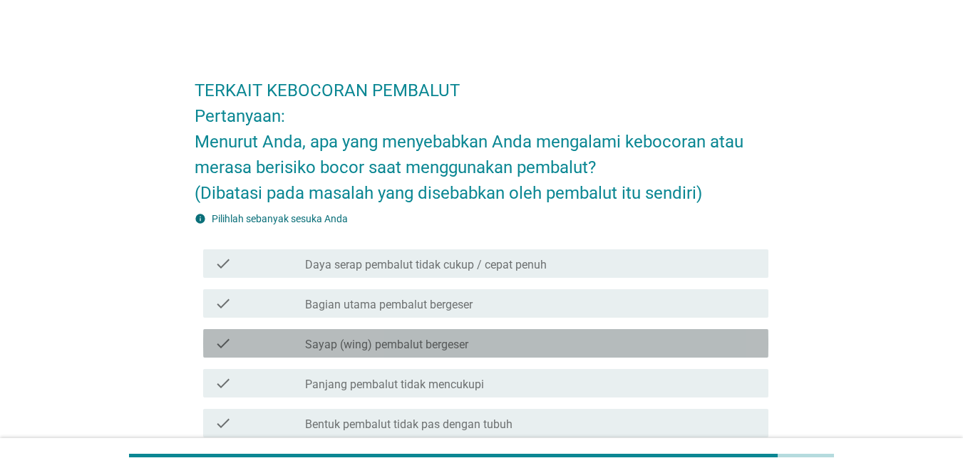
click at [666, 344] on div "check_box_outline_blank Sayap (wing) pembalut bergeser" at bounding box center [531, 343] width 452 height 17
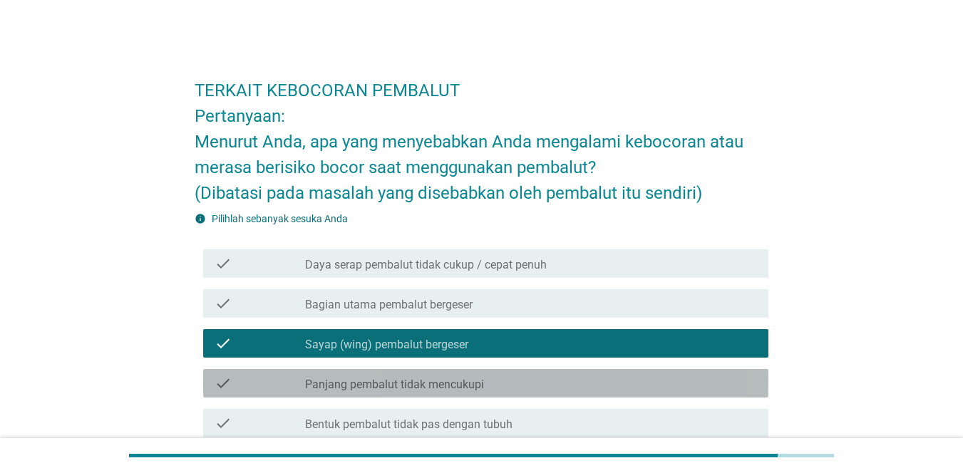
click at [667, 381] on div "check_box_outline_blank Panjang pembalut tidak mencukupi" at bounding box center [531, 383] width 452 height 17
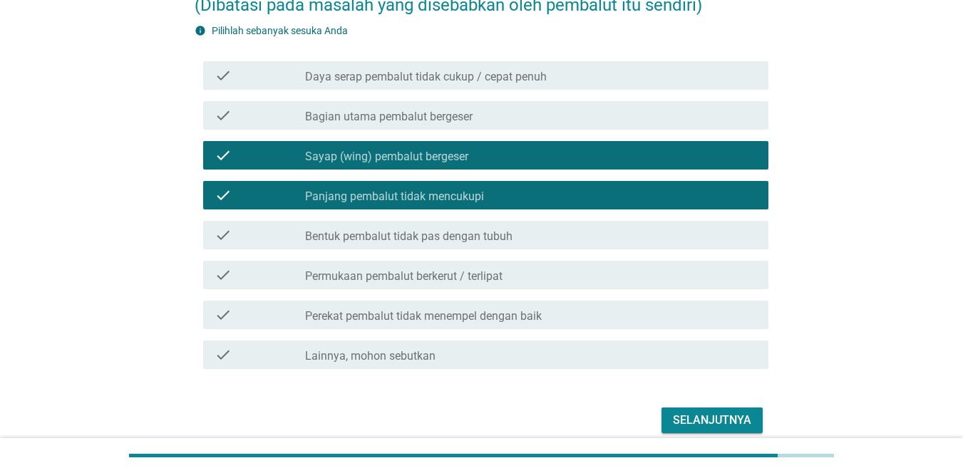
scroll to position [250, 0]
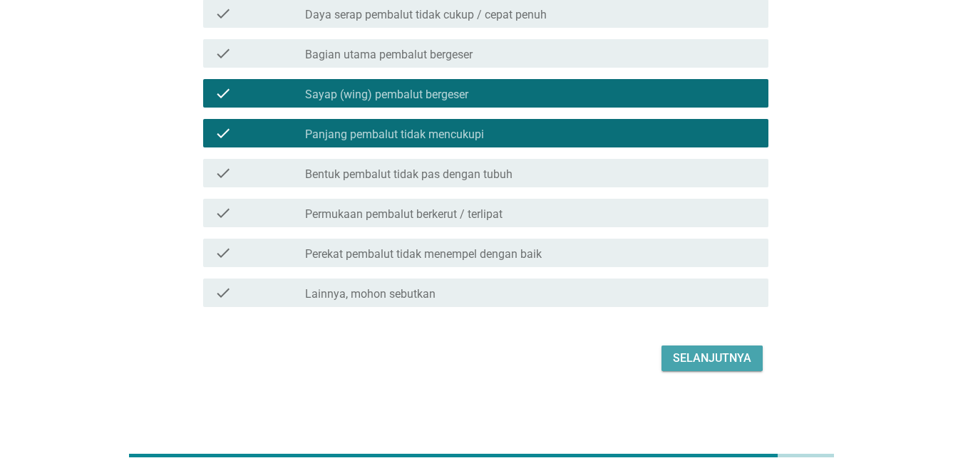
click at [719, 368] on button "Selanjutnya" at bounding box center [712, 359] width 101 height 26
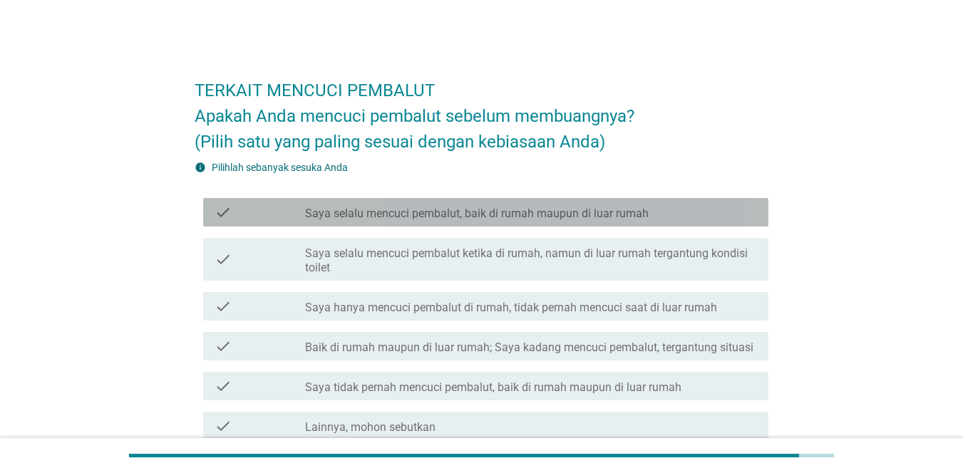
click at [669, 217] on div "check_box_outline_blank Saya selalu mencuci pembalut, baik di rumah maupun di l…" at bounding box center [531, 212] width 452 height 17
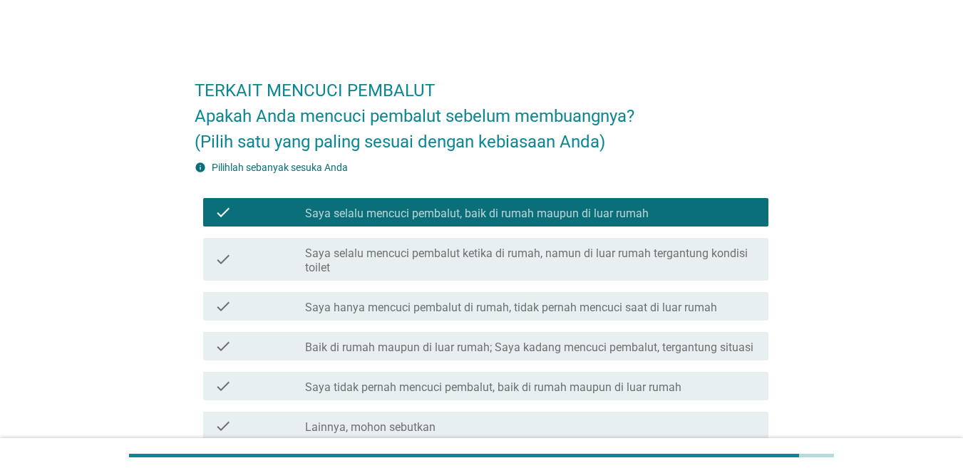
scroll to position [133, 0]
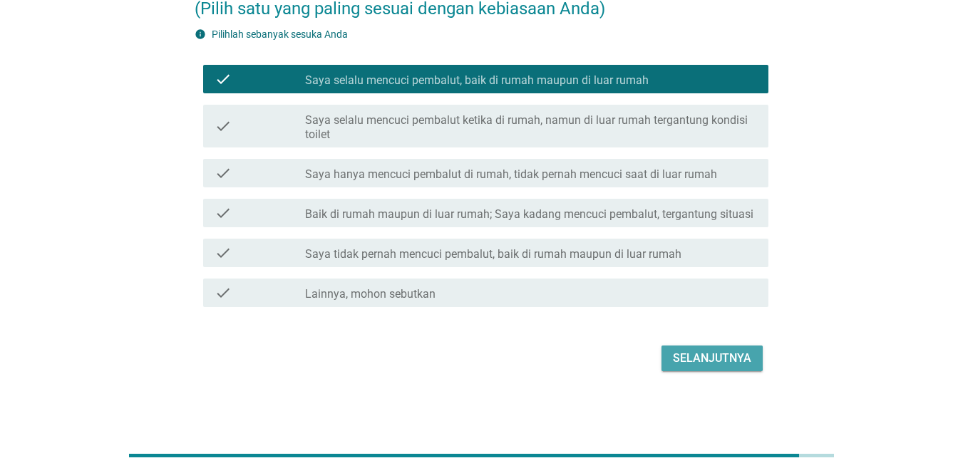
click at [732, 368] on button "Selanjutnya" at bounding box center [712, 359] width 101 height 26
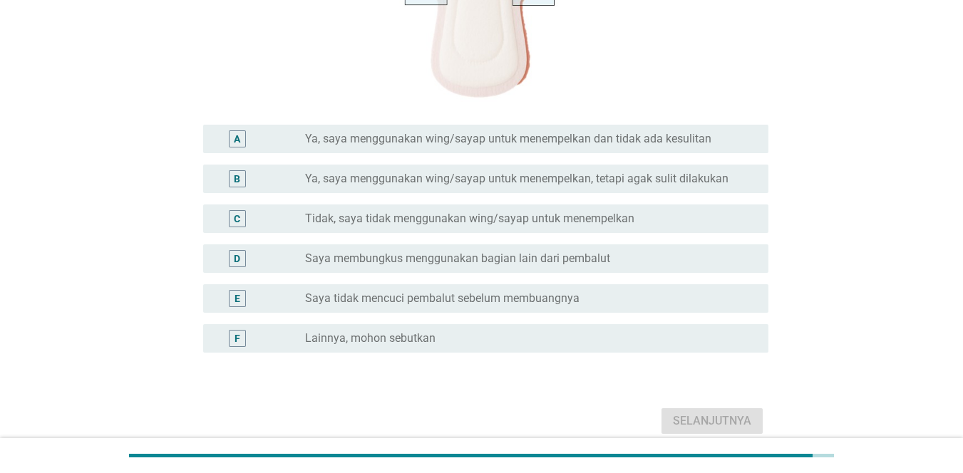
scroll to position [415, 0]
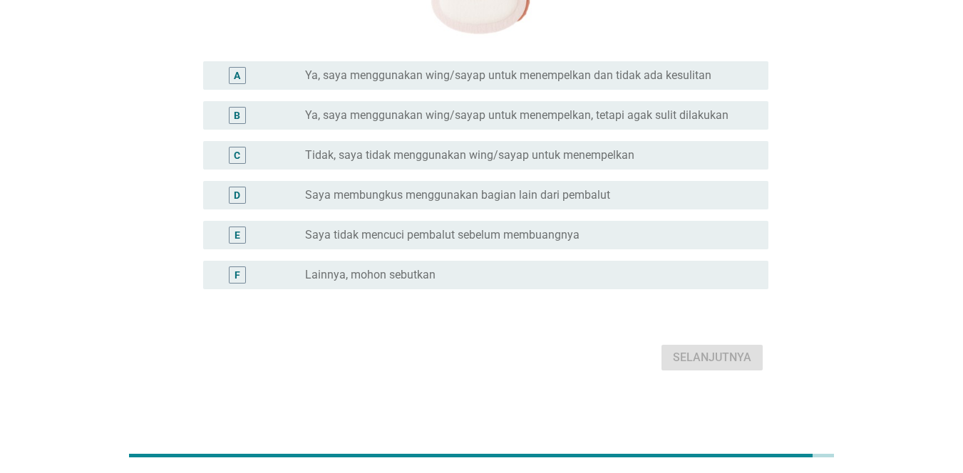
click at [664, 165] on div "C radio_button_unchecked Tidak, saya tidak menggunakan wing/sayap untuk menempe…" at bounding box center [485, 155] width 565 height 29
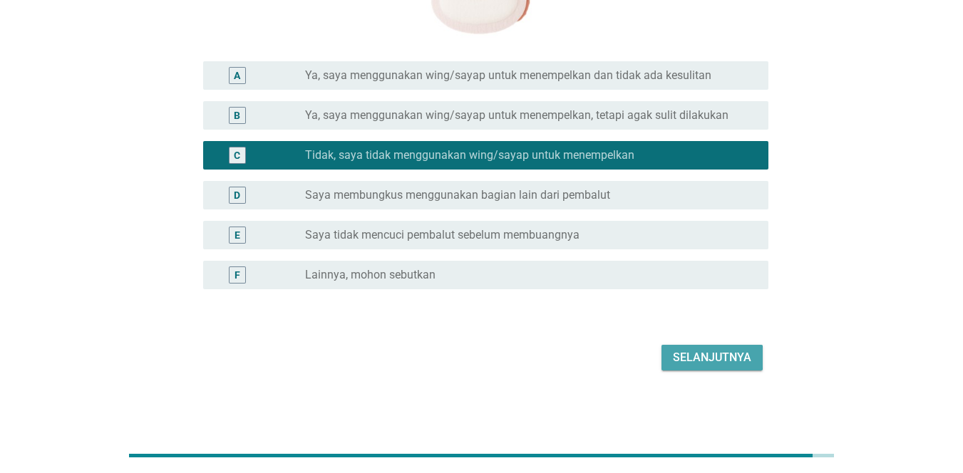
click at [734, 355] on div "Selanjutnya" at bounding box center [712, 357] width 78 height 17
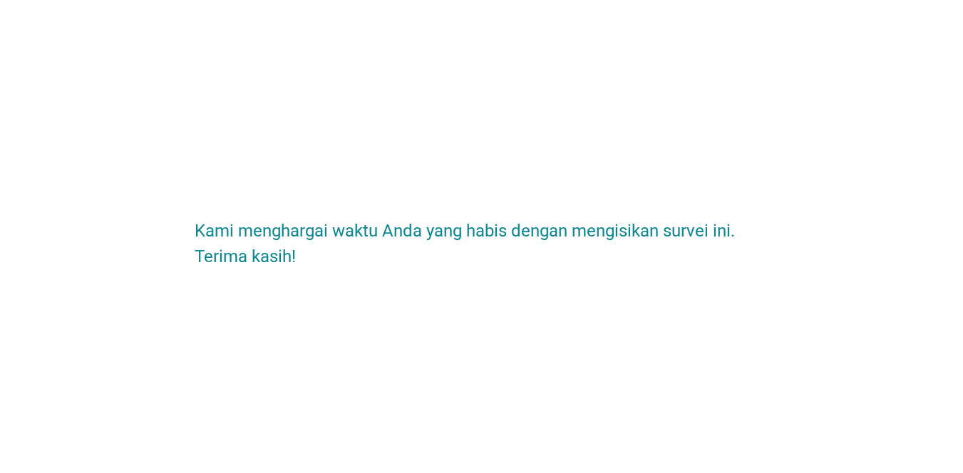
scroll to position [0, 0]
